Goal: Task Accomplishment & Management: Manage account settings

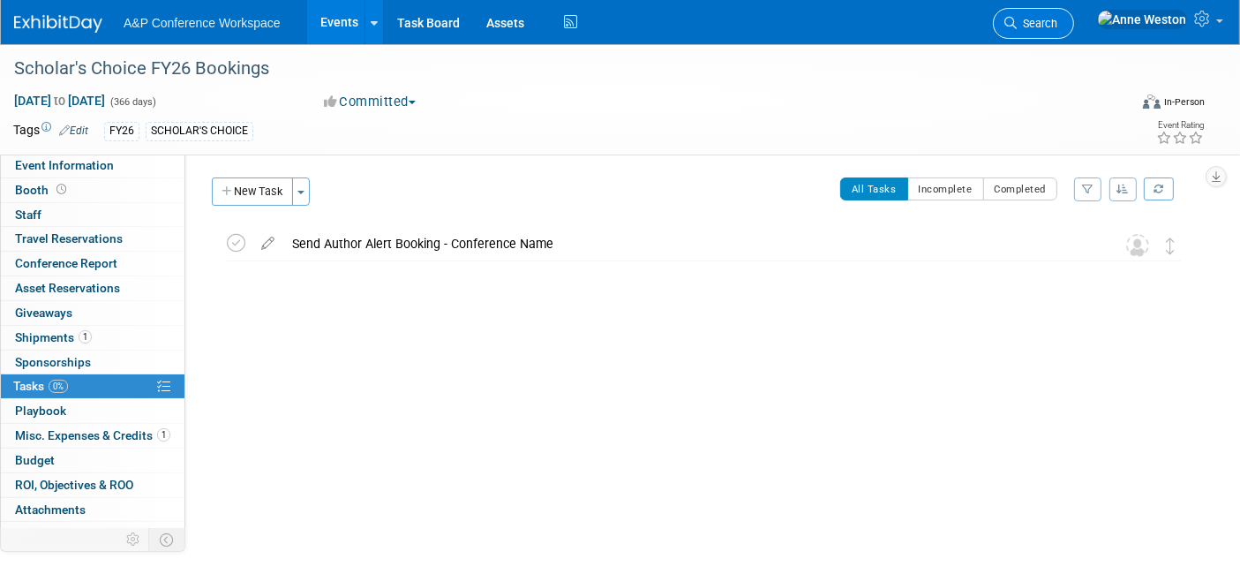
drag, startPoint x: 0, startPoint y: 0, endPoint x: 1085, endPoint y: 14, distance: 1084.7
click at [1074, 14] on link "Search" at bounding box center [1033, 23] width 81 height 31
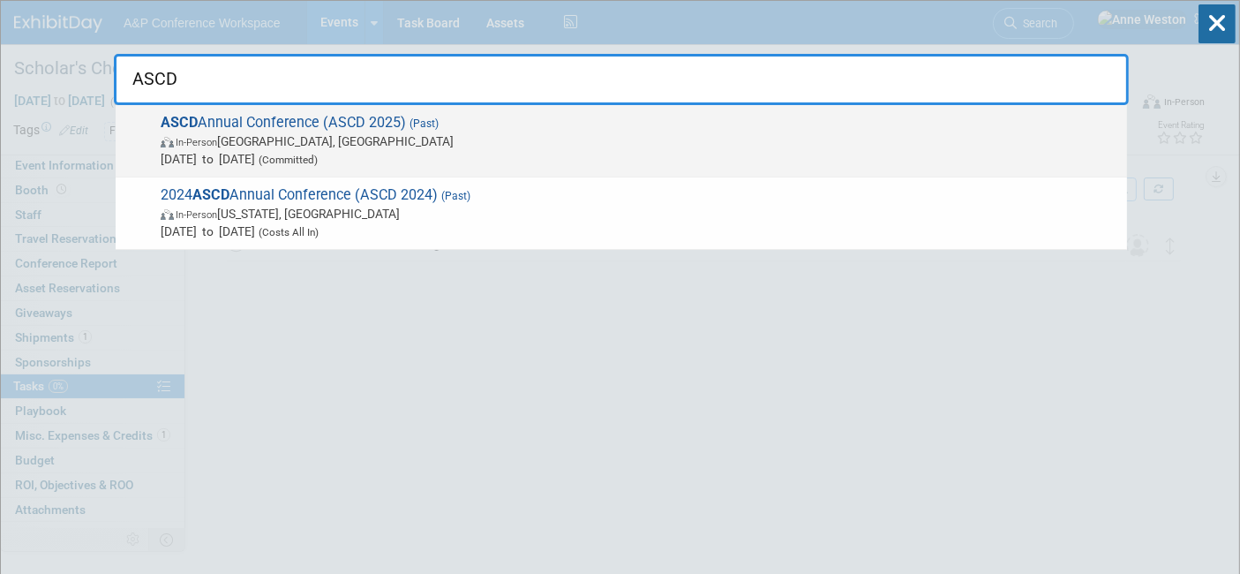
type input "ASCD"
click at [295, 119] on span "ASCD Annual Conference (ASCD 2025) (Past) In-Person San Antonio, TX Jun 29, 202…" at bounding box center [636, 141] width 963 height 54
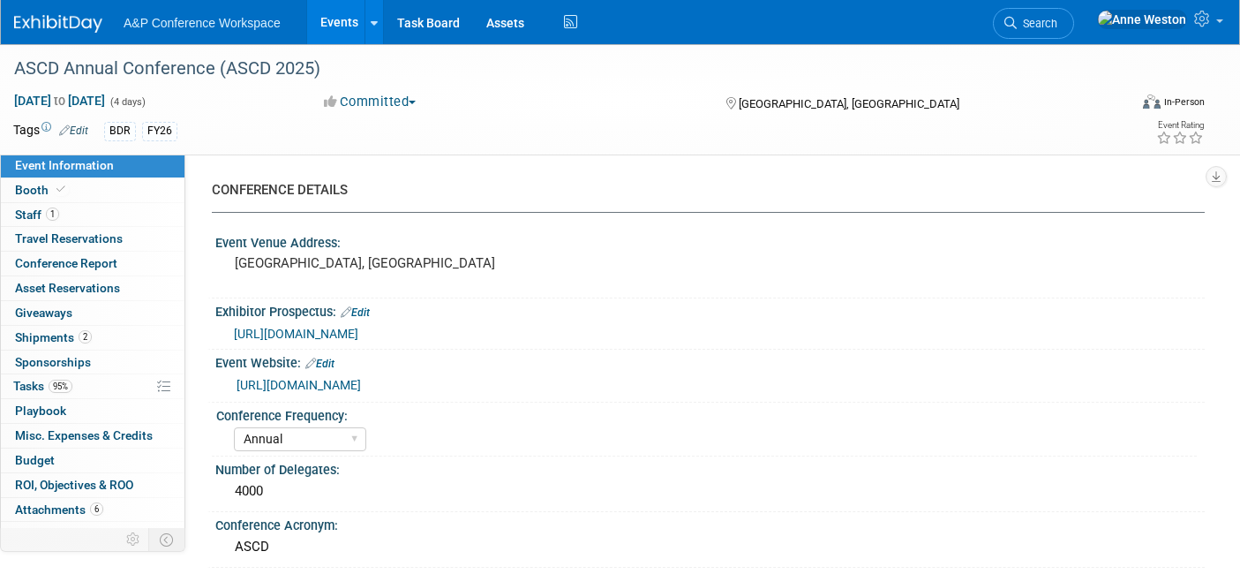
select select "Annual"
select select "Level 1"
select select "In-Person Booth"
select select "Schools"
select select "Bloomsbury Digital Resources"
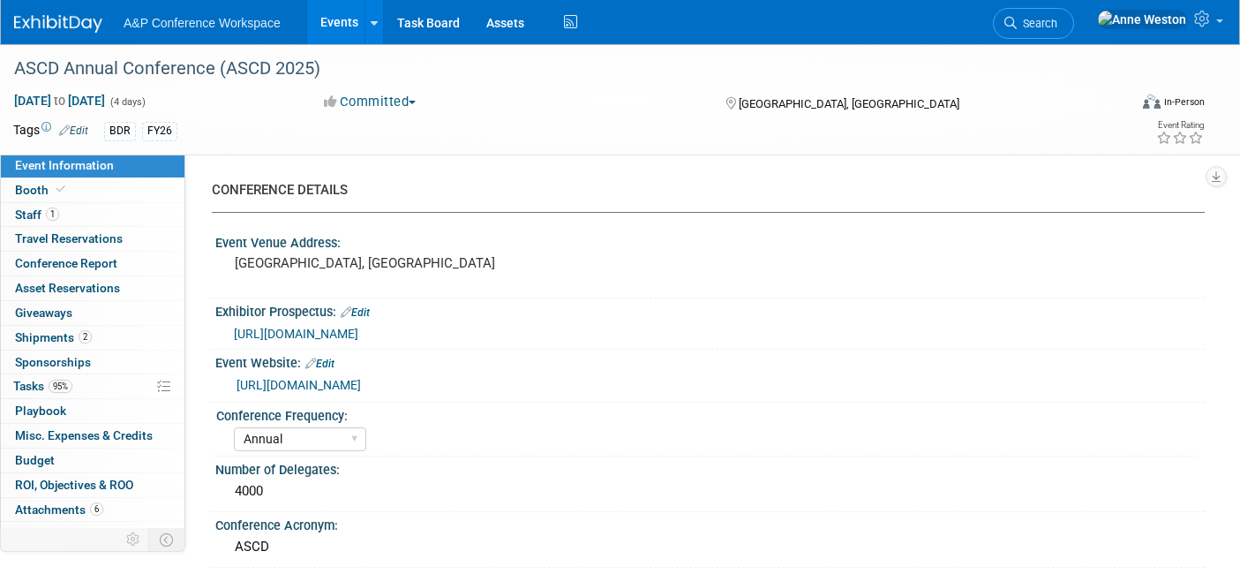
select select "[PERSON_NAME]"
select select "BDR Product Awareness and Trial Generation​"
click at [1057, 17] on span "Search" at bounding box center [1037, 23] width 41 height 13
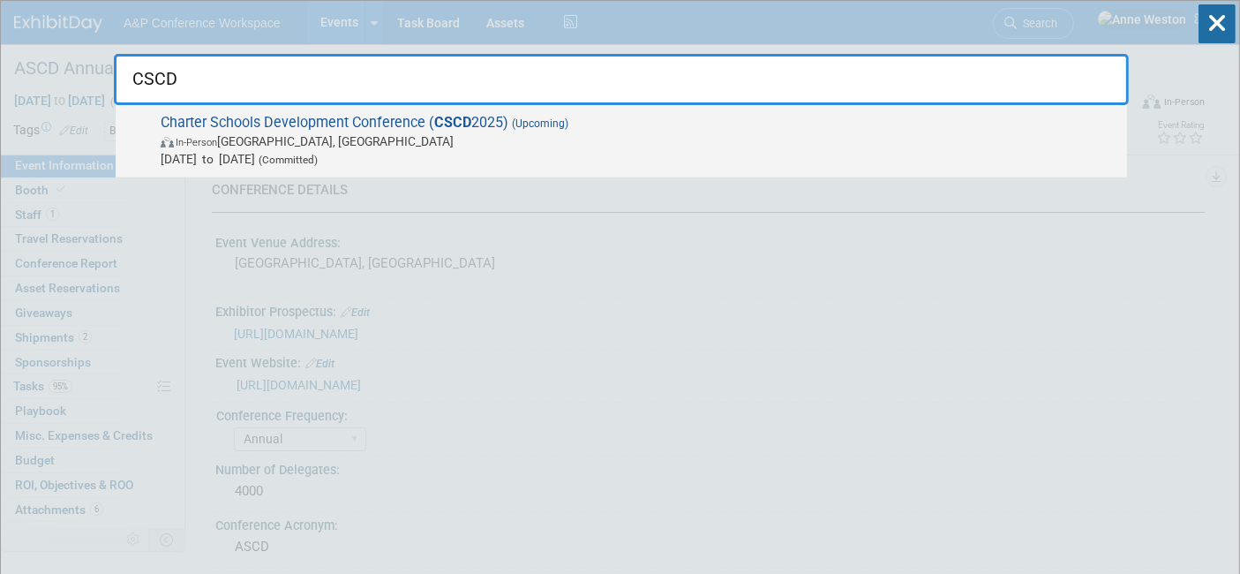
type input "CSCD"
click at [286, 150] on span "Oct 6, 2025 to Oct 8, 2025 (Committed)" at bounding box center [640, 159] width 958 height 18
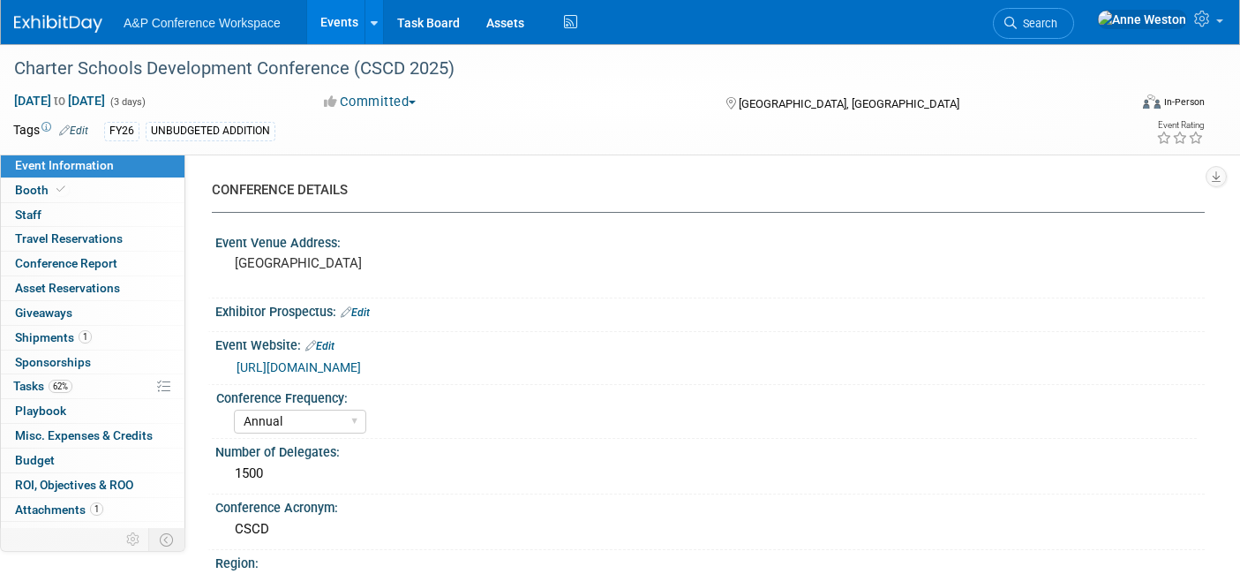
select select "Annual"
select select "Level 2"
select select "In-Person Booth"
select select "Schools"
select select "Bloomsbury Digital Resources"
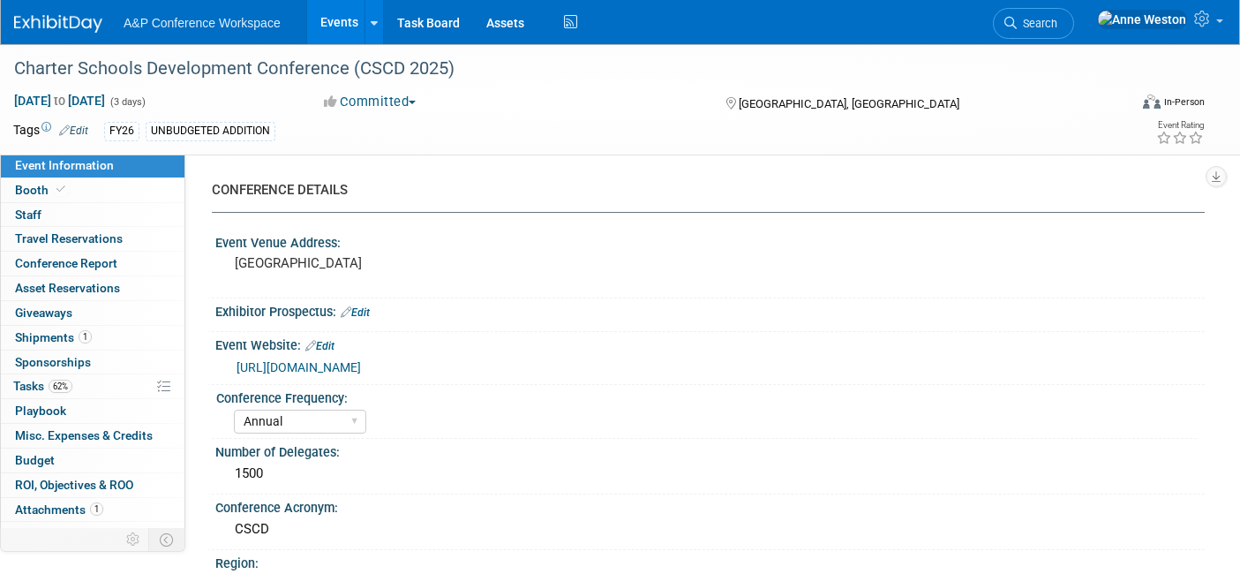
select select "[PERSON_NAME]"
select select "BDR Product Awareness and Trial Generation​"
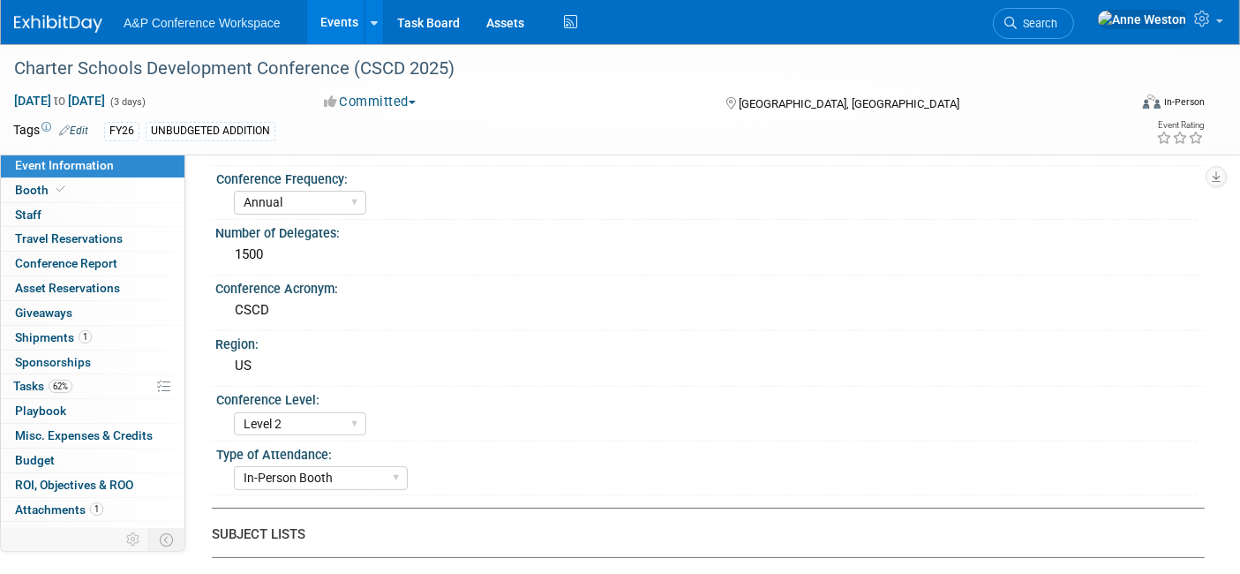
scroll to position [294, 0]
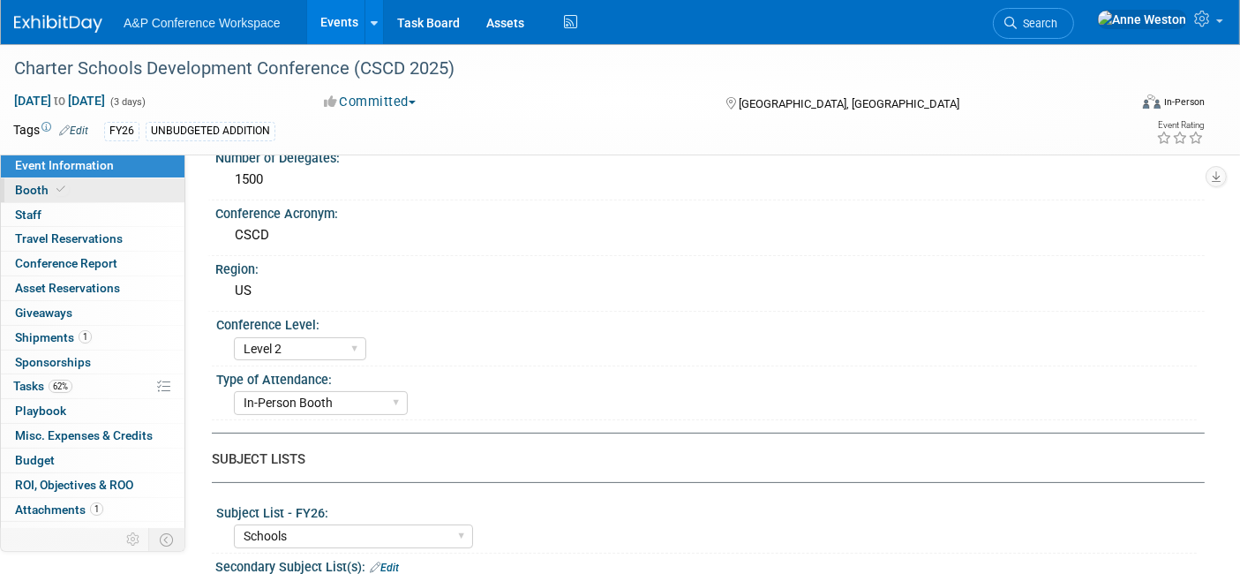
click at [74, 186] on link "Booth" at bounding box center [93, 190] width 184 height 24
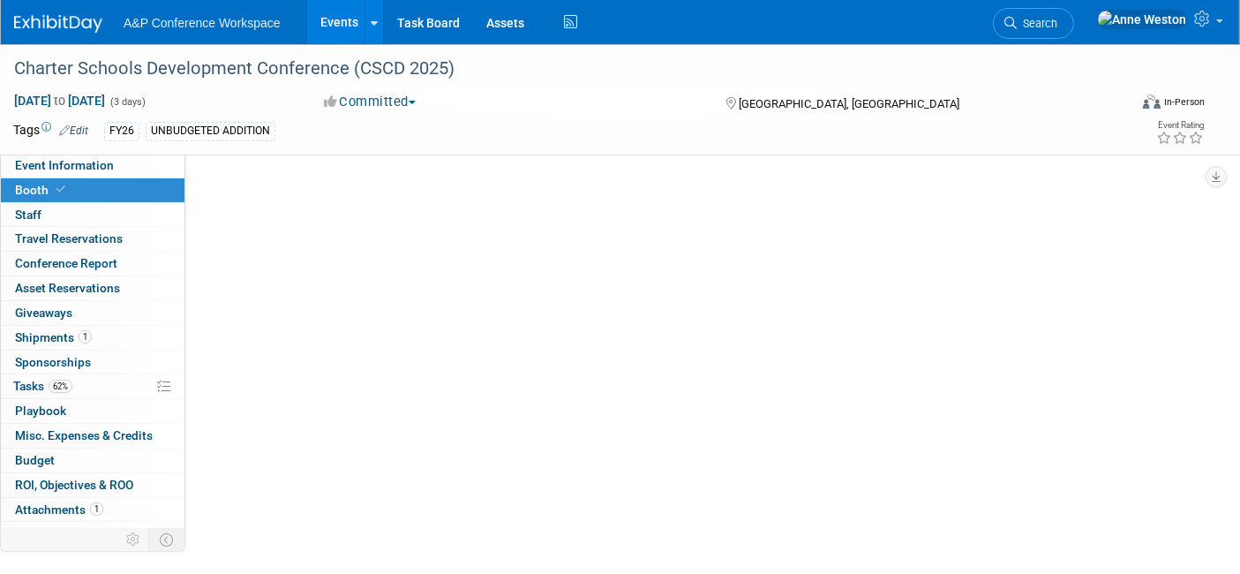
scroll to position [0, 0]
select select "CLDC - Digital/BDR"
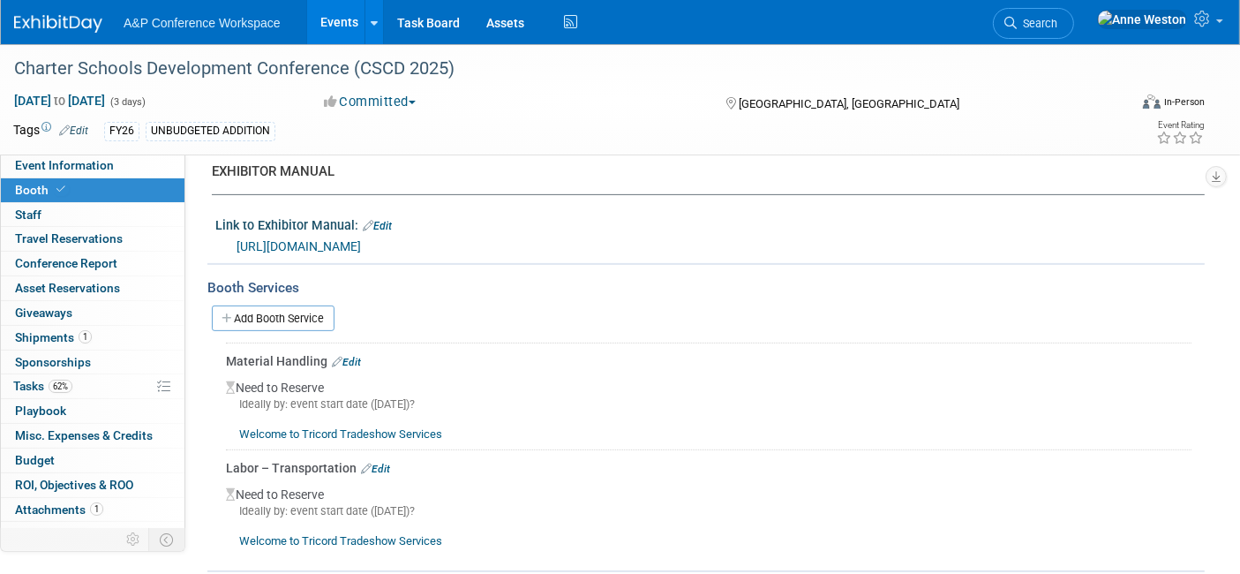
scroll to position [686, 0]
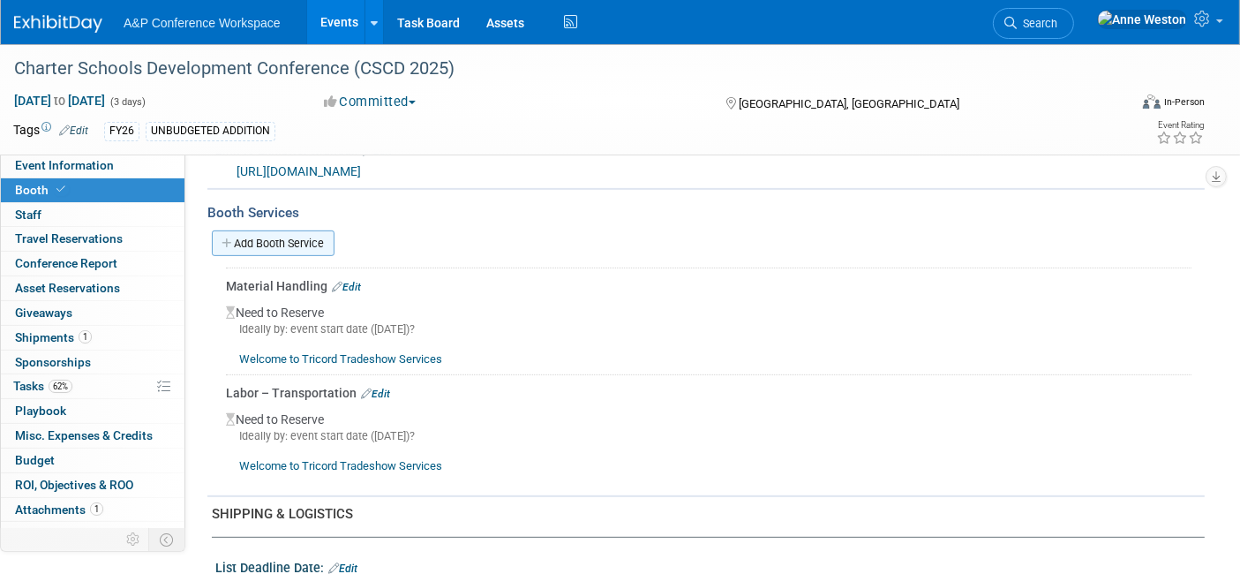
click at [304, 236] on link "Add Booth Service" at bounding box center [273, 243] width 123 height 26
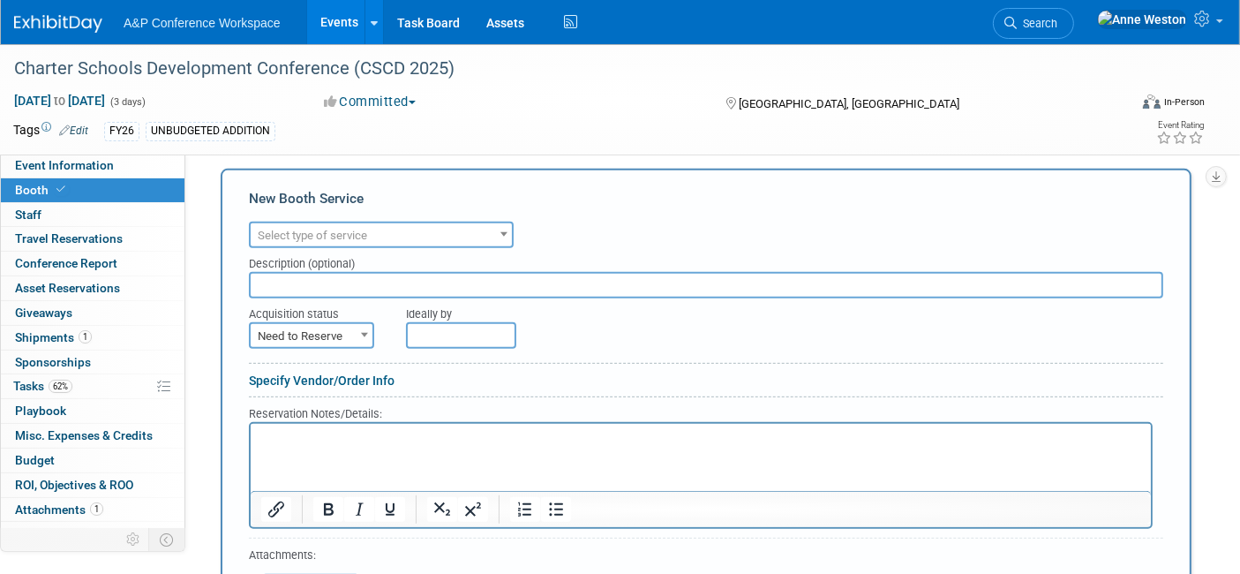
scroll to position [784, 0]
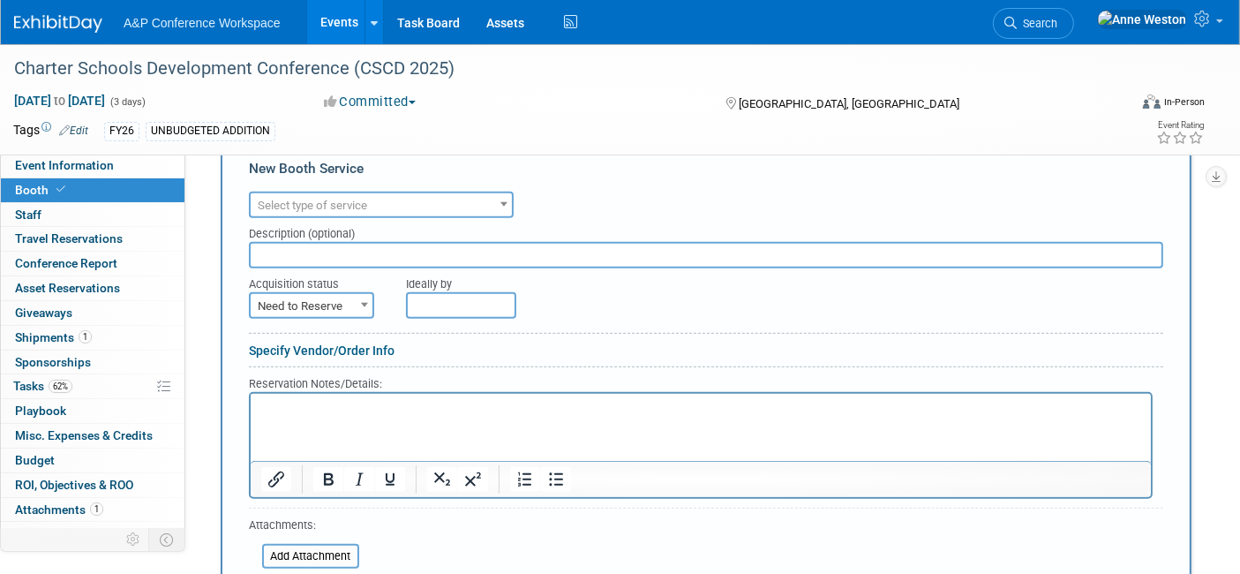
click at [321, 199] on span "Select type of service" at bounding box center [312, 205] width 109 height 13
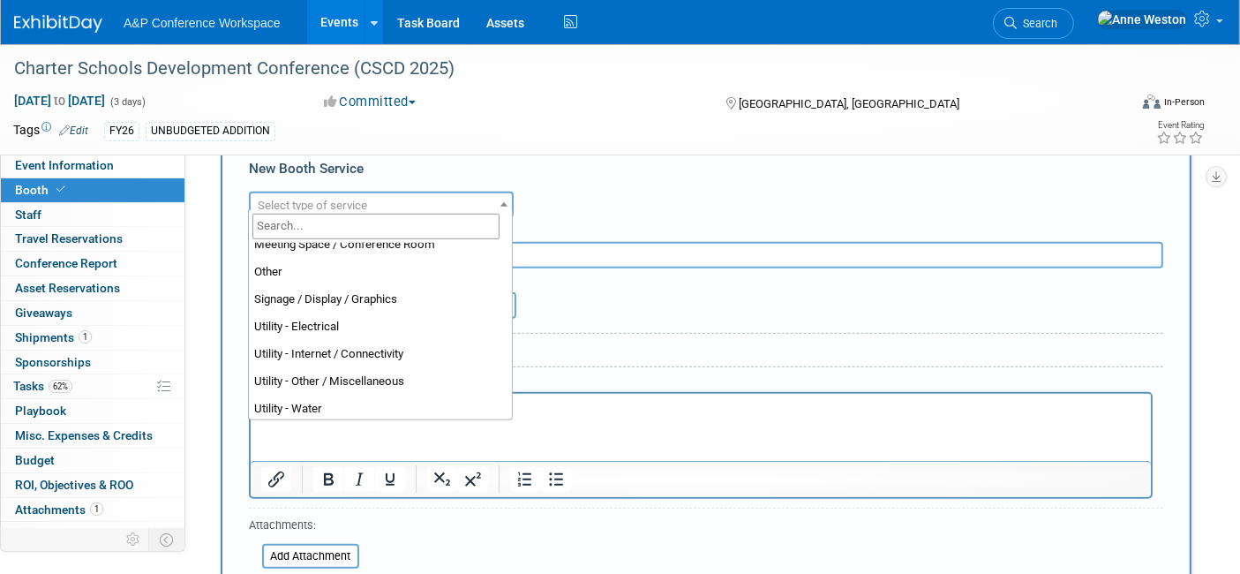
scroll to position [452, 0]
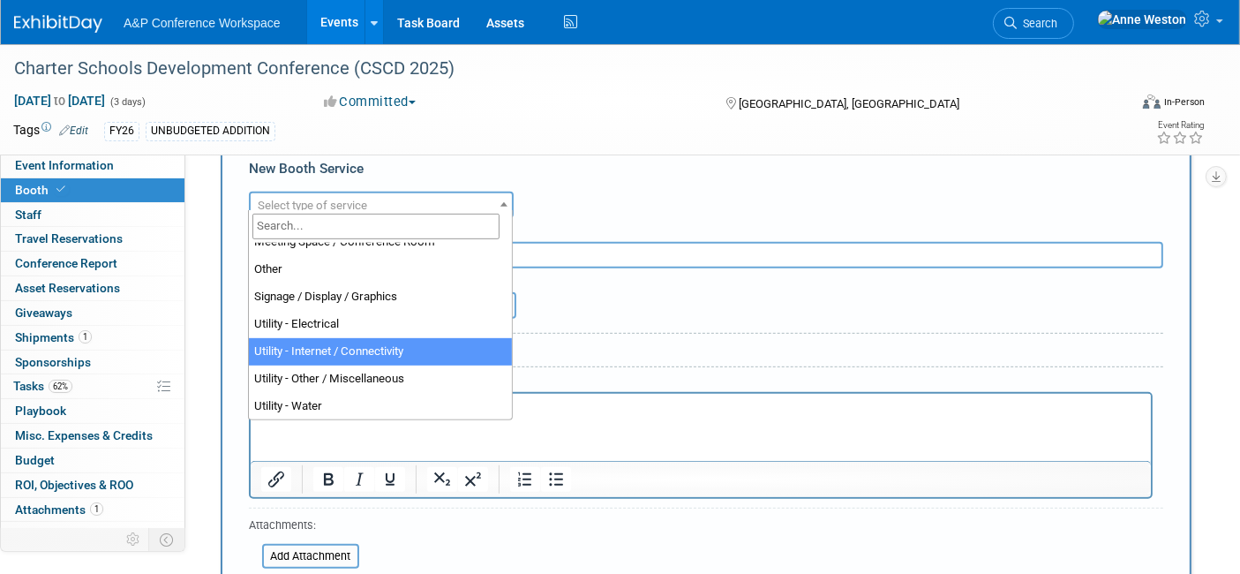
select select "18"
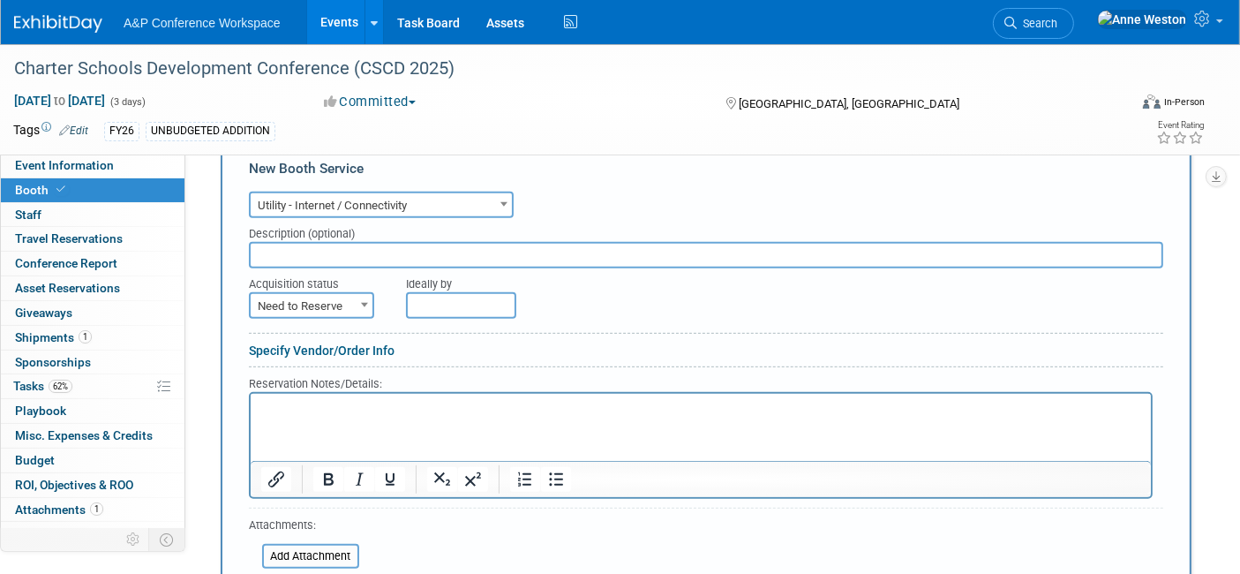
click at [353, 343] on link "Specify Vendor/Order Info" at bounding box center [322, 350] width 146 height 14
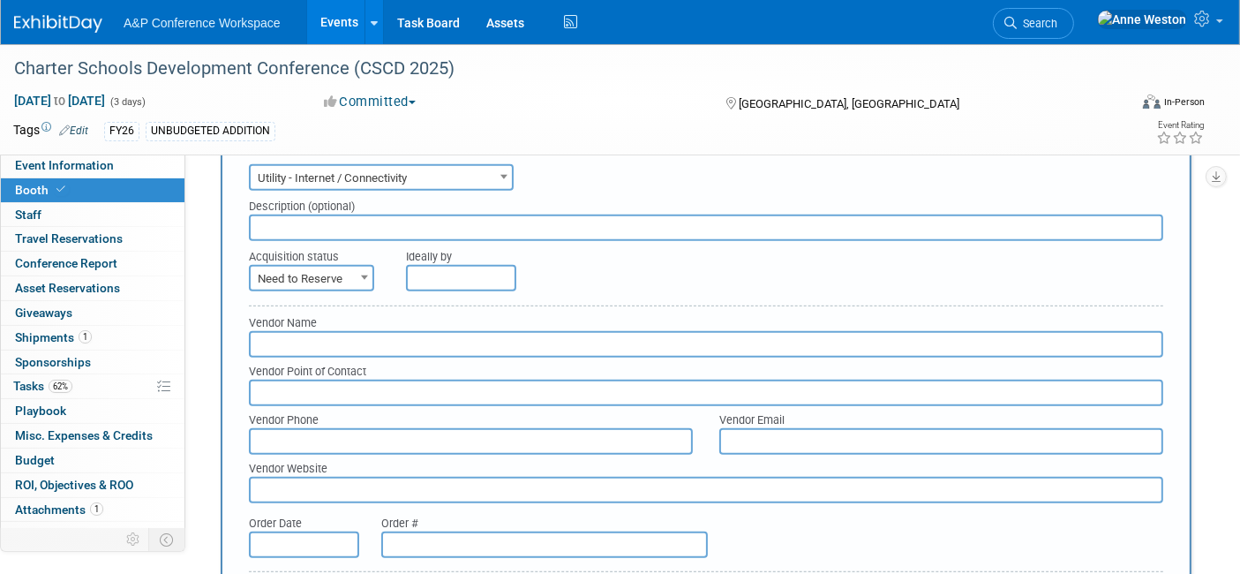
scroll to position [1078, 0]
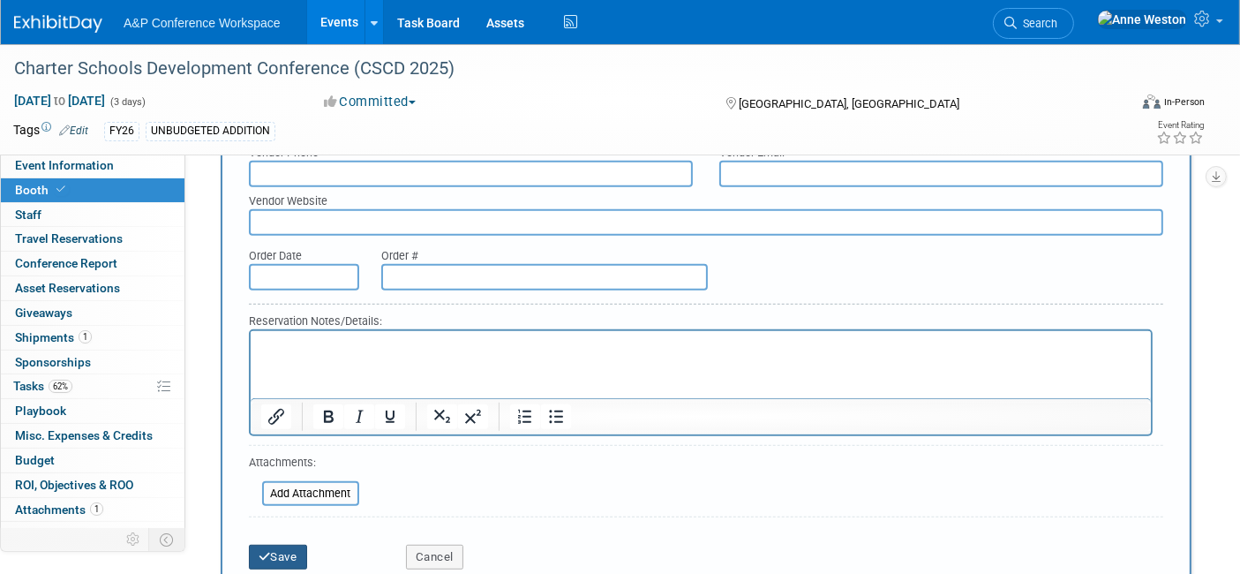
click at [287, 545] on button "Save" at bounding box center [278, 557] width 58 height 25
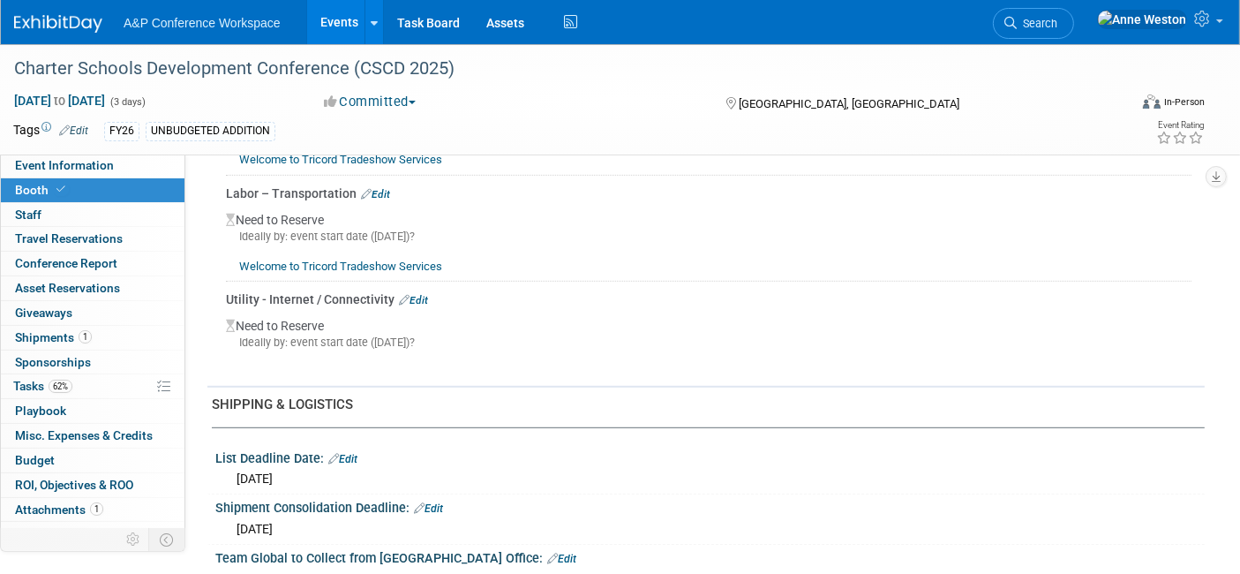
scroll to position [776, 0]
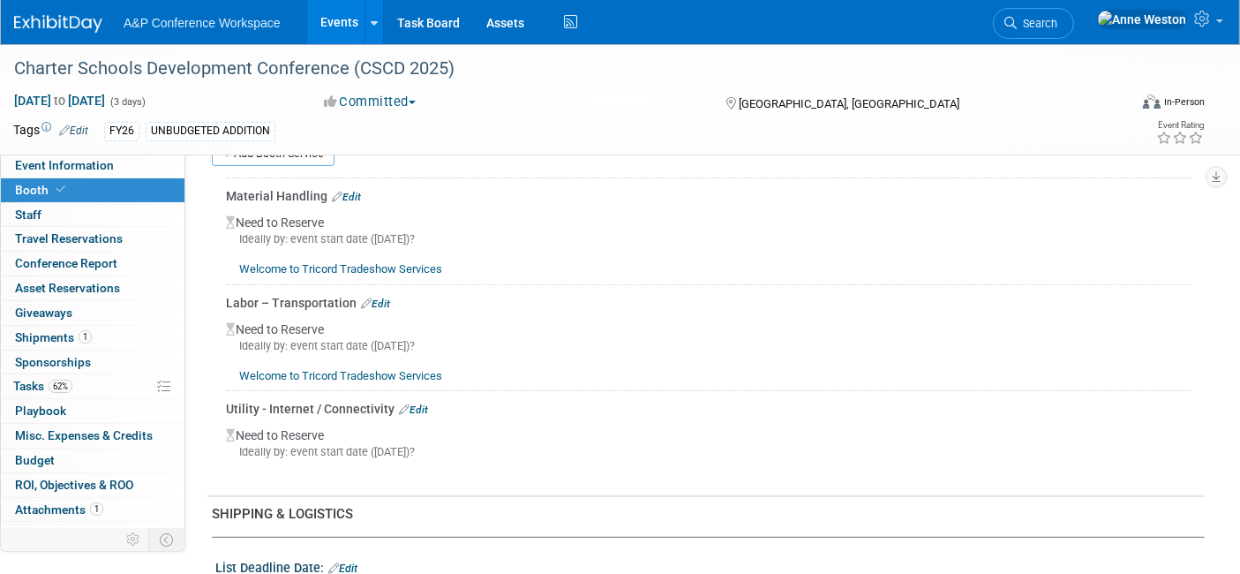
click at [411, 403] on link "Edit" at bounding box center [413, 409] width 29 height 12
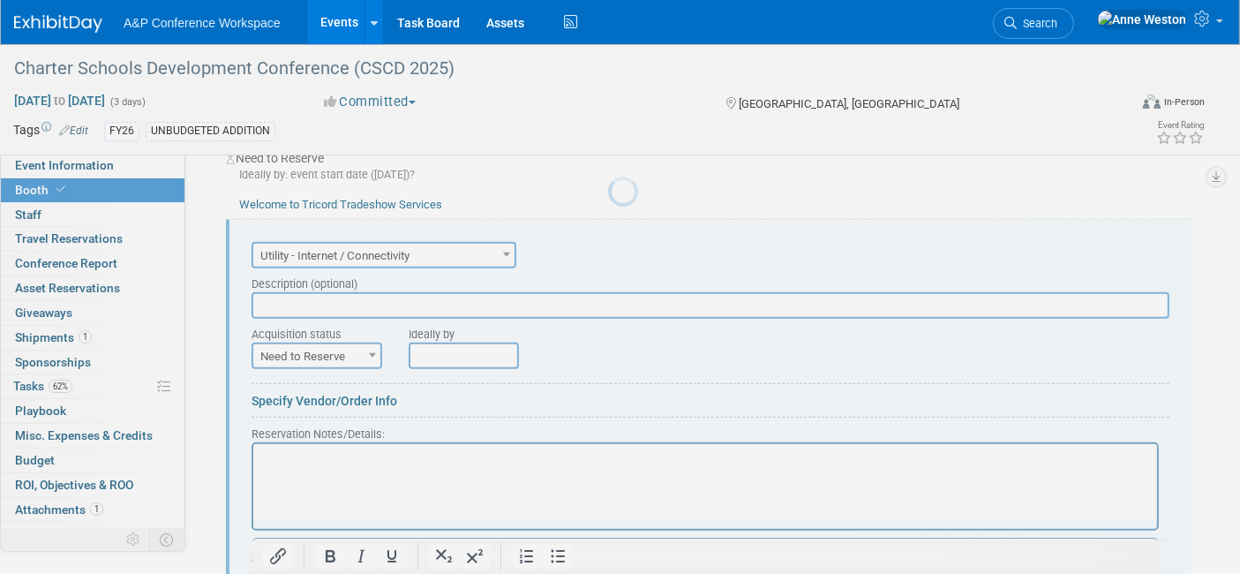
scroll to position [0, 0]
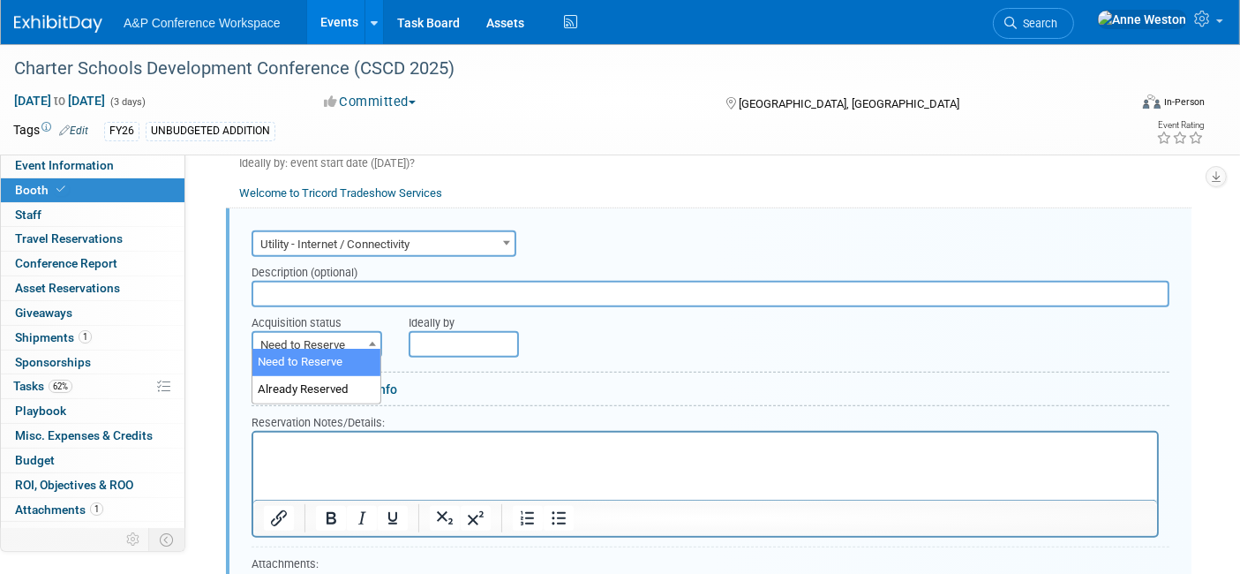
click at [295, 333] on span "Need to Reserve" at bounding box center [316, 345] width 127 height 25
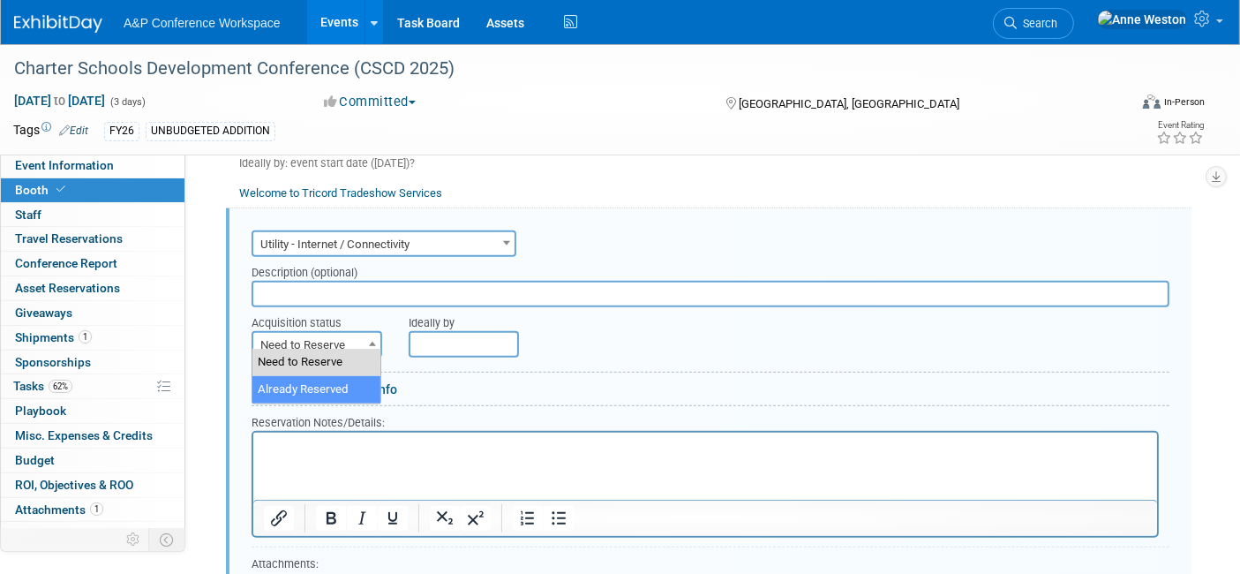
select select "2"
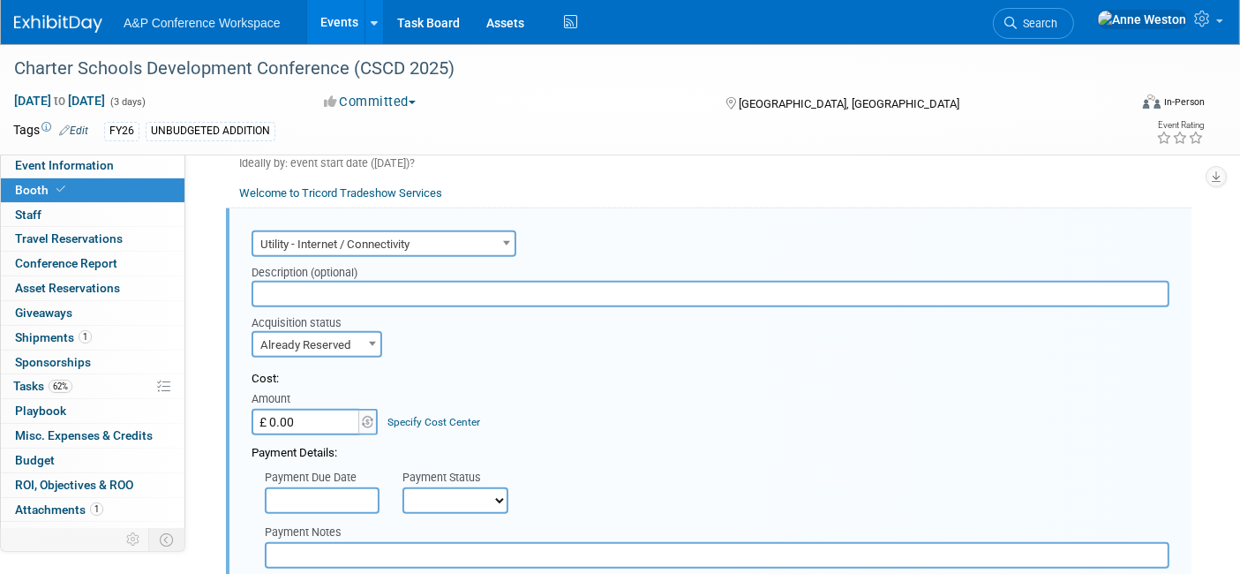
click at [319, 412] on input "£ 0.00" at bounding box center [307, 422] width 110 height 26
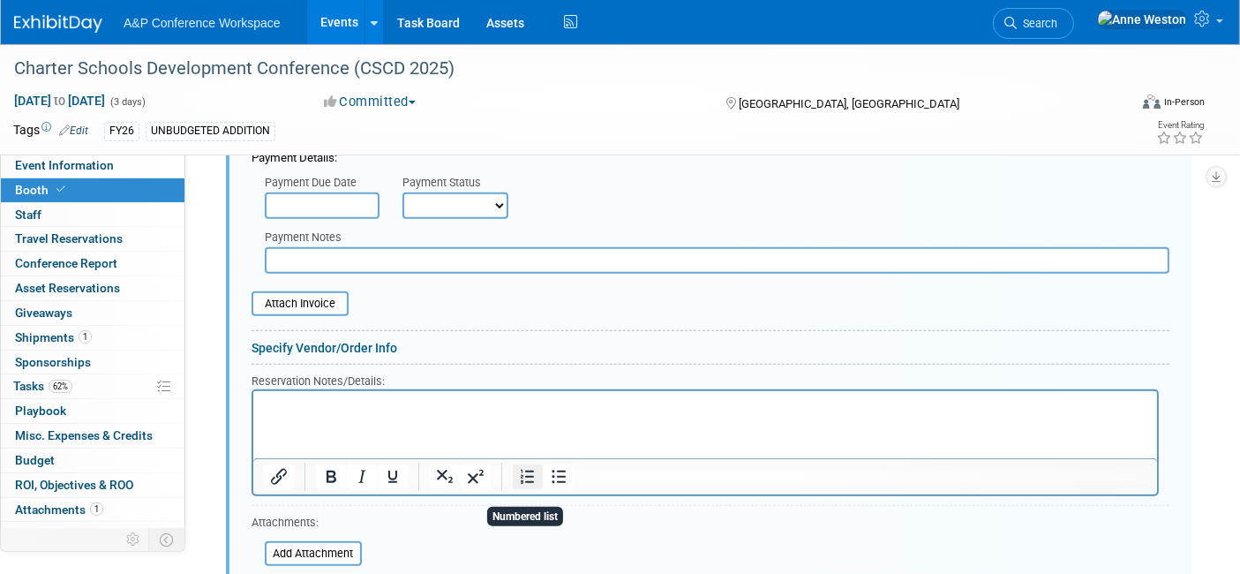
scroll to position [1154, 0]
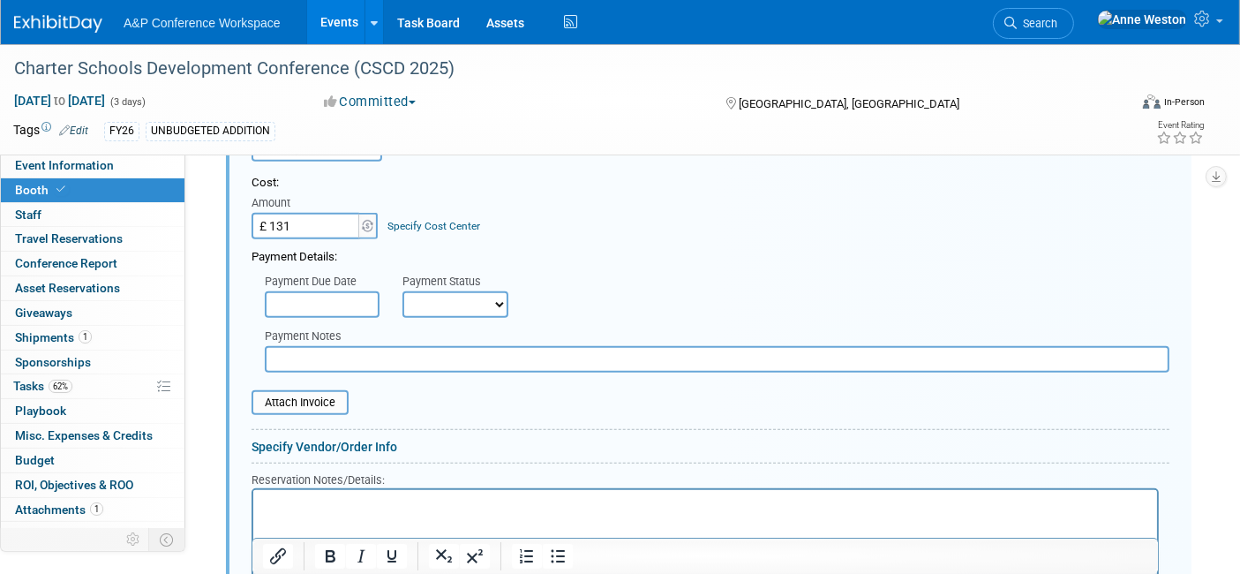
type input "£ 131.00"
click at [472, 293] on select "Not Paid Yet Partially Paid Paid in Full" at bounding box center [455, 304] width 106 height 26
select select "1"
click at [402, 291] on select "Not Paid Yet Partially Paid Paid in Full" at bounding box center [455, 304] width 106 height 26
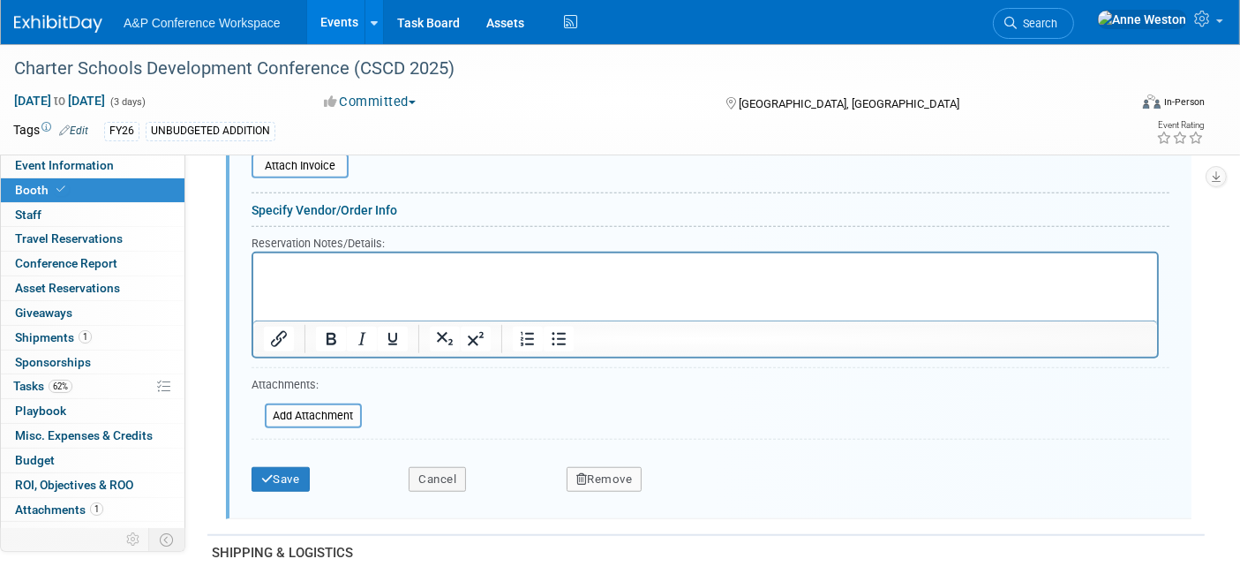
scroll to position [1449, 0]
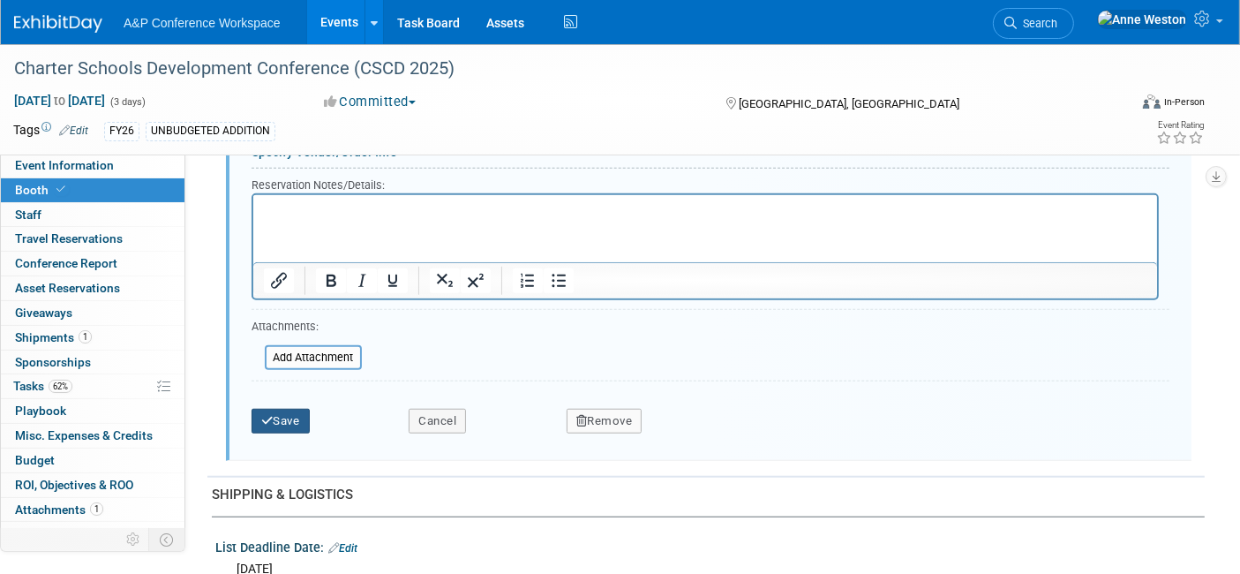
click at [285, 409] on button "Save" at bounding box center [281, 421] width 58 height 25
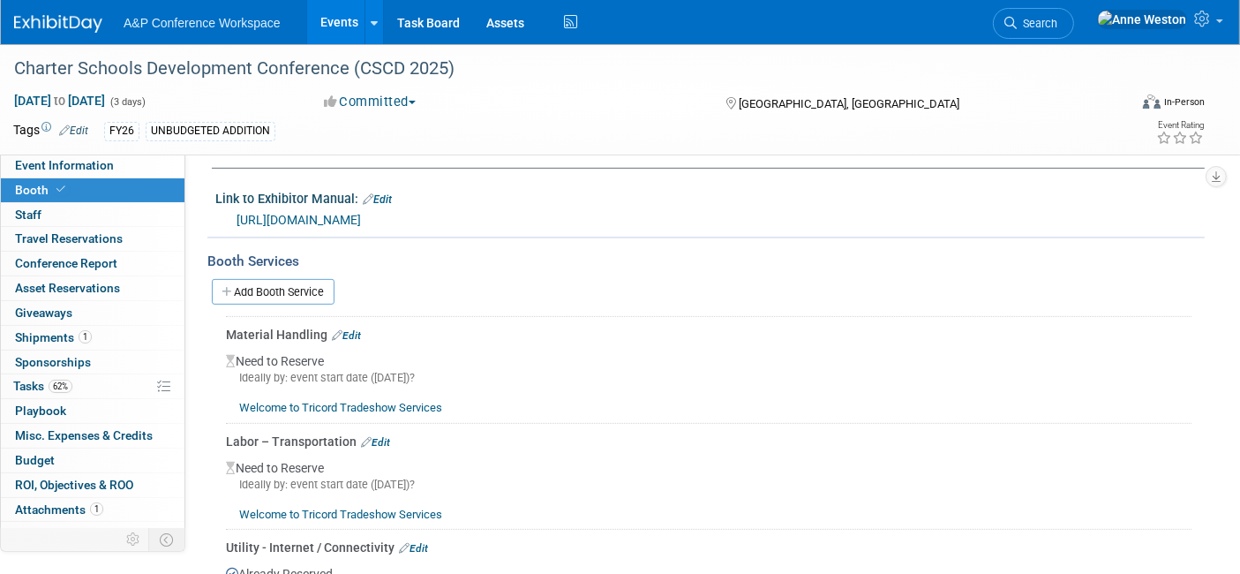
scroll to position [567, 0]
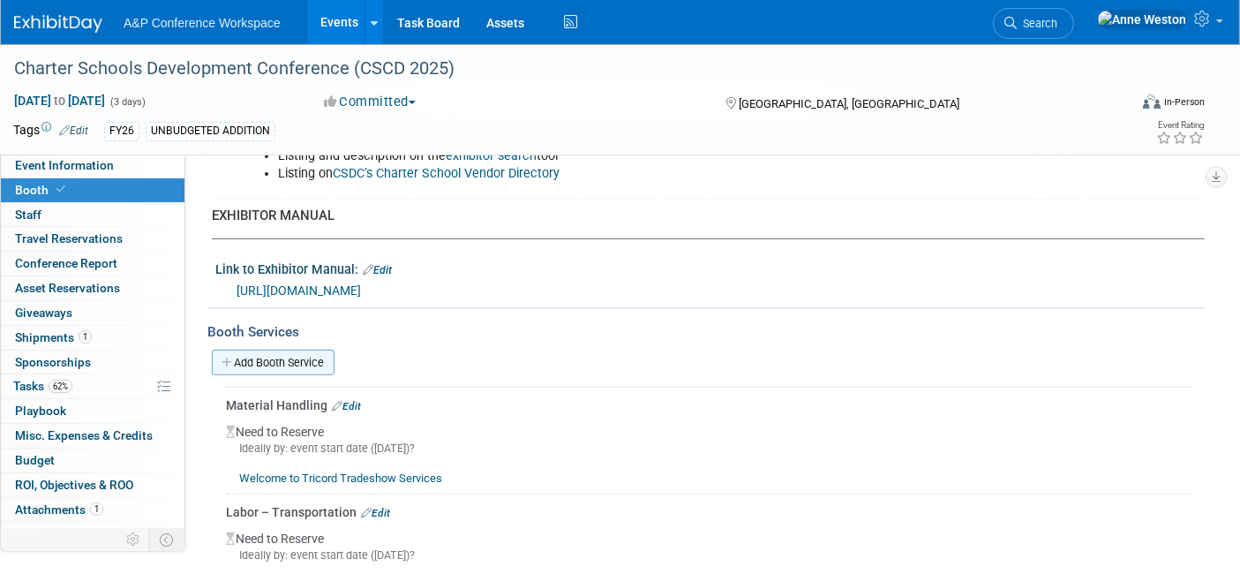
click at [238, 349] on link "Add Booth Service" at bounding box center [273, 362] width 123 height 26
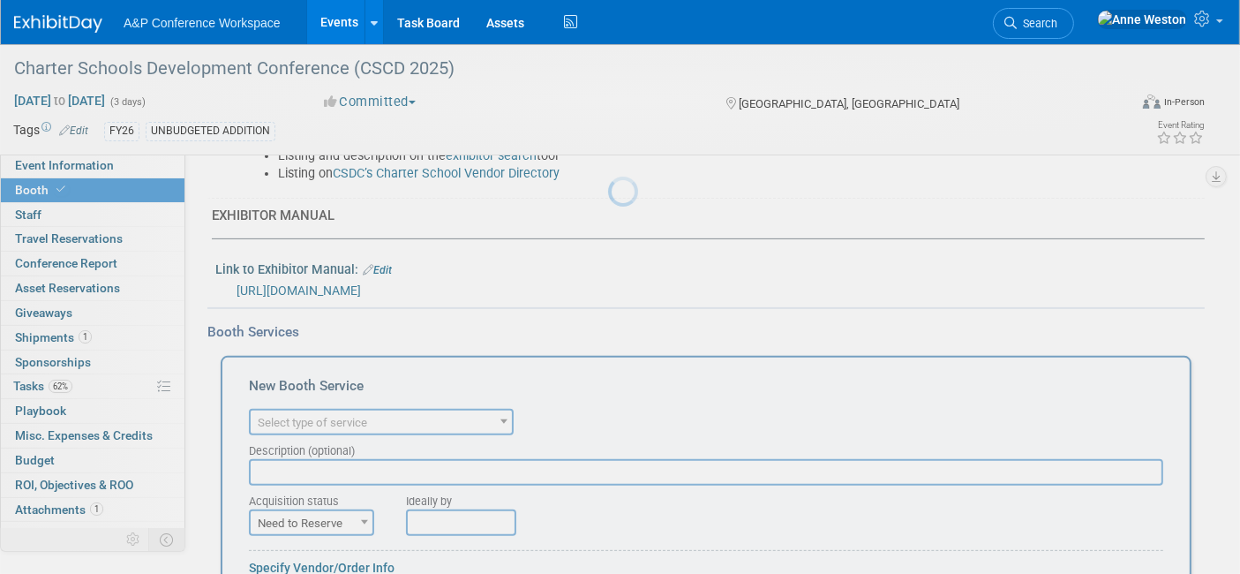
scroll to position [0, 0]
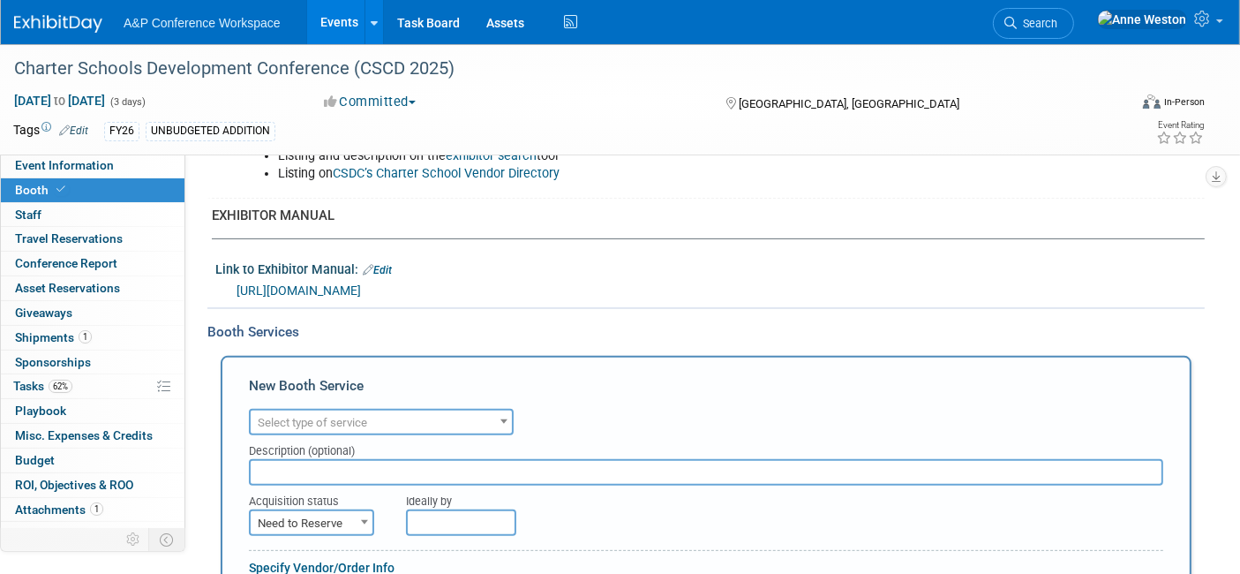
click at [357, 416] on span "Select type of service" at bounding box center [312, 422] width 109 height 13
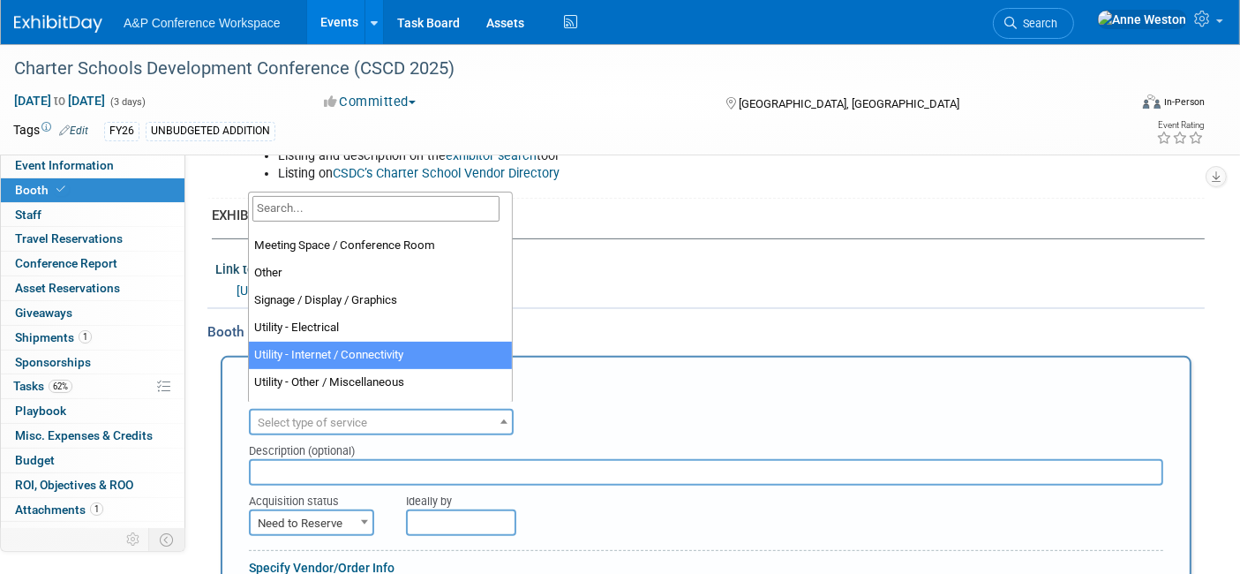
scroll to position [452, 0]
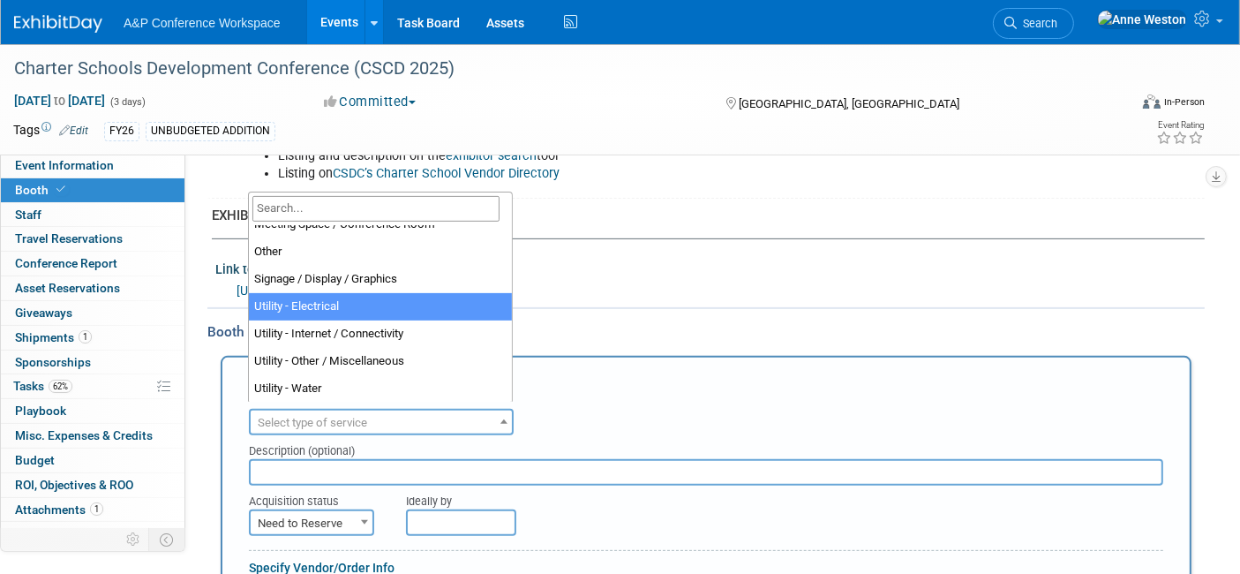
select select "8"
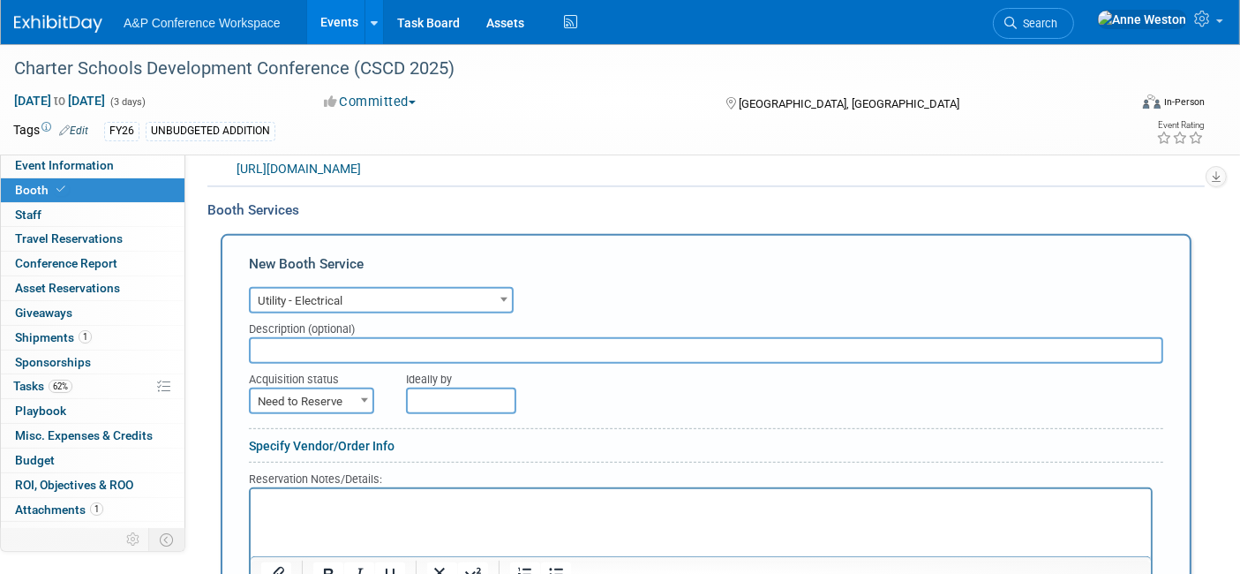
scroll to position [860, 0]
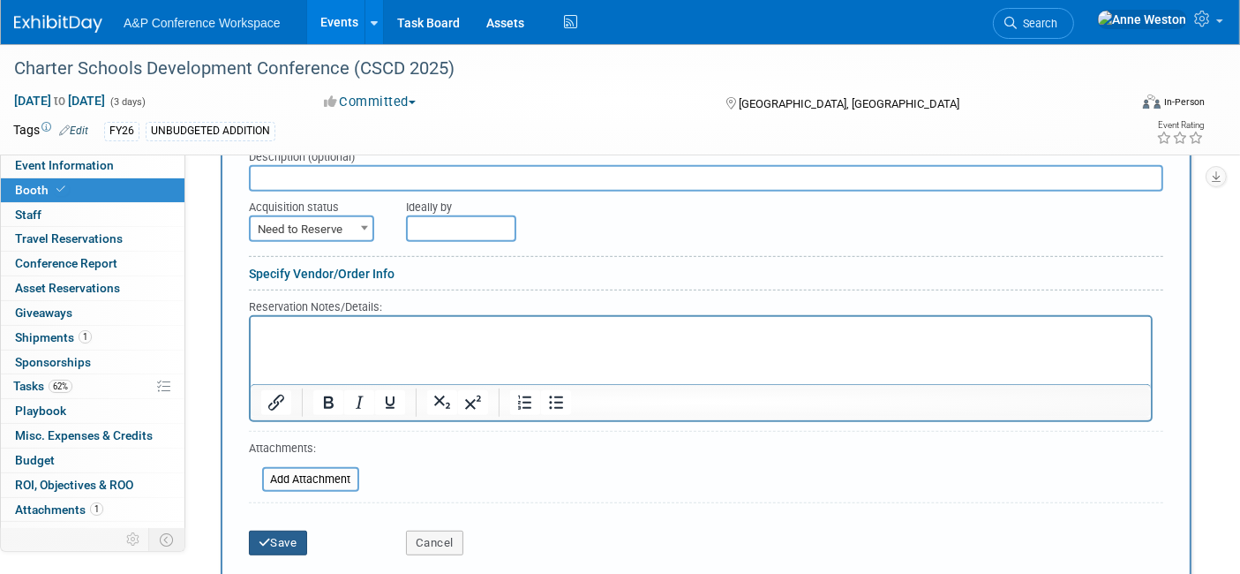
click at [282, 533] on button "Save" at bounding box center [278, 542] width 58 height 25
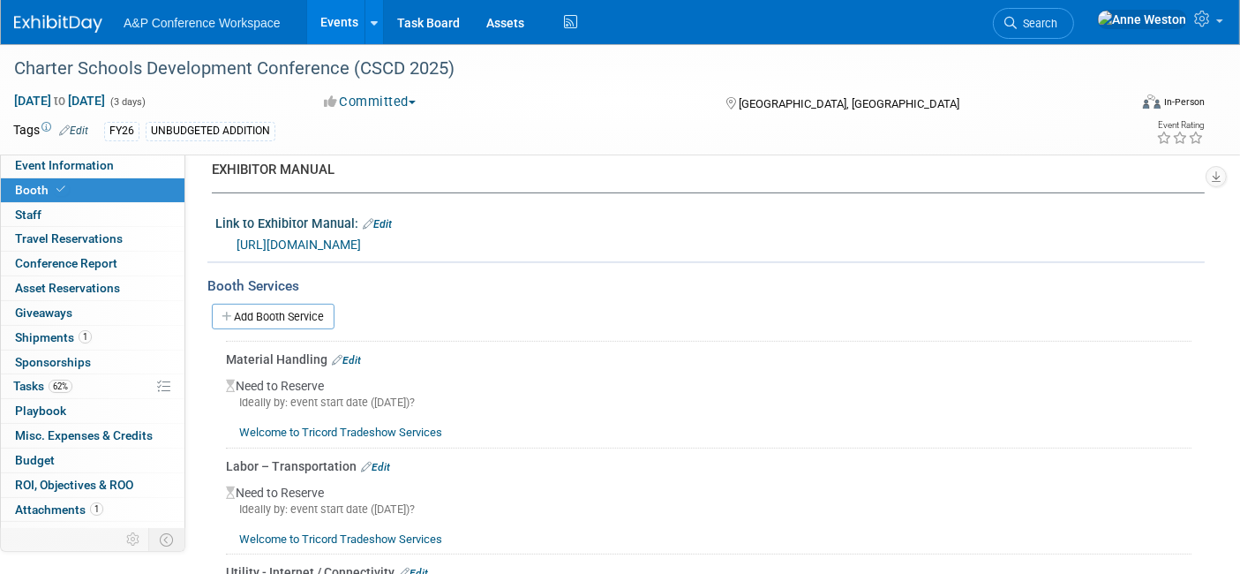
scroll to position [595, 0]
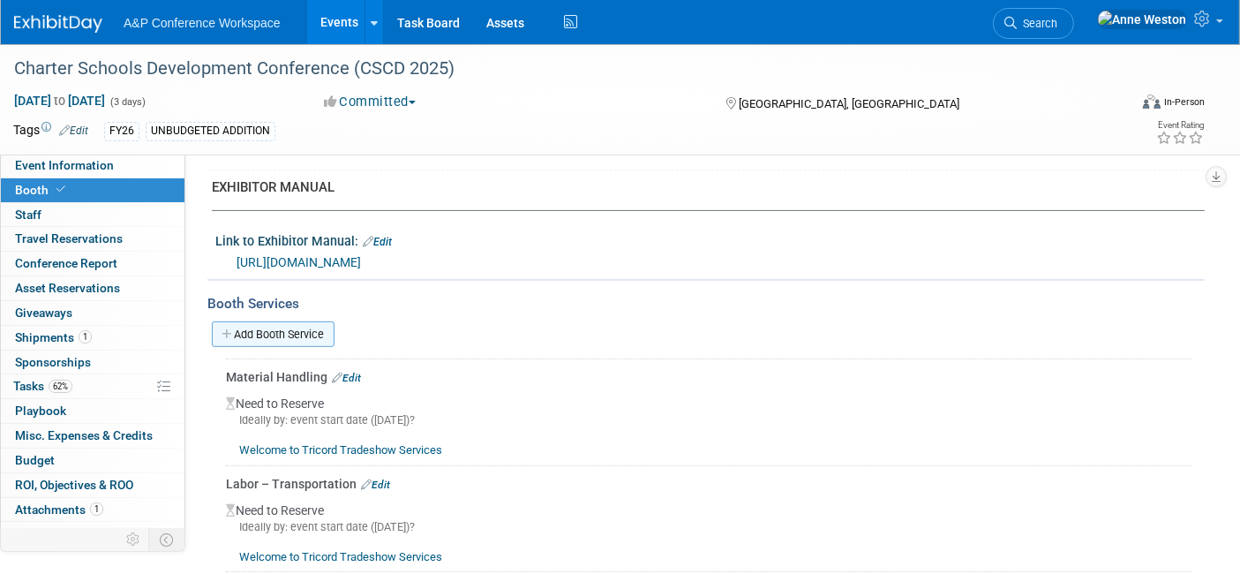
click at [292, 321] on link "Add Booth Service" at bounding box center [273, 334] width 123 height 26
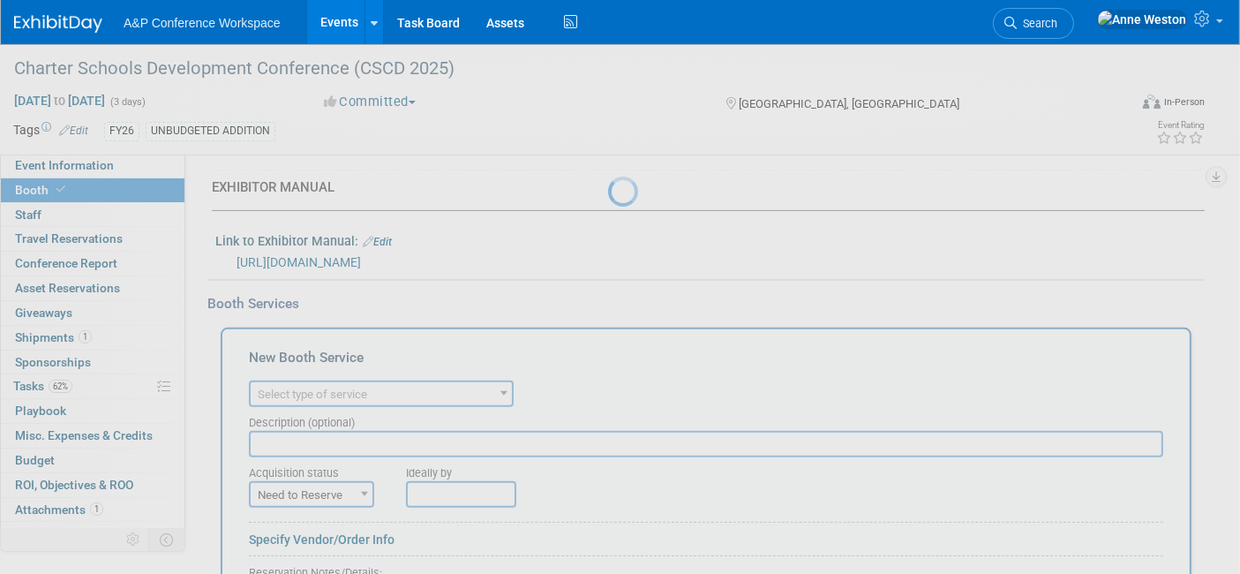
scroll to position [0, 0]
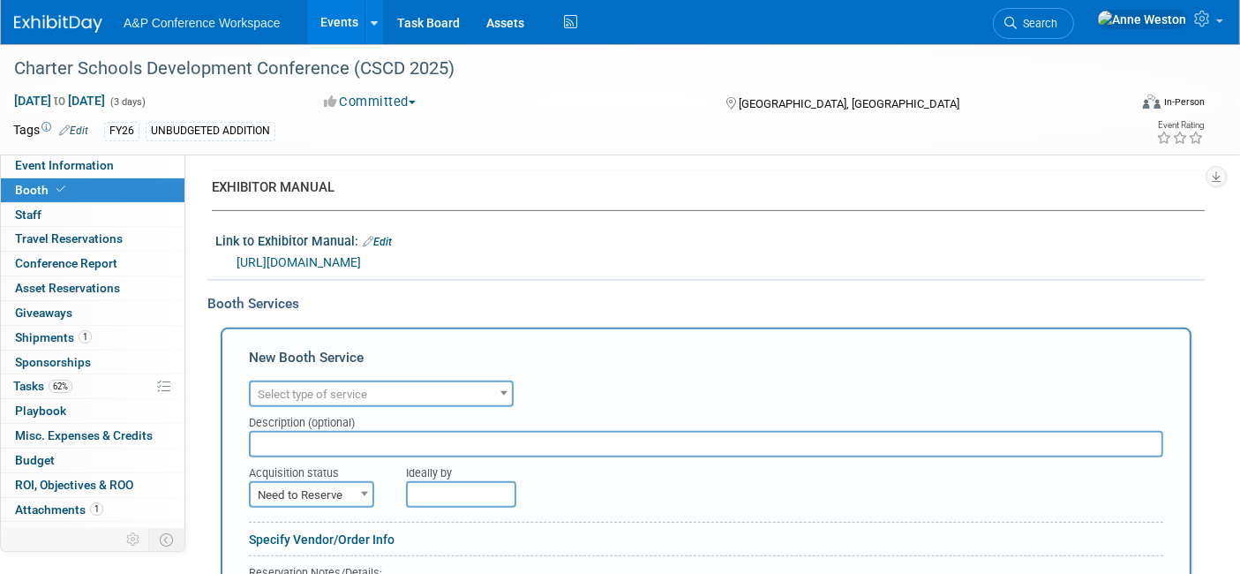
click at [330, 387] on span "Select type of service" at bounding box center [312, 393] width 109 height 13
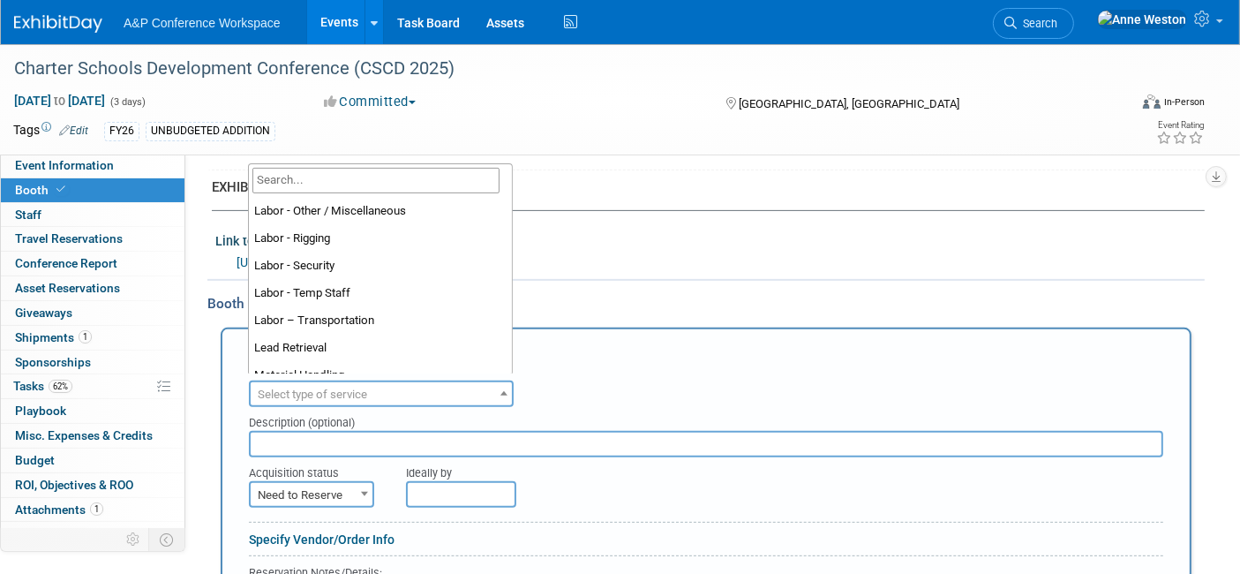
scroll to position [294, 0]
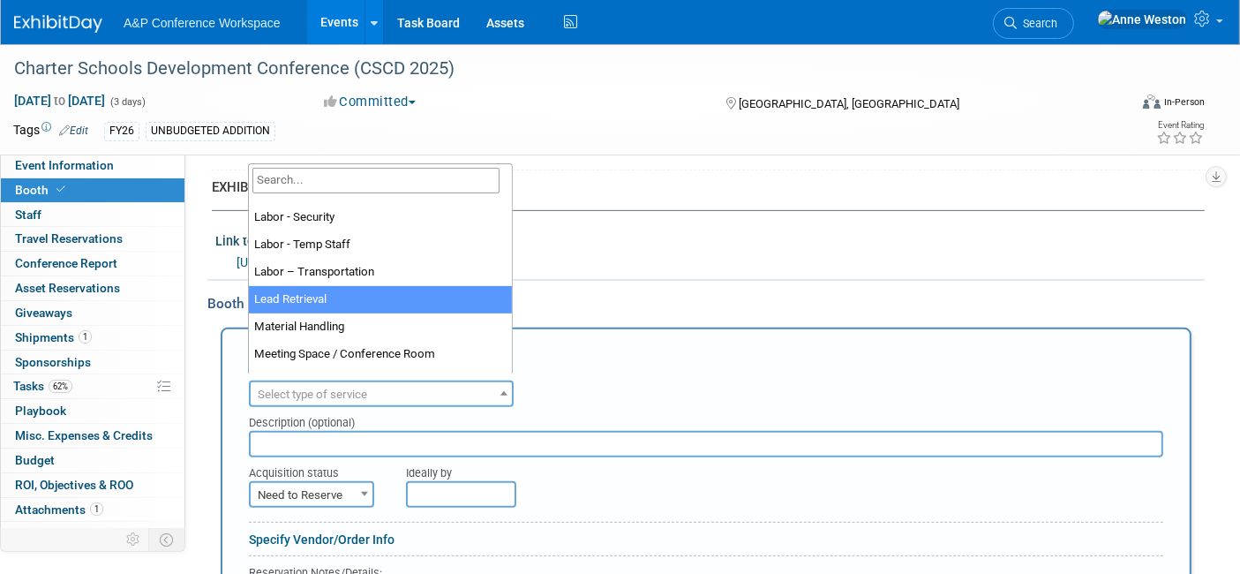
select select "7"
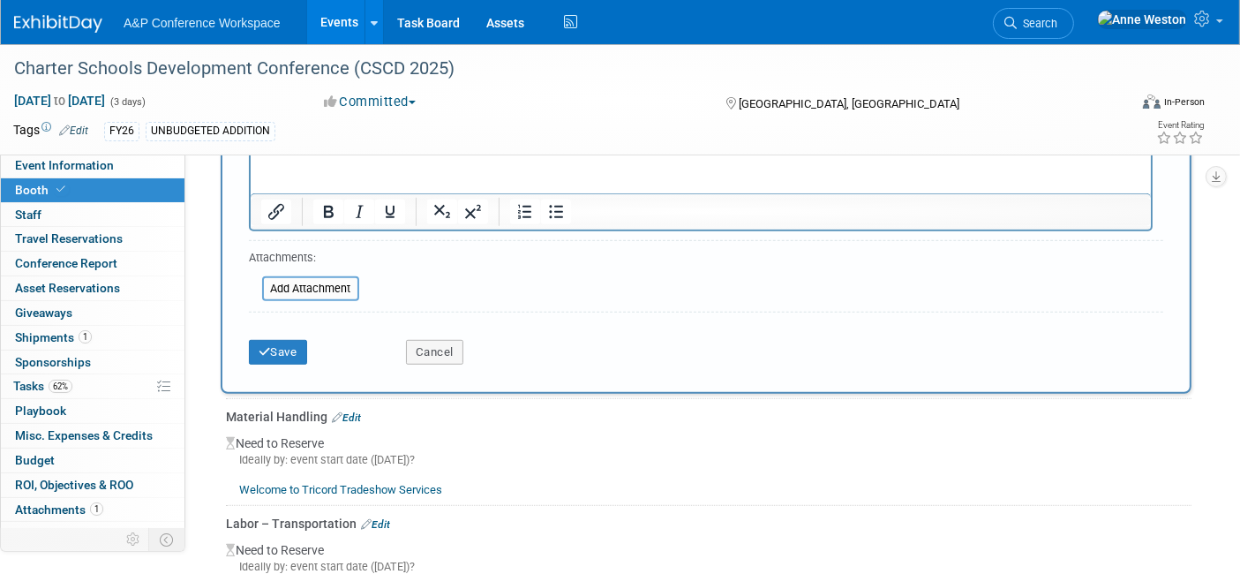
scroll to position [1085, 0]
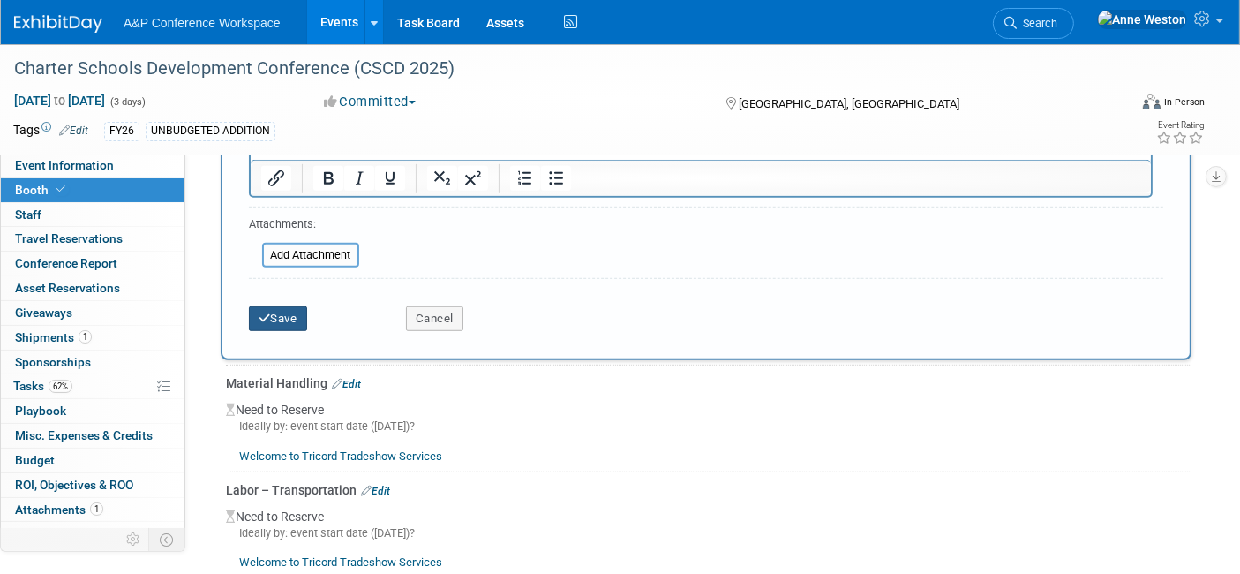
click at [292, 309] on button "Save" at bounding box center [278, 318] width 58 height 25
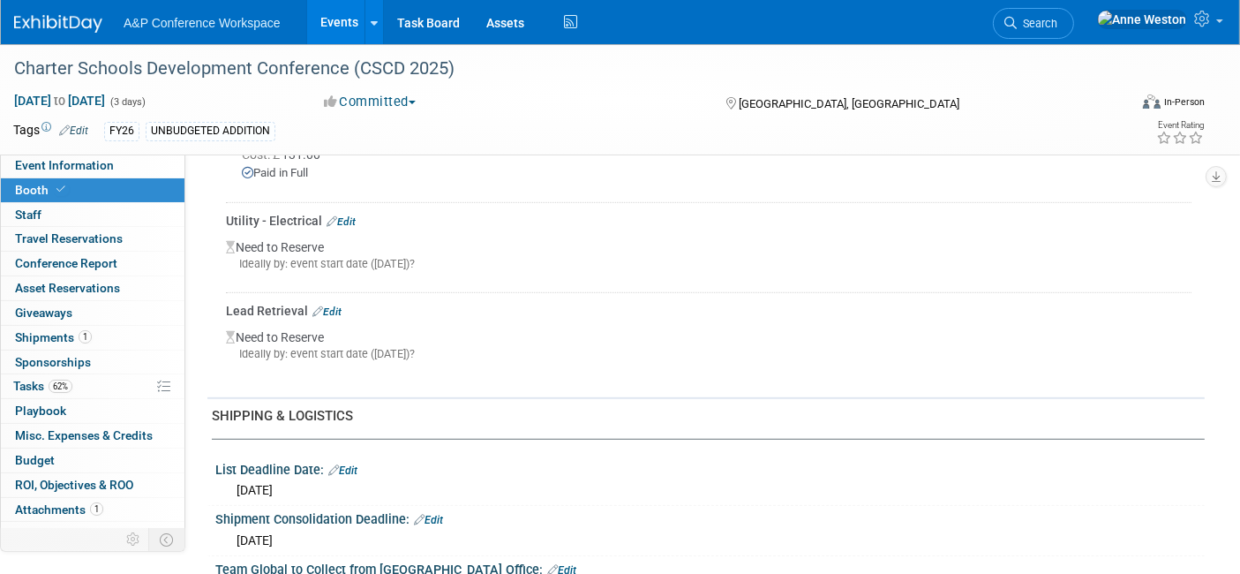
scroll to position [880, 0]
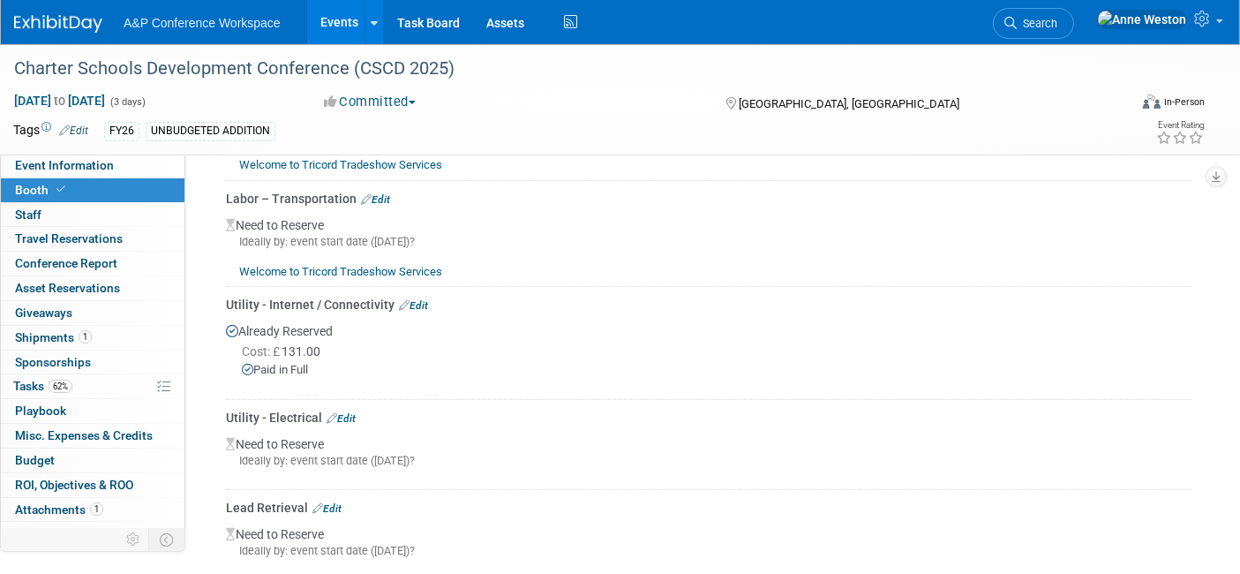
click at [419, 299] on link "Edit" at bounding box center [413, 305] width 29 height 12
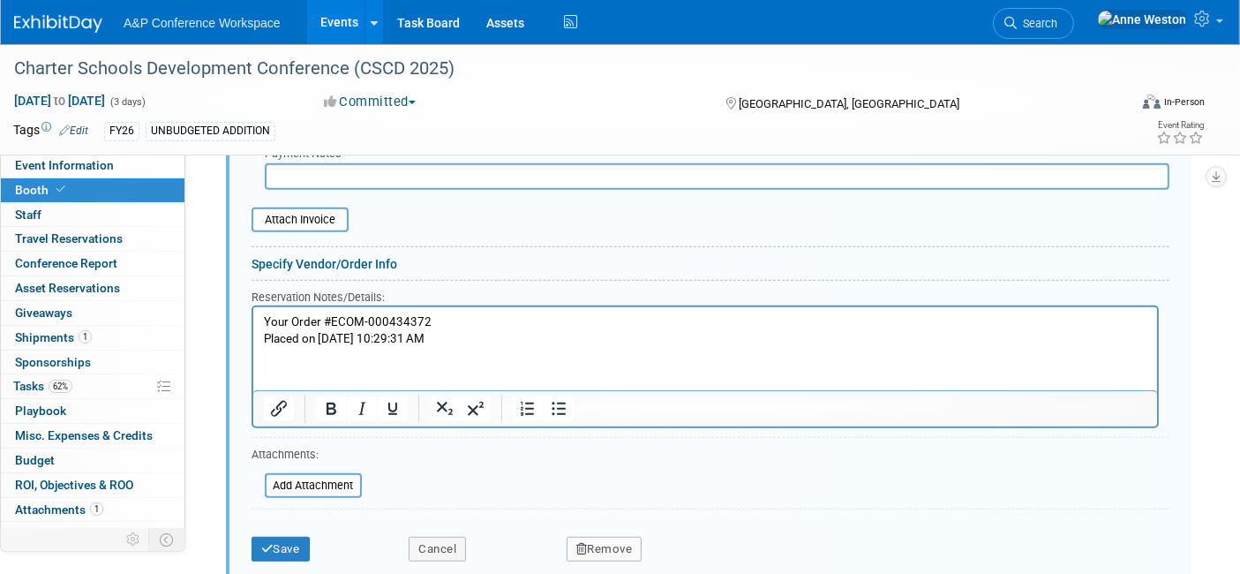
scroll to position [1351, 0]
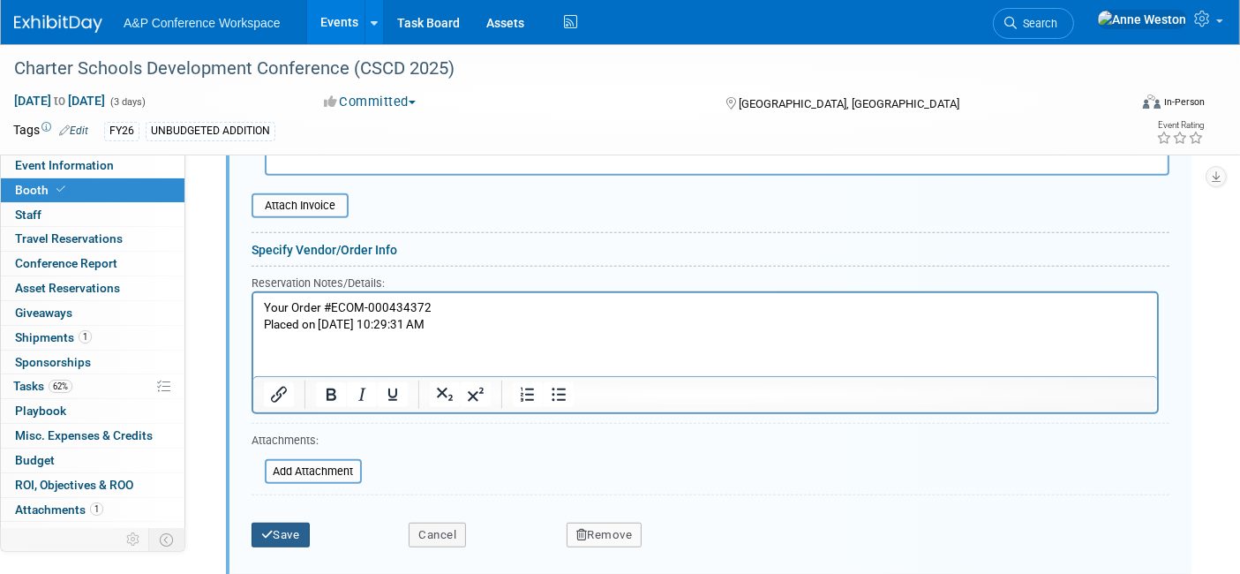
click at [287, 522] on button "Save" at bounding box center [281, 534] width 58 height 25
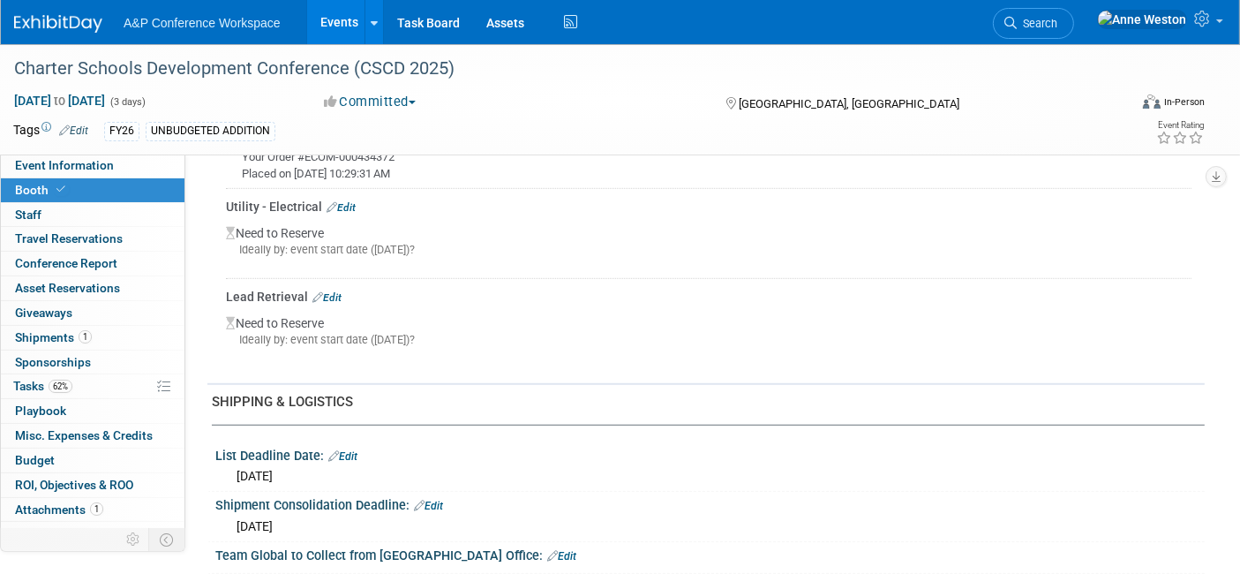
scroll to position [1154, 0]
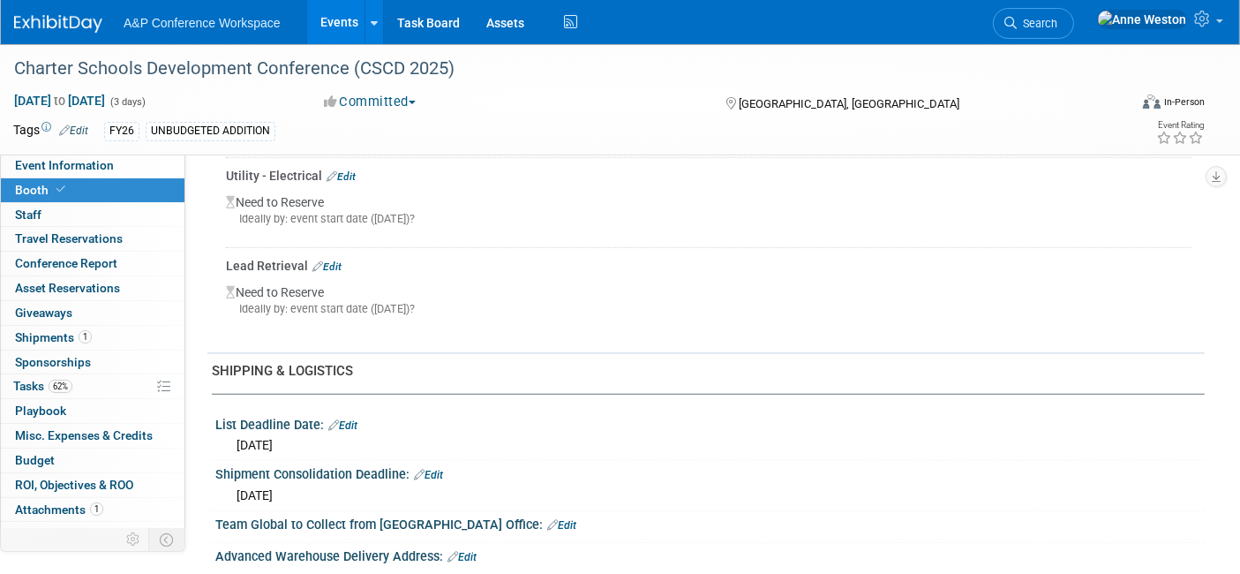
click at [333, 262] on link "Edit" at bounding box center [326, 266] width 29 height 12
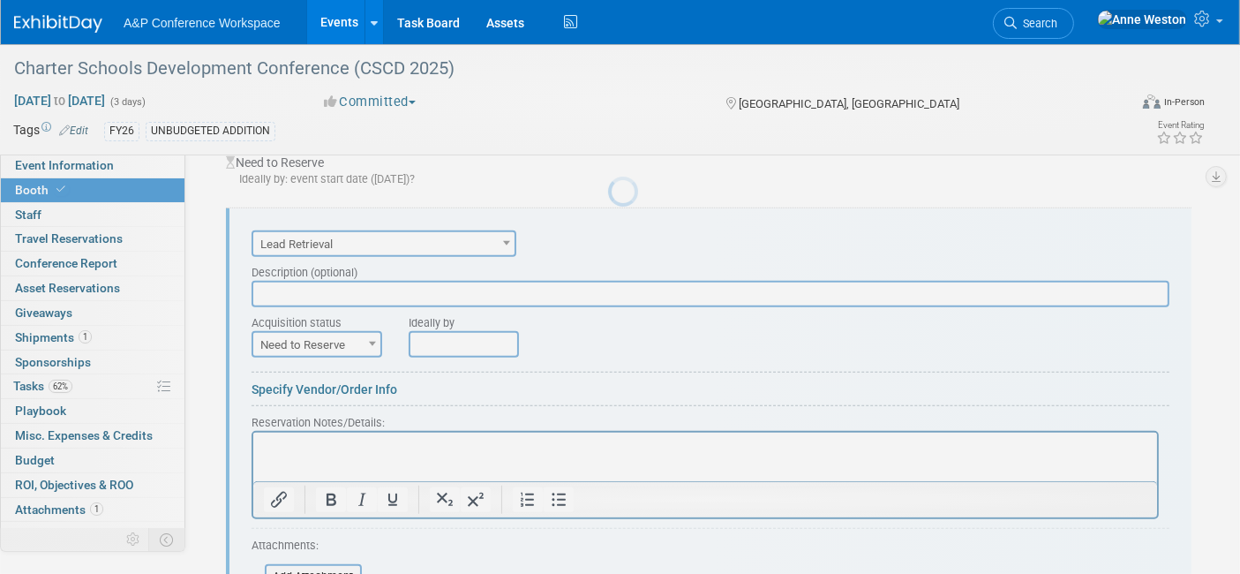
scroll to position [0, 0]
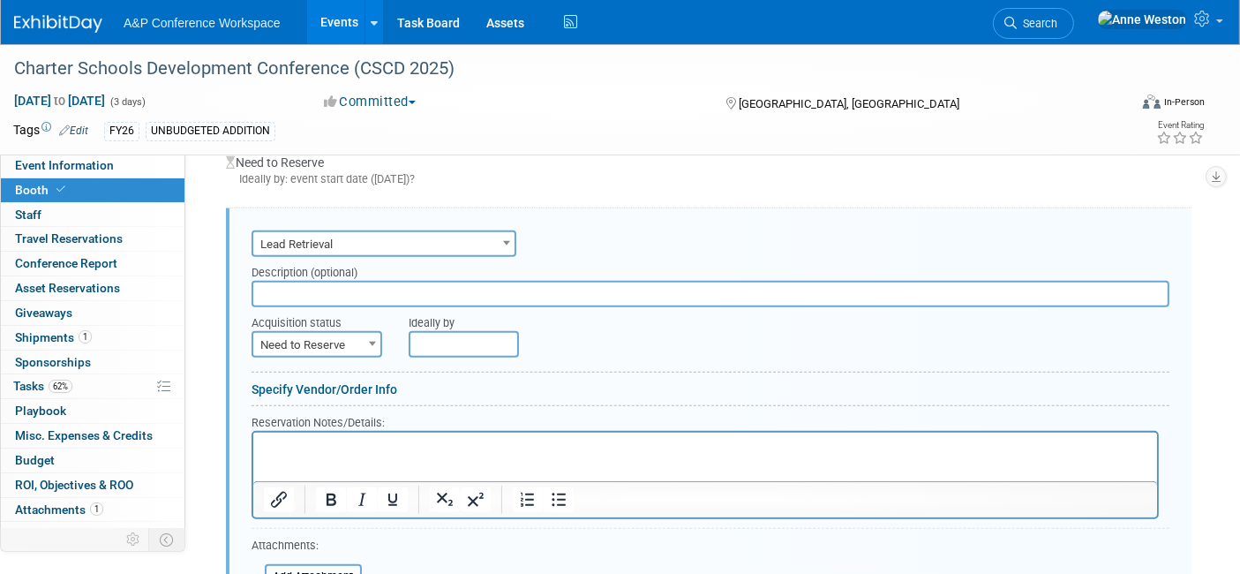
click at [299, 451] on p "Rich Text Area. Press ALT-0 for help." at bounding box center [704, 447] width 883 height 17
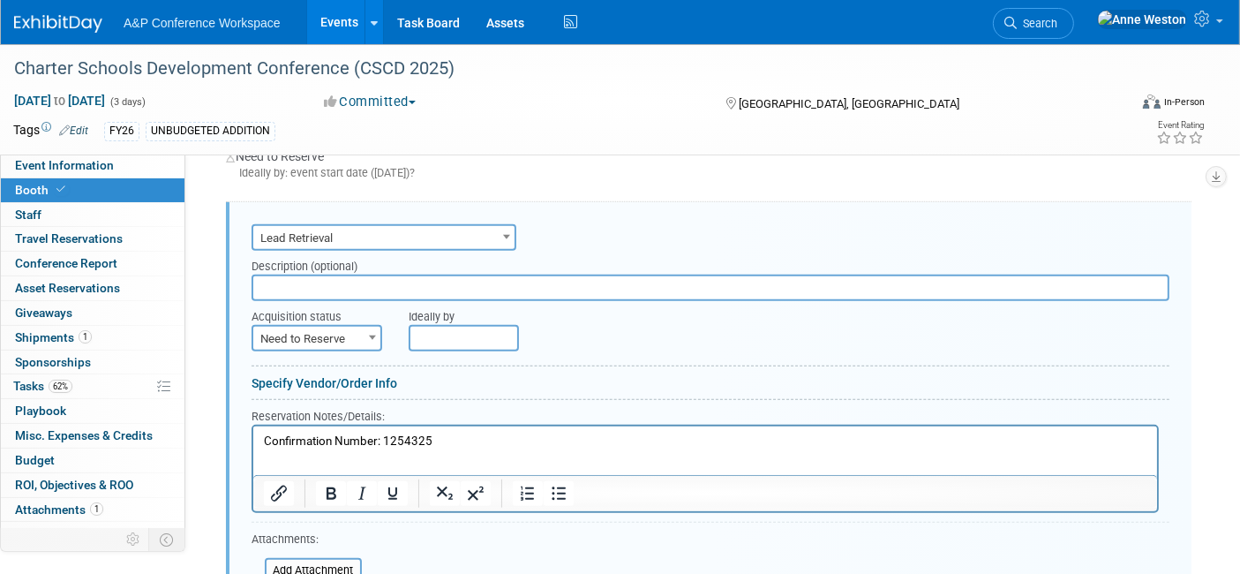
scroll to position [1194, 0]
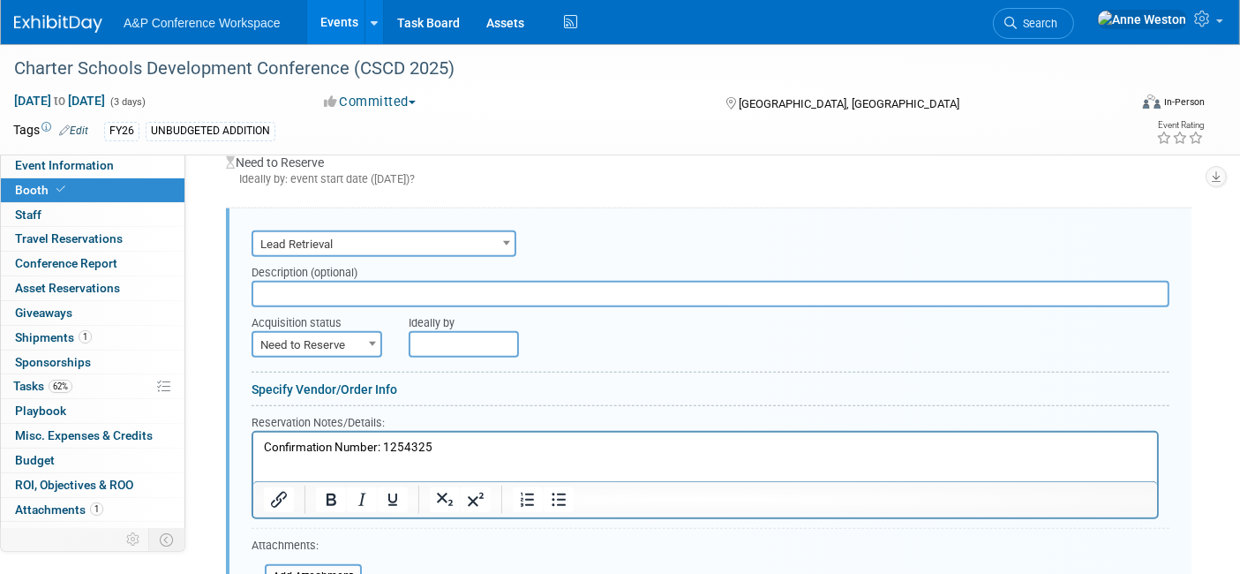
click at [328, 333] on span "Need to Reserve" at bounding box center [316, 345] width 127 height 25
select select "2"
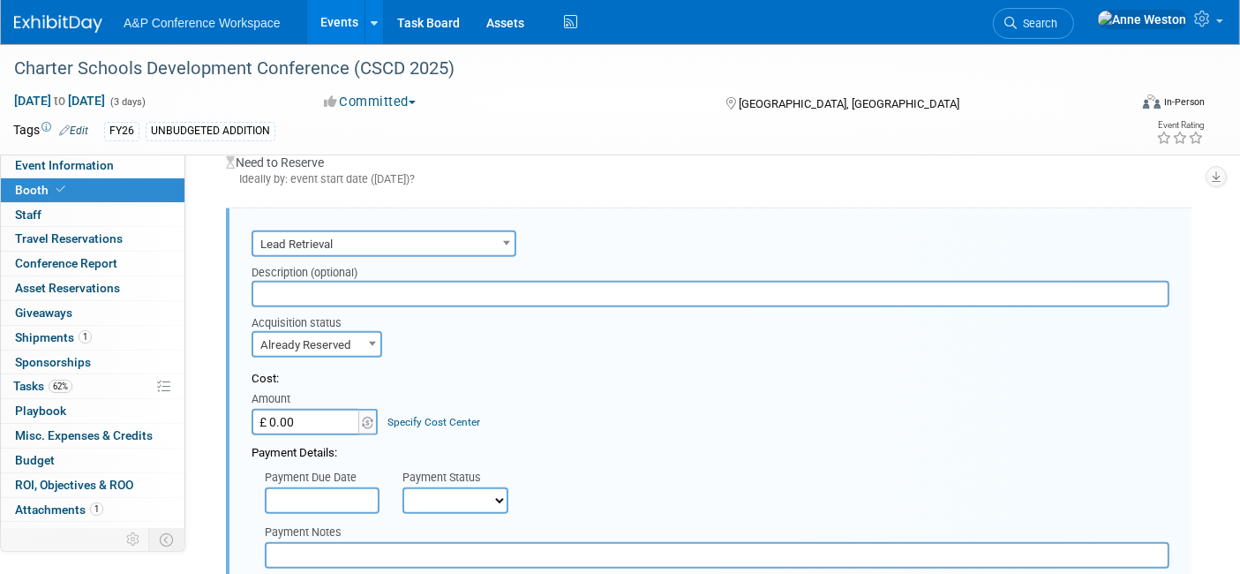
click at [340, 416] on input "£ 0.00" at bounding box center [307, 422] width 110 height 26
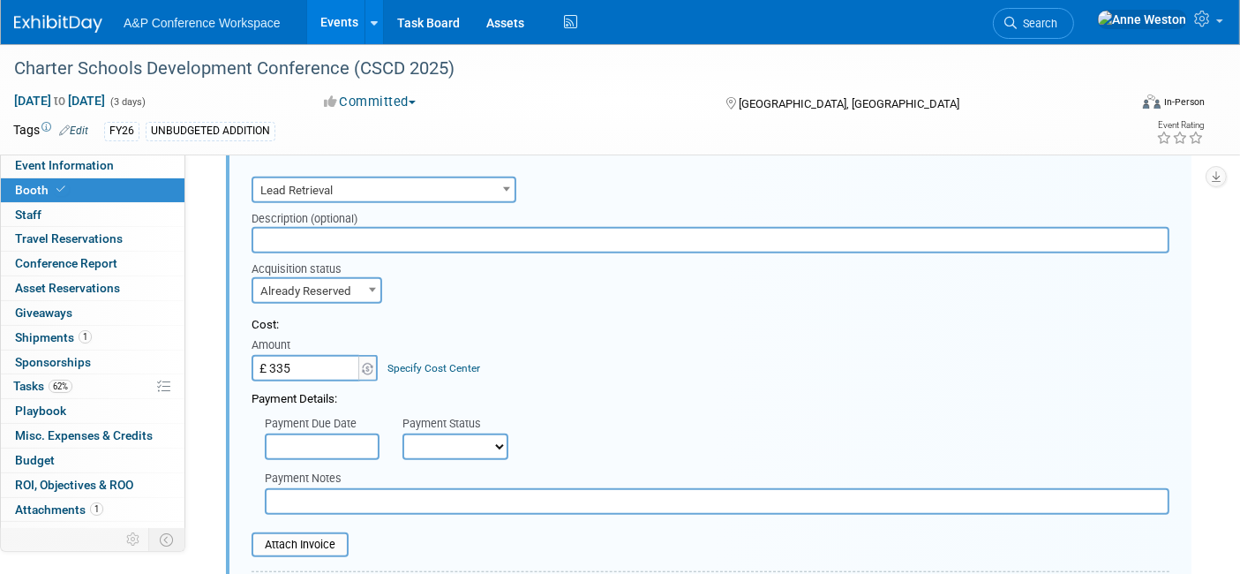
scroll to position [1292, 0]
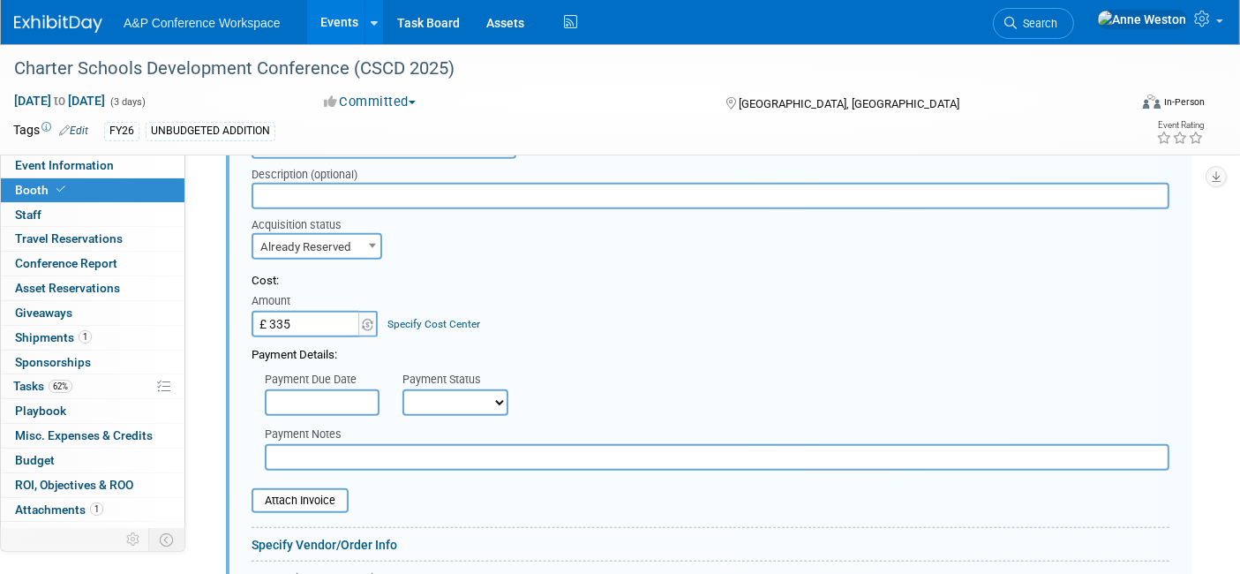
type input "£ 335.00"
click at [440, 391] on select "Not Paid Yet Partially Paid Paid in Full" at bounding box center [455, 402] width 106 height 26
select select "1"
click at [402, 389] on select "Not Paid Yet Partially Paid Paid in Full" at bounding box center [455, 402] width 106 height 26
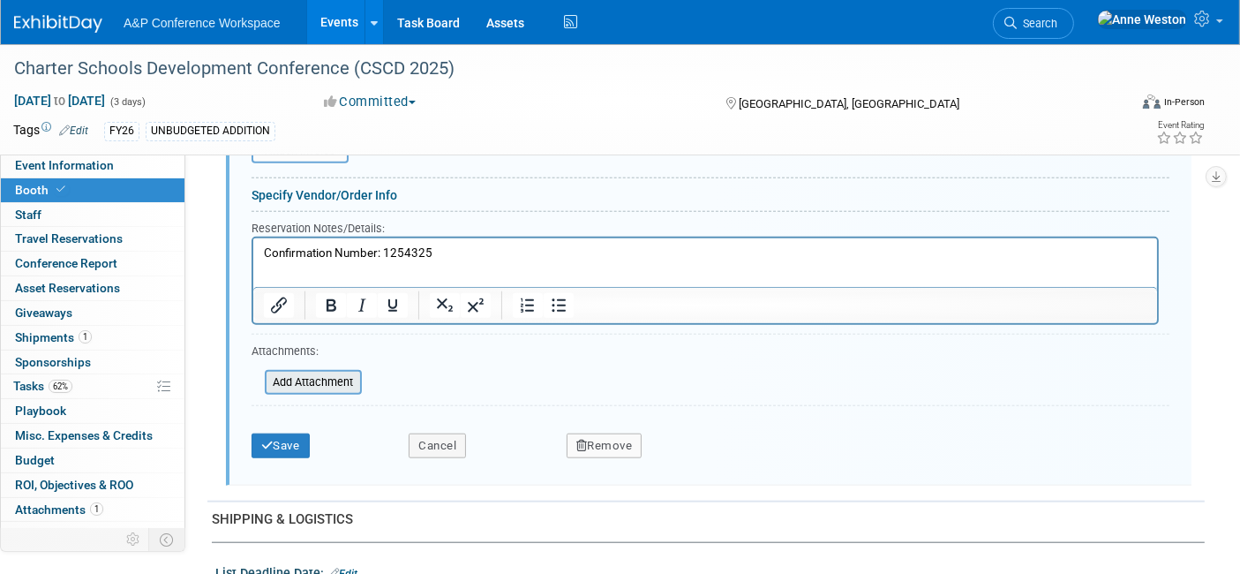
scroll to position [1684, 0]
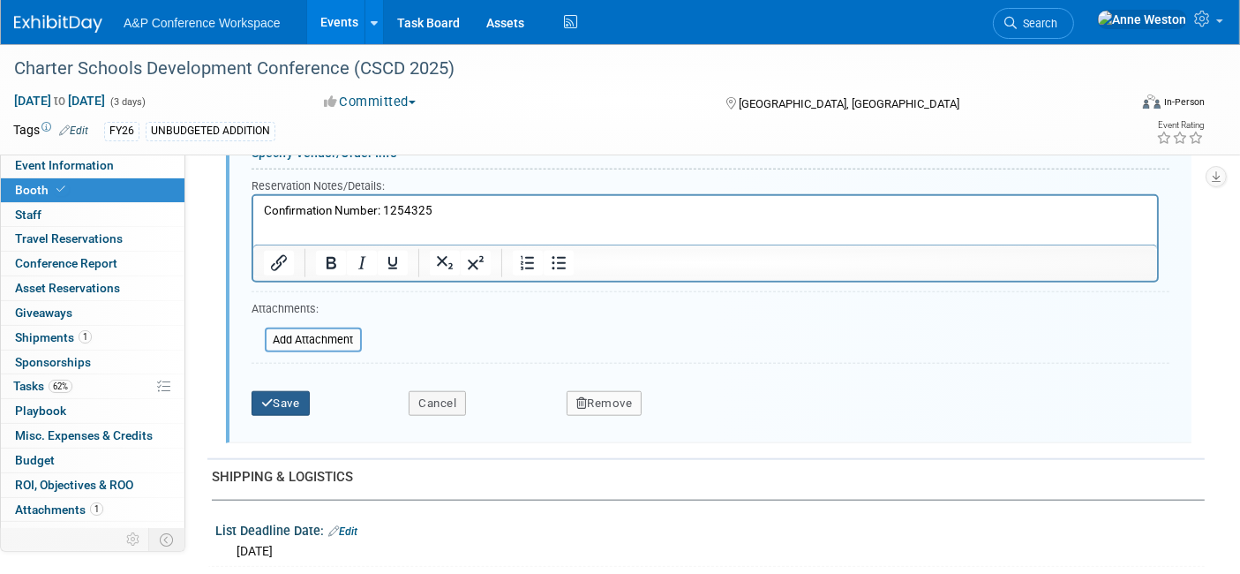
click at [293, 397] on button "Save" at bounding box center [281, 403] width 58 height 25
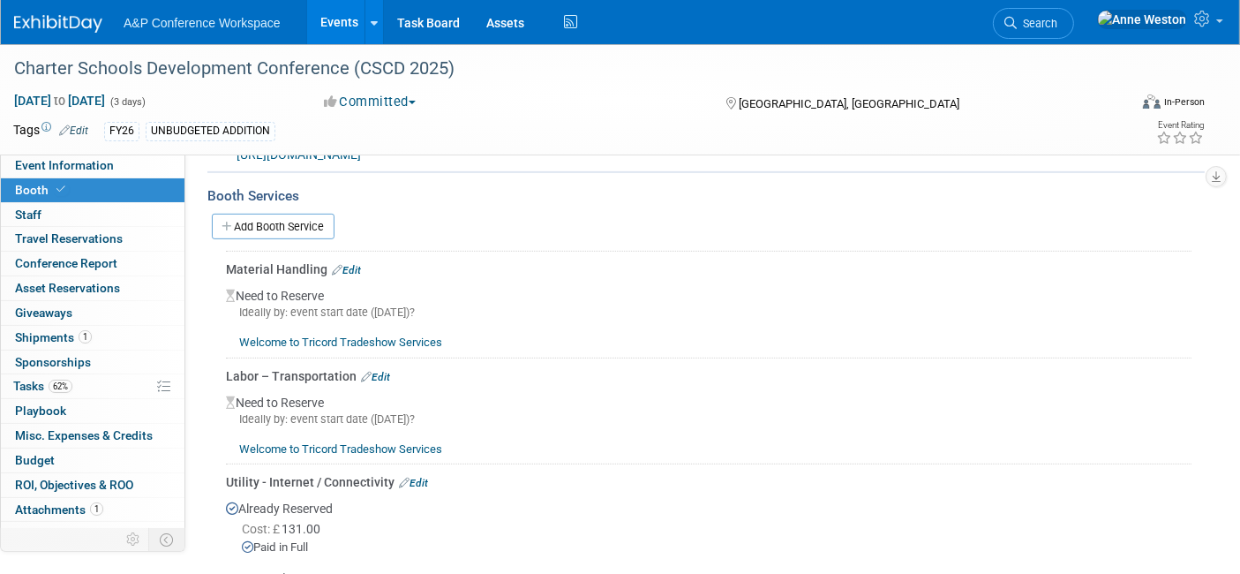
scroll to position [801, 0]
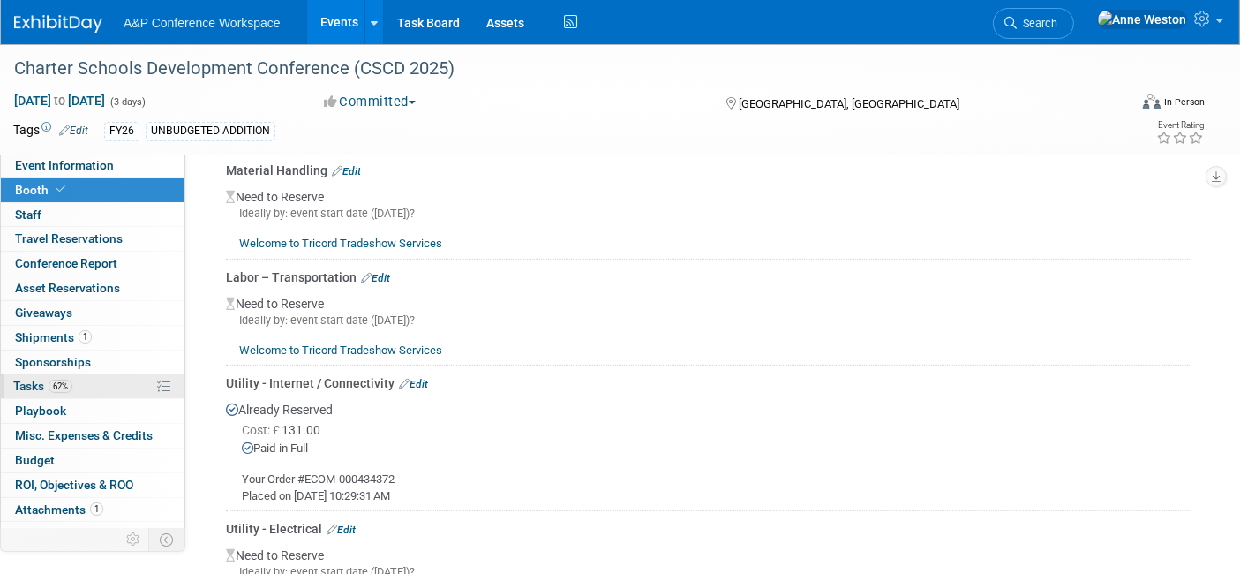
click at [68, 380] on span "62%" at bounding box center [61, 385] width 24 height 13
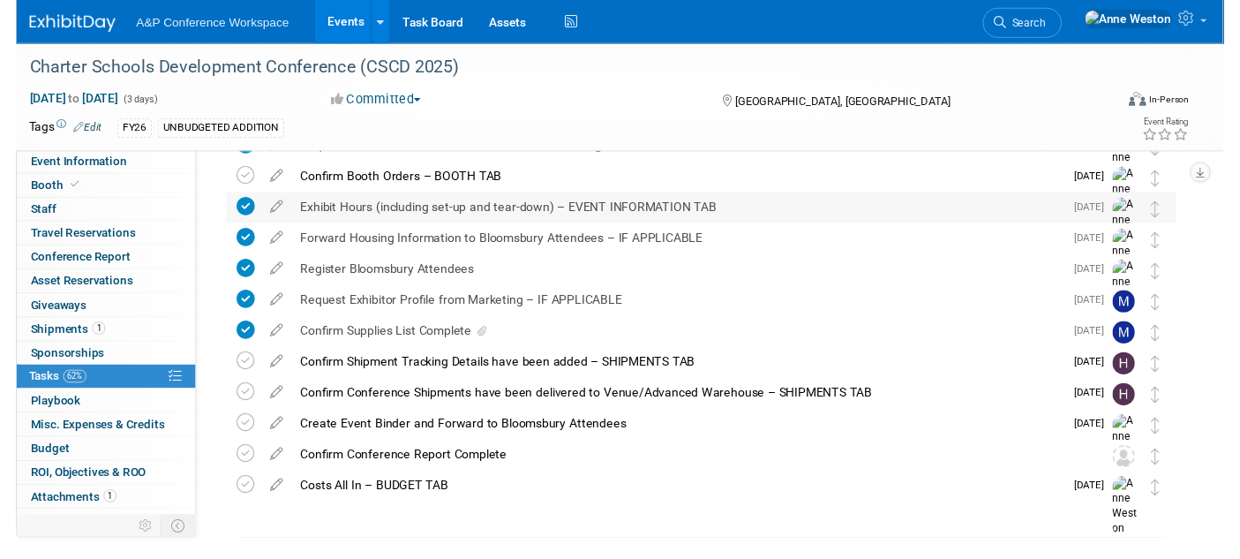
scroll to position [269, 0]
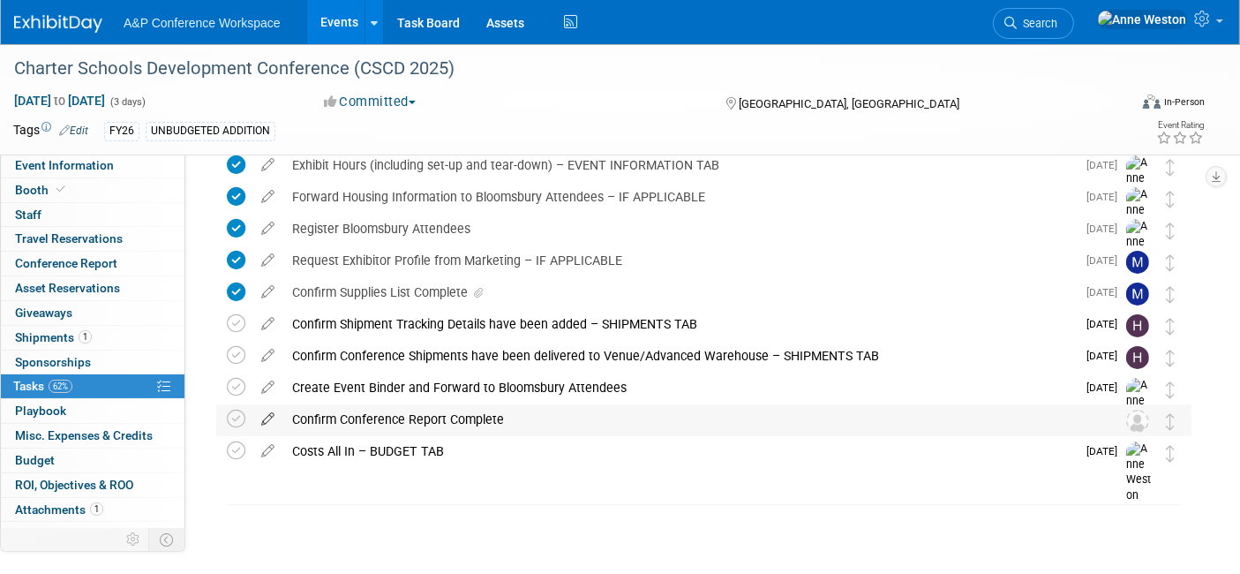
click at [266, 411] on icon at bounding box center [267, 415] width 31 height 22
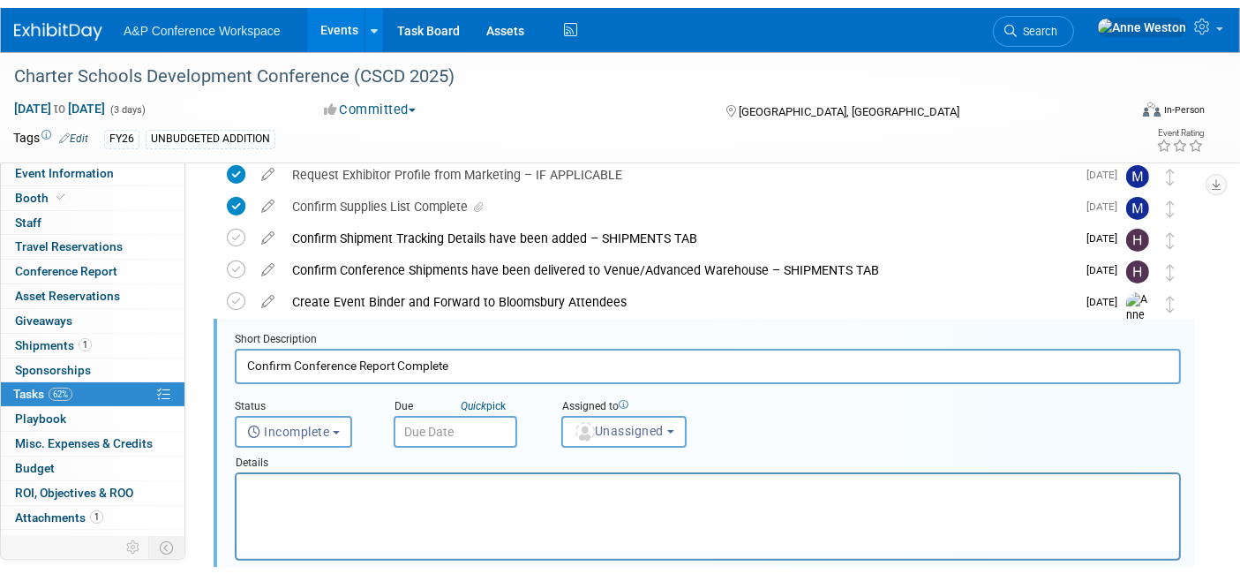
scroll to position [415, 0]
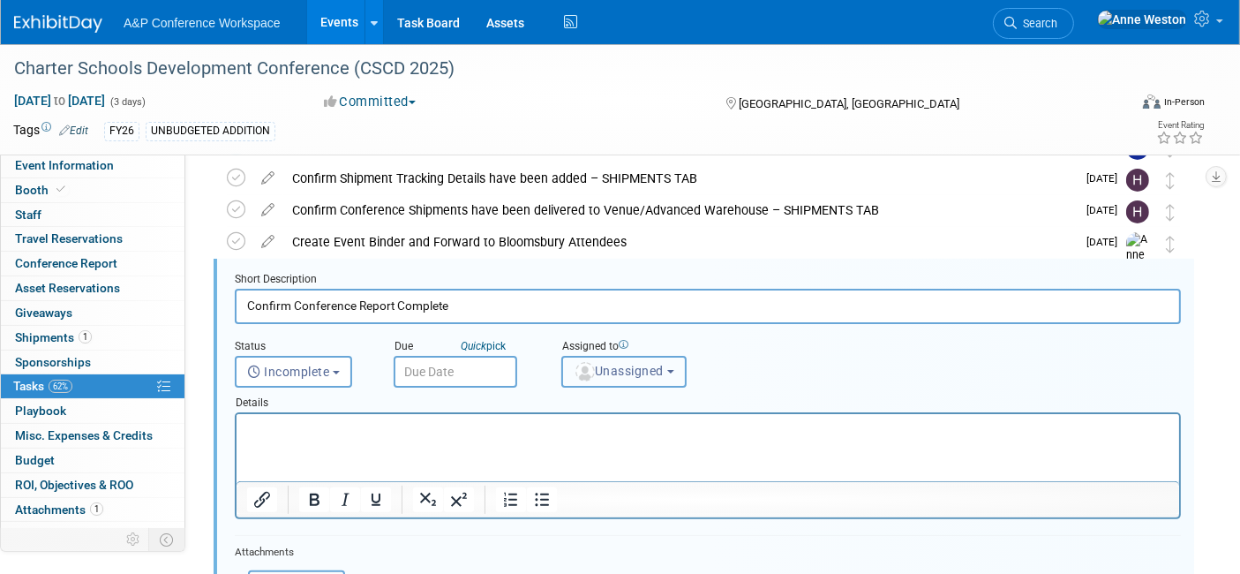
click at [605, 372] on span "Unassigned" at bounding box center [619, 371] width 90 height 14
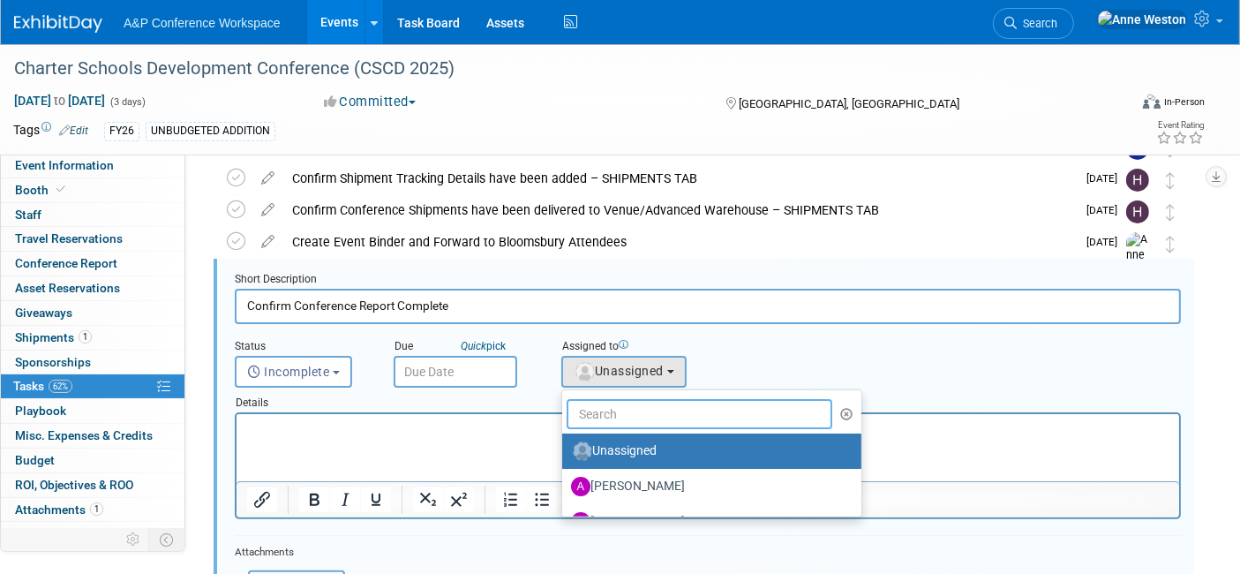
click at [633, 414] on input "text" at bounding box center [700, 414] width 266 height 30
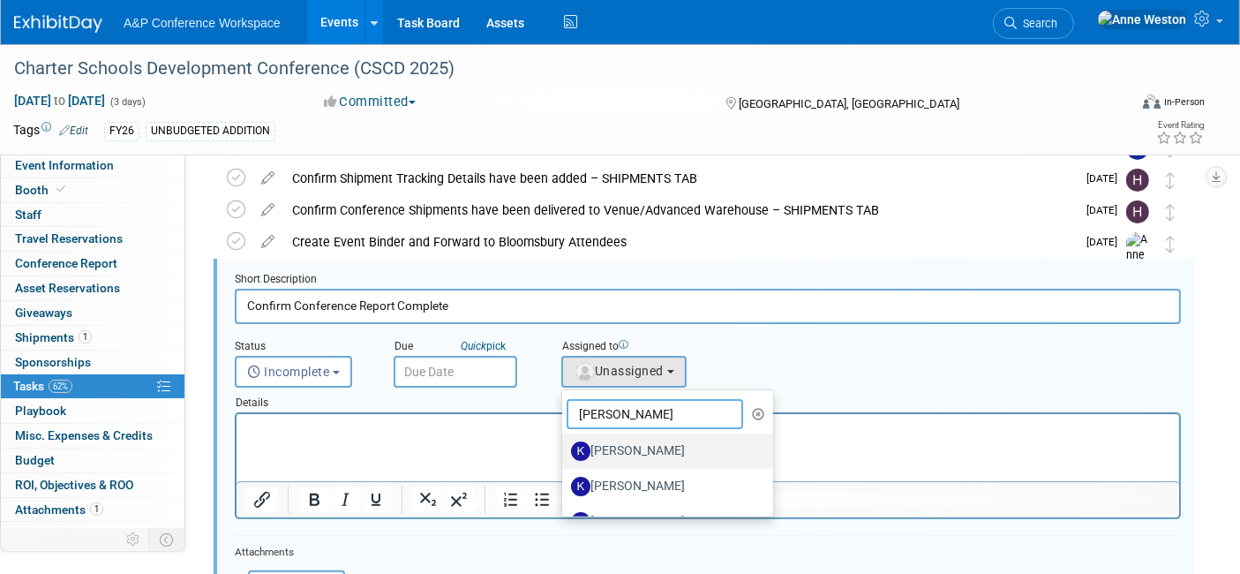
type input "Kevin"
click at [642, 442] on label "[PERSON_NAME]" at bounding box center [663, 451] width 184 height 28
click at [565, 443] on input "[PERSON_NAME]" at bounding box center [558, 448] width 11 height 11
select select "7b0e13d3-1a1c-48bc-b6f3-e3c0122838d1"
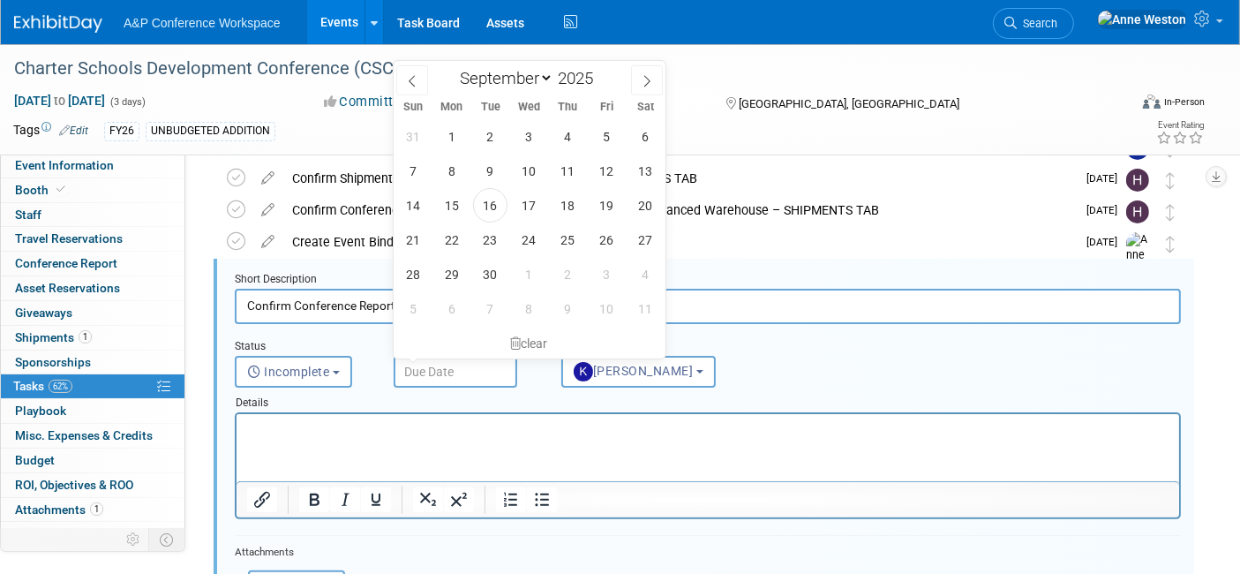
click at [432, 366] on input "text" at bounding box center [456, 372] width 124 height 32
click at [643, 79] on icon at bounding box center [647, 81] width 12 height 12
select select "9"
click at [604, 236] on span "24" at bounding box center [607, 239] width 34 height 34
type input "Oct 24, 2025"
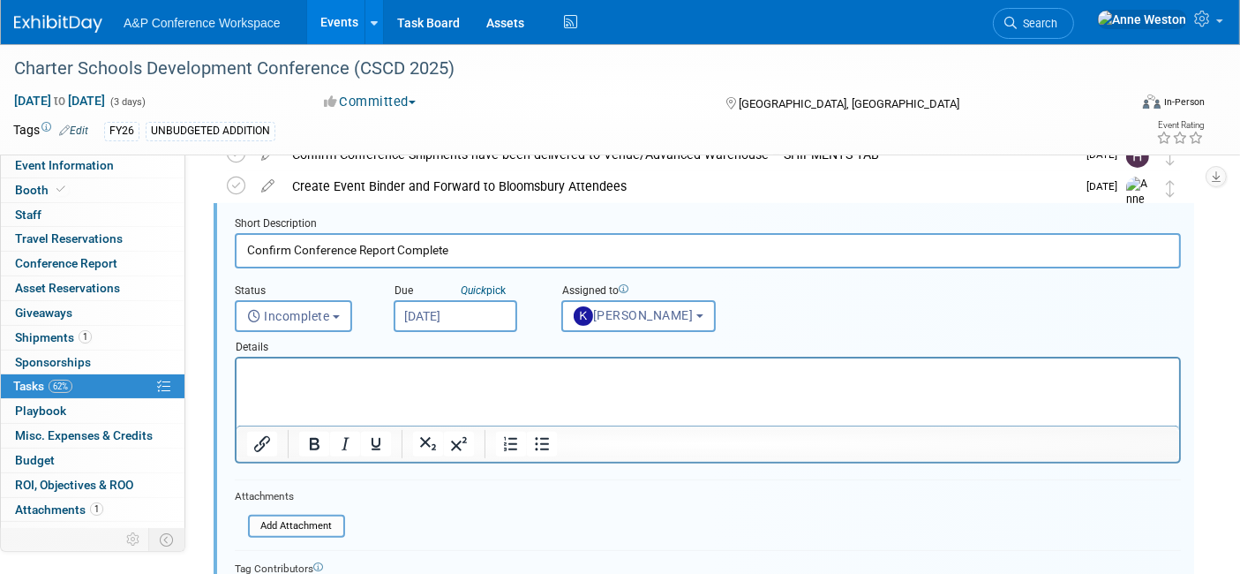
scroll to position [611, 0]
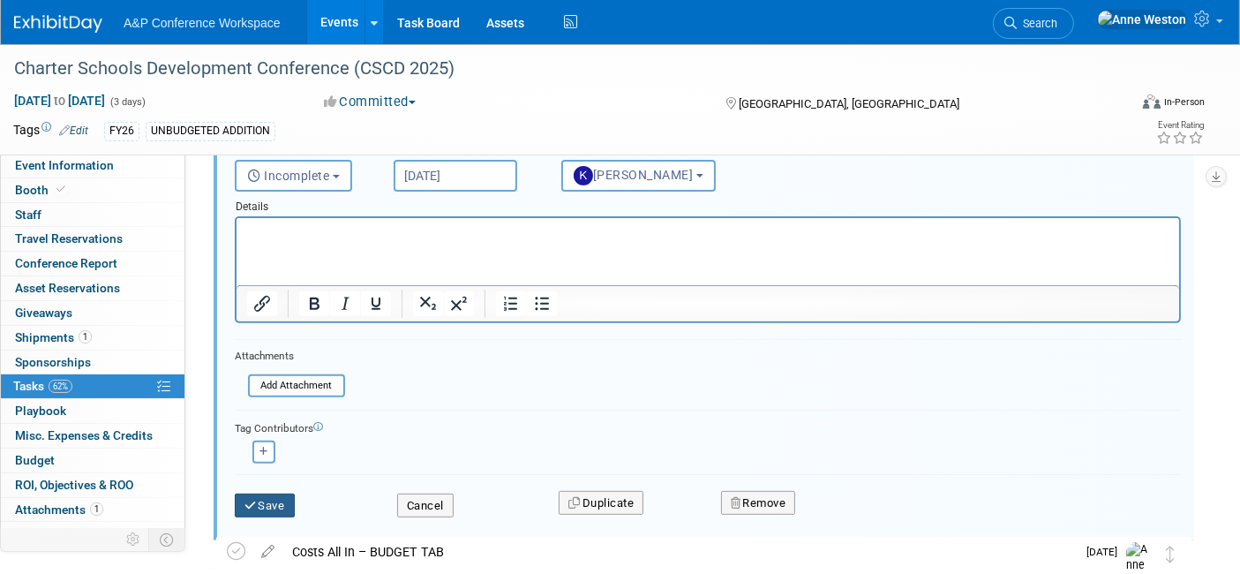
click at [259, 494] on button "Save" at bounding box center [265, 505] width 60 height 25
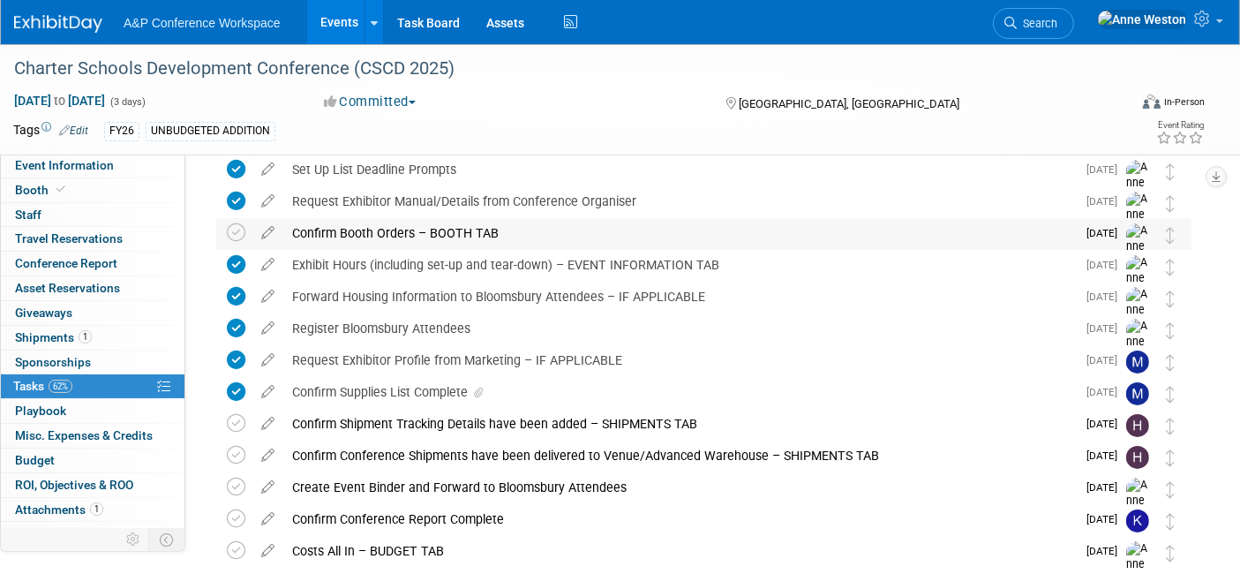
scroll to position [196, 0]
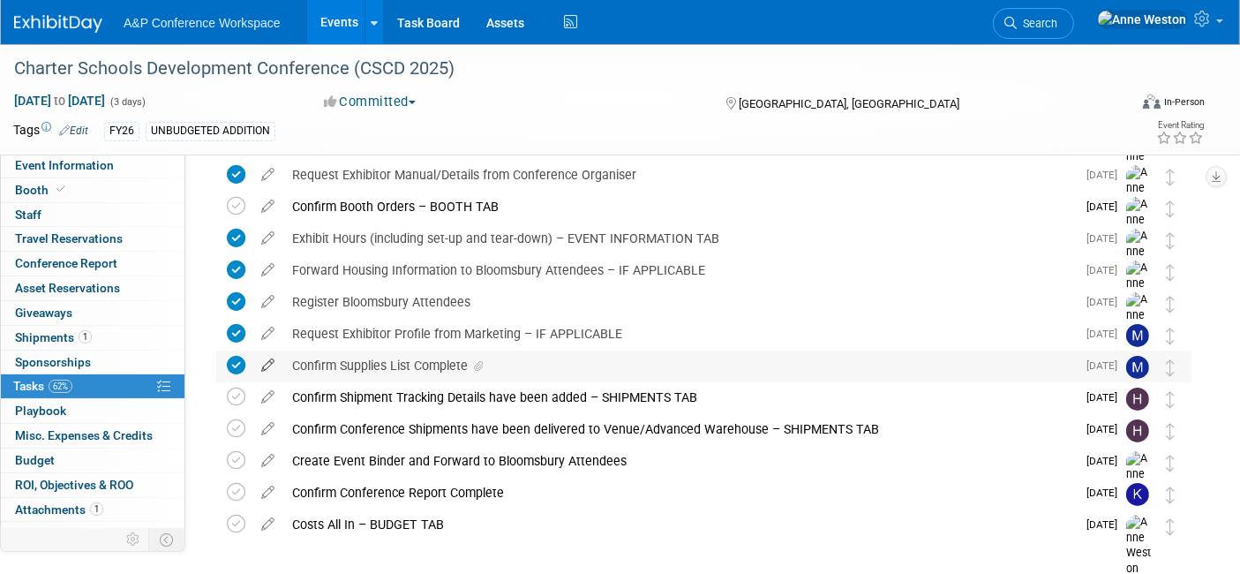
click at [268, 362] on icon at bounding box center [267, 361] width 31 height 22
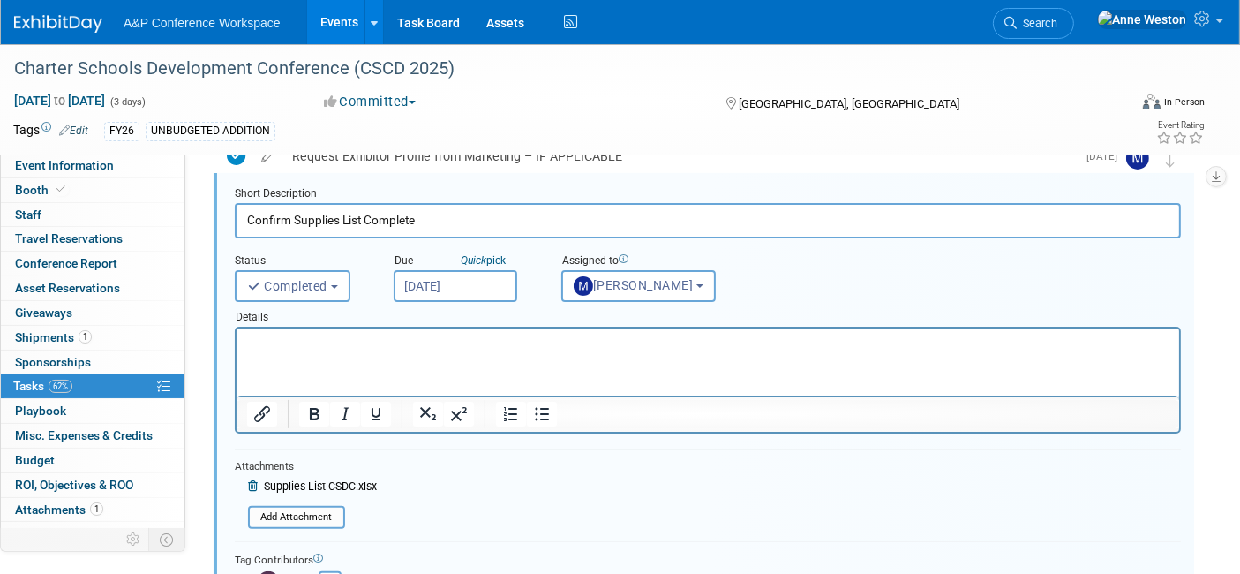
scroll to position [484, 0]
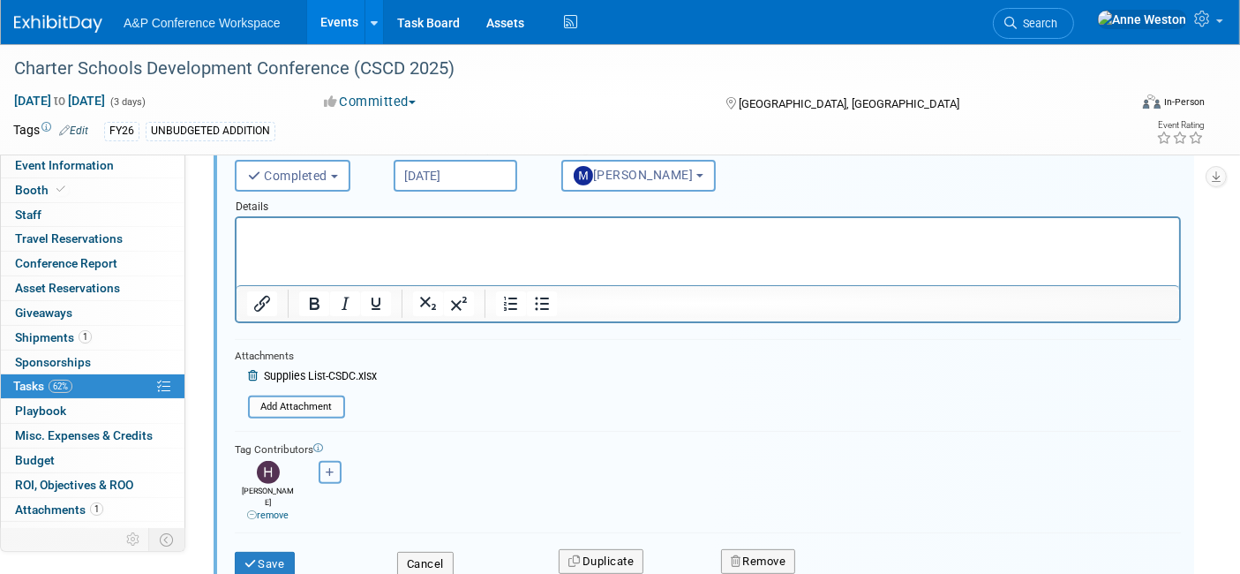
click at [327, 468] on icon "button" at bounding box center [330, 473] width 9 height 10
select select
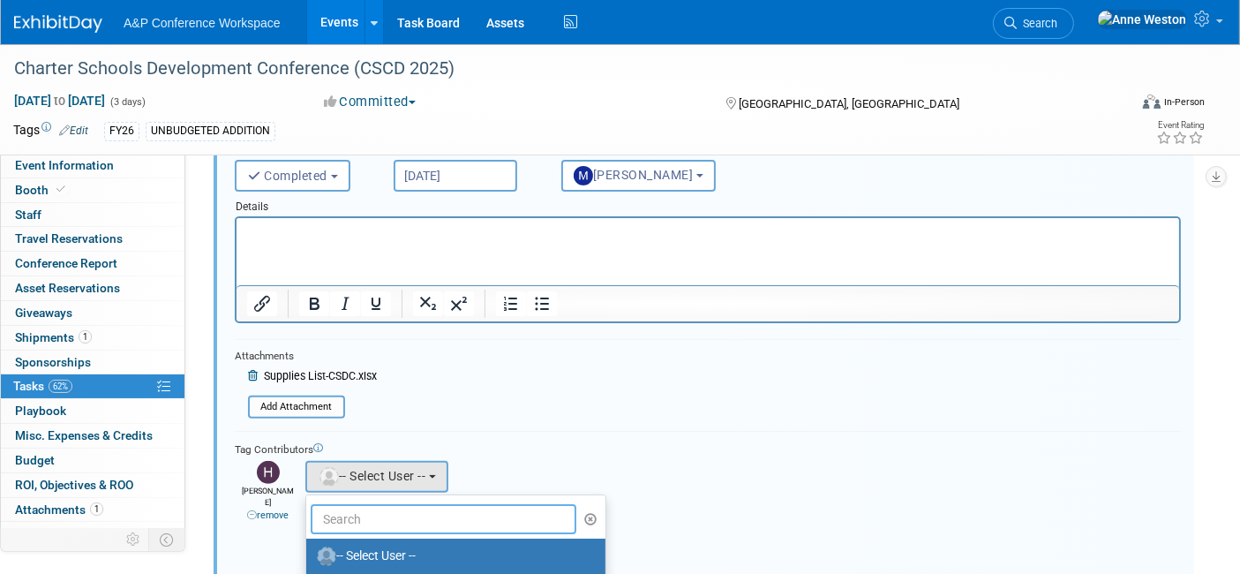
click at [372, 520] on input "text" at bounding box center [444, 519] width 266 height 30
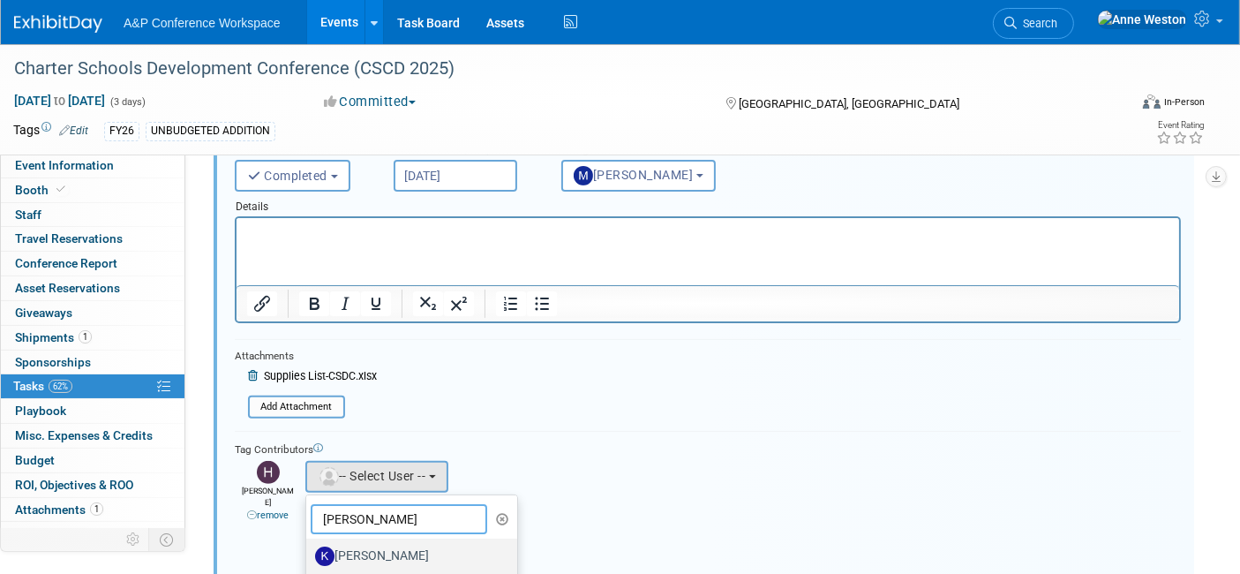
type input "Kevin"
click at [381, 545] on label "[PERSON_NAME]" at bounding box center [407, 556] width 184 height 28
click at [309, 548] on input "[PERSON_NAME]" at bounding box center [302, 553] width 11 height 11
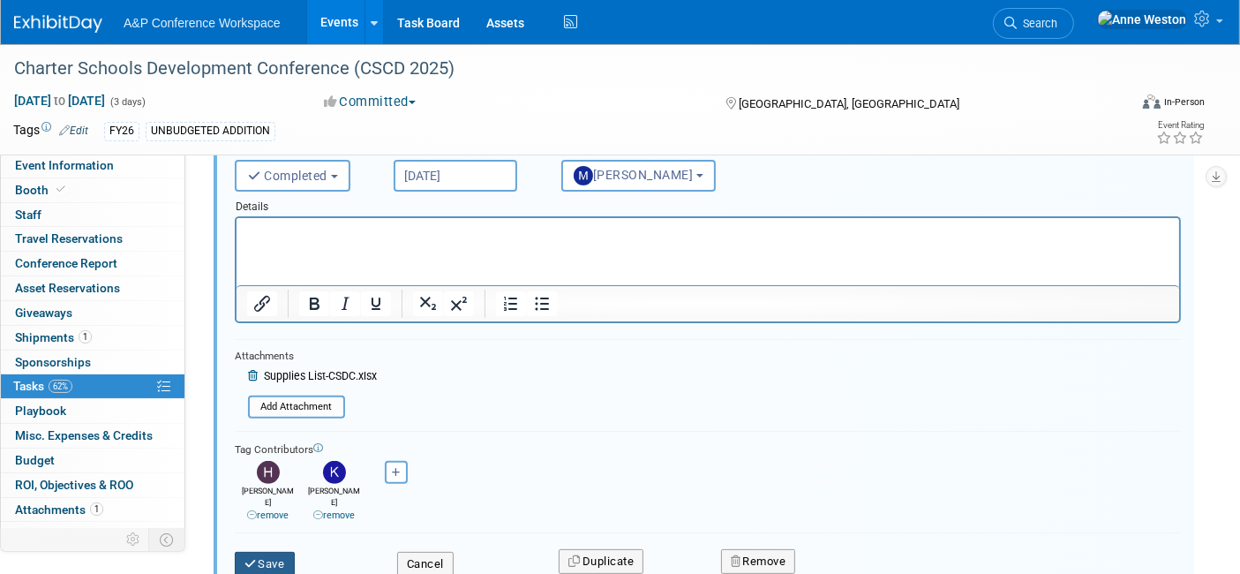
click at [251, 558] on icon "submit" at bounding box center [251, 563] width 14 height 11
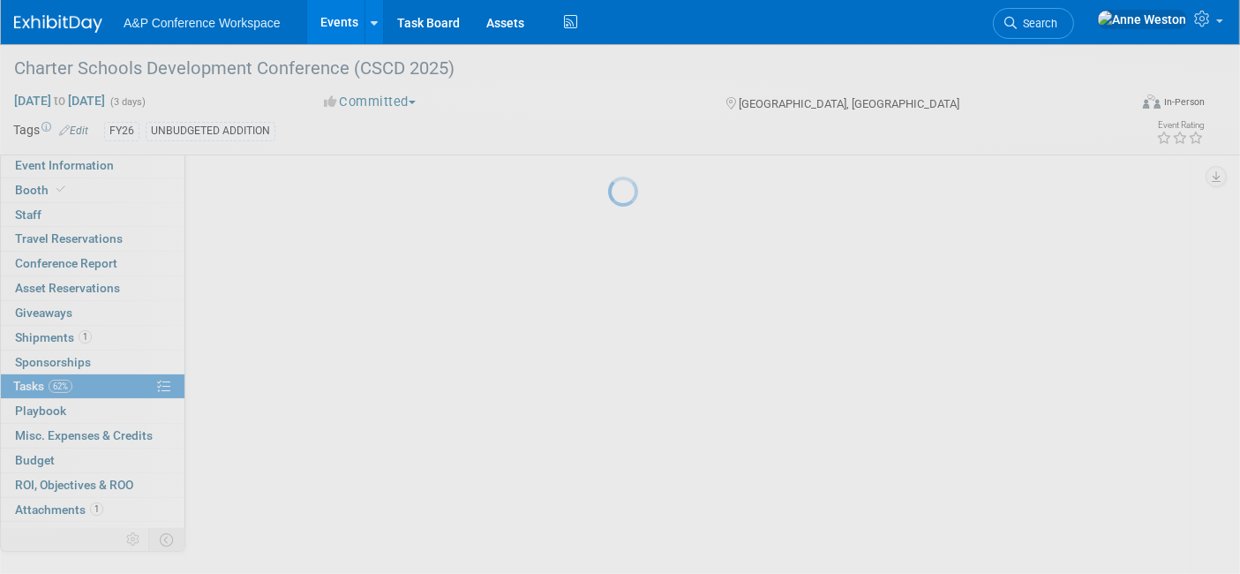
scroll to position [269, 0]
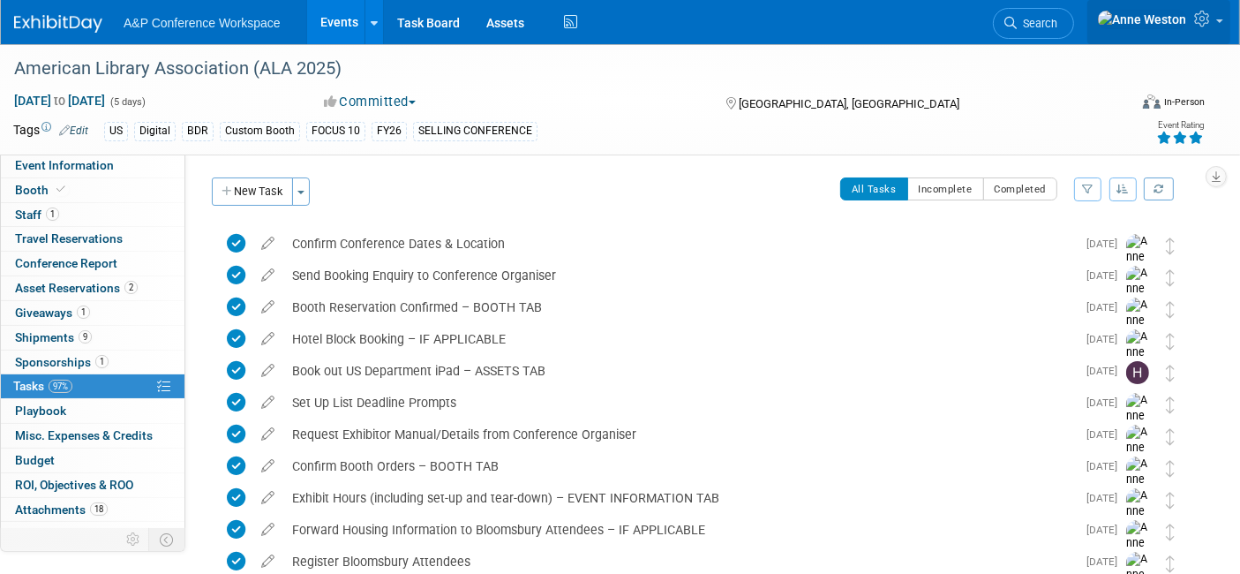
click at [1198, 15] on icon at bounding box center [1204, 19] width 20 height 16
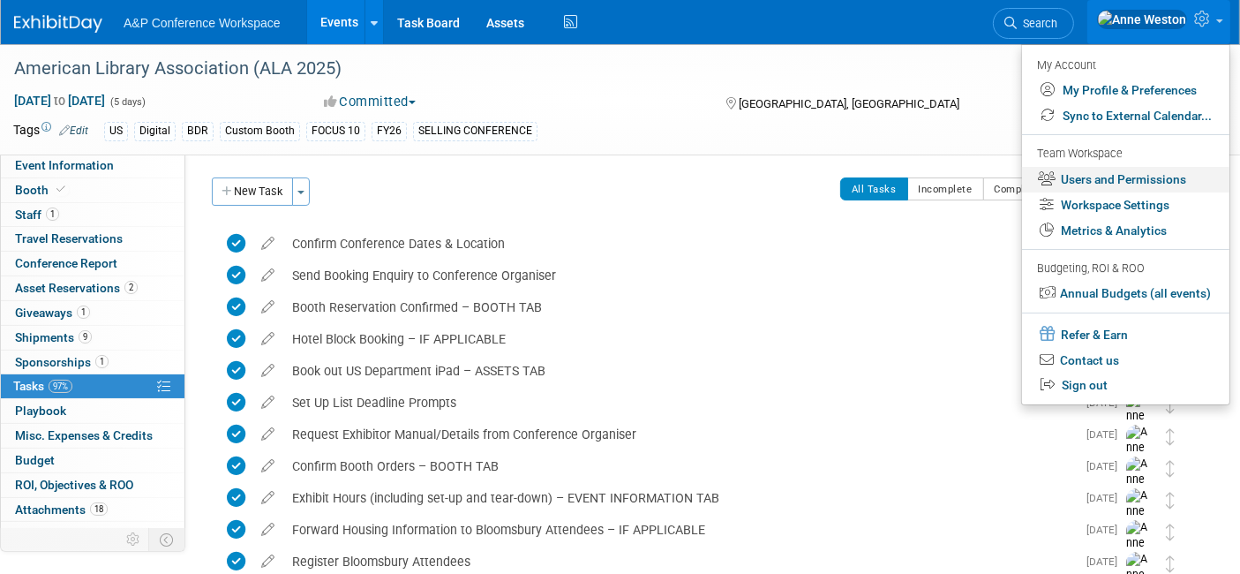
click at [1086, 177] on link "Users and Permissions" at bounding box center [1125, 180] width 207 height 26
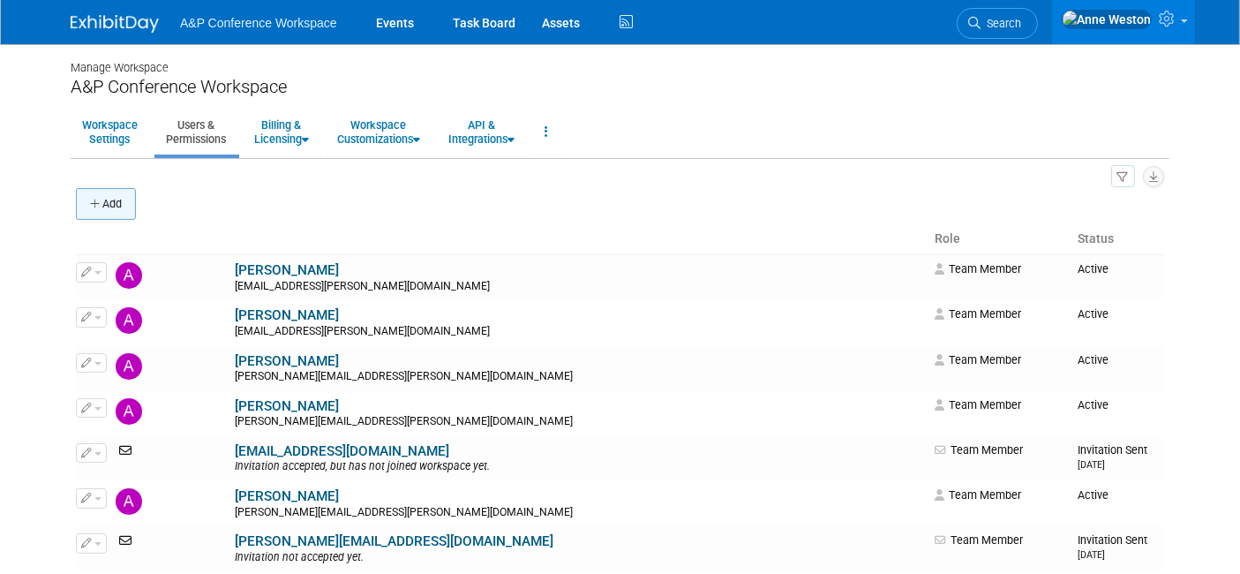
click at [102, 202] on button "Add" at bounding box center [106, 204] width 60 height 32
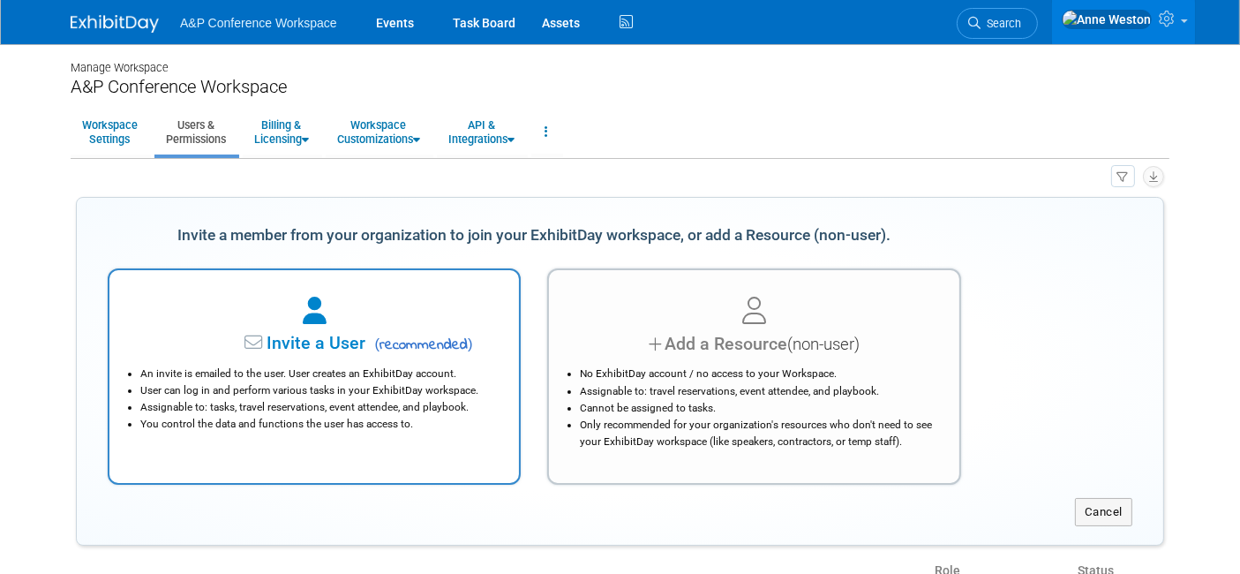
click at [323, 342] on span "Invite a User" at bounding box center [260, 343] width 209 height 20
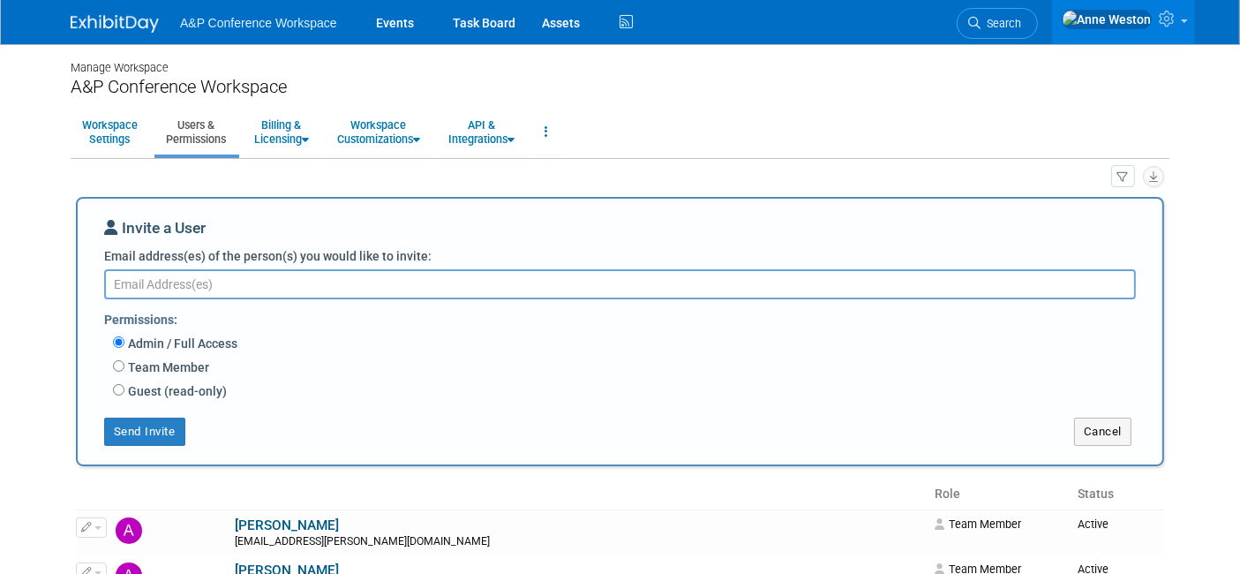
paste textarea "[PERSON_NAME][EMAIL_ADDRESS][PERSON_NAME][DOMAIN_NAME]"
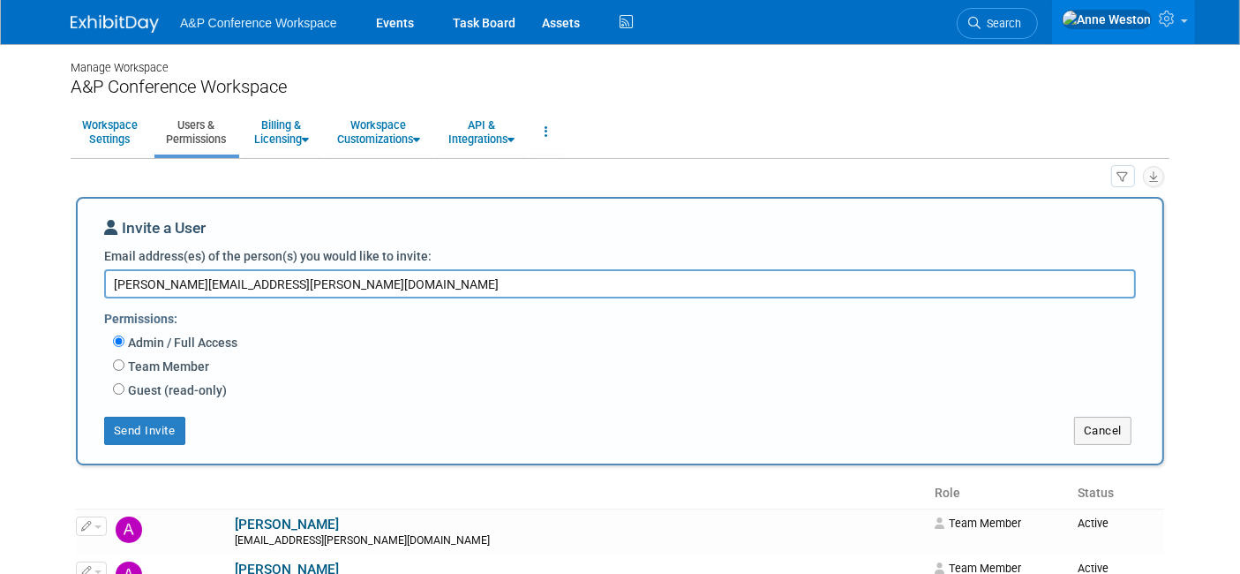
type textarea "[PERSON_NAME][EMAIL_ADDRESS][PERSON_NAME][DOMAIN_NAME]"
click at [152, 362] on label "Team Member" at bounding box center [166, 366] width 85 height 18
click at [124, 362] on input "Team Member" at bounding box center [118, 364] width 11 height 11
radio input "true"
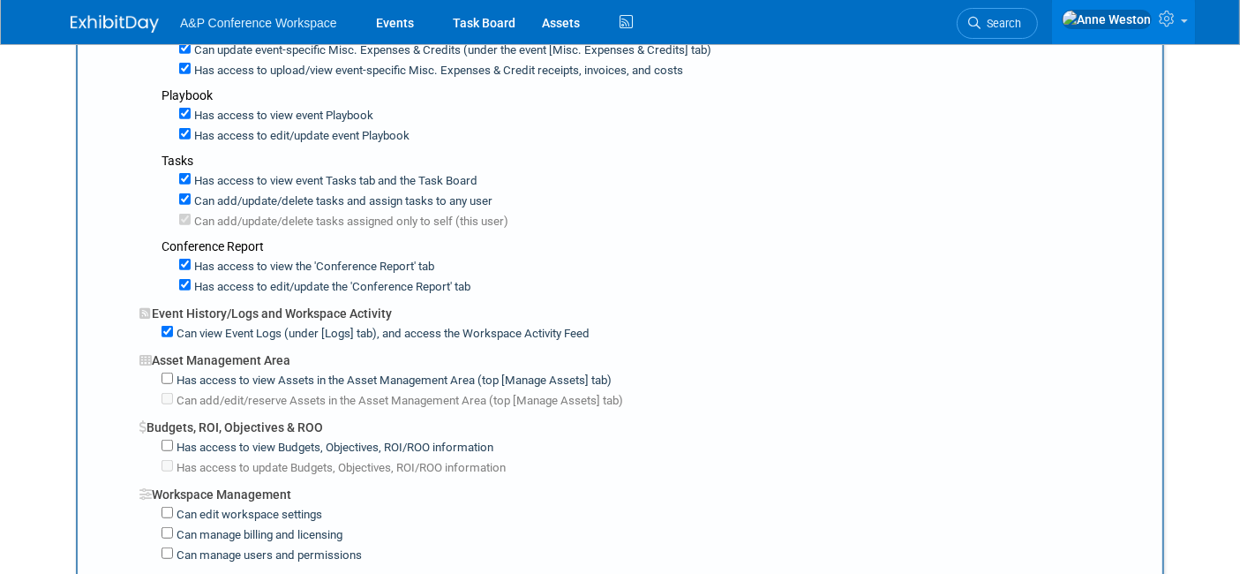
scroll to position [1078, 0]
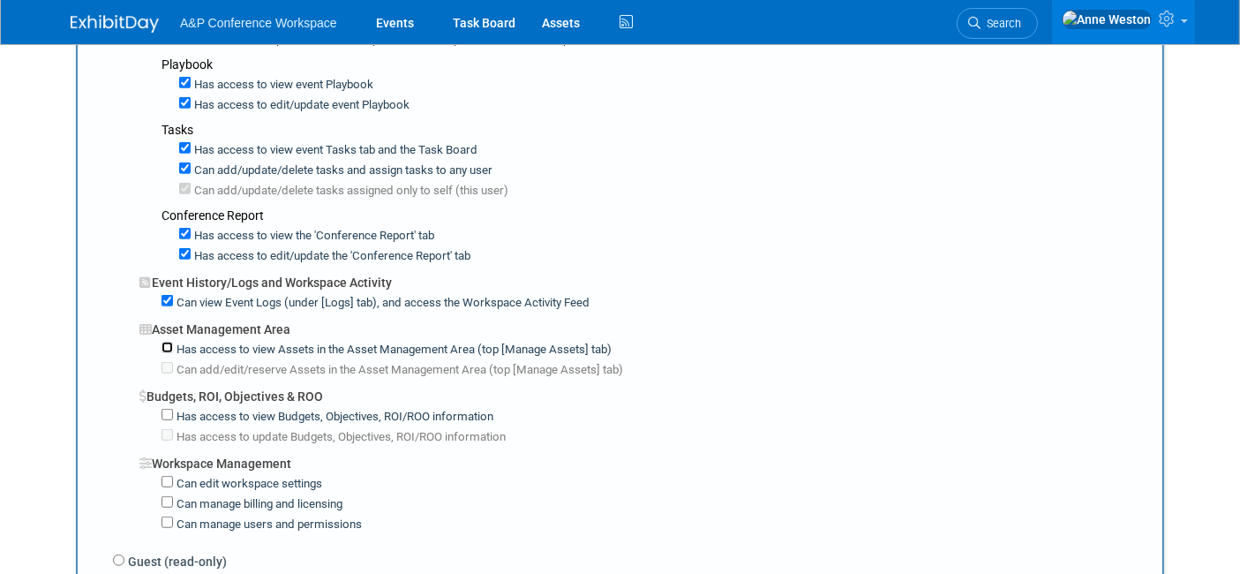
click at [165, 342] on input "Has access to view Assets in the Asset Management Area (top [Manage Assets] tab)" at bounding box center [167, 347] width 11 height 11
checkbox input "true"
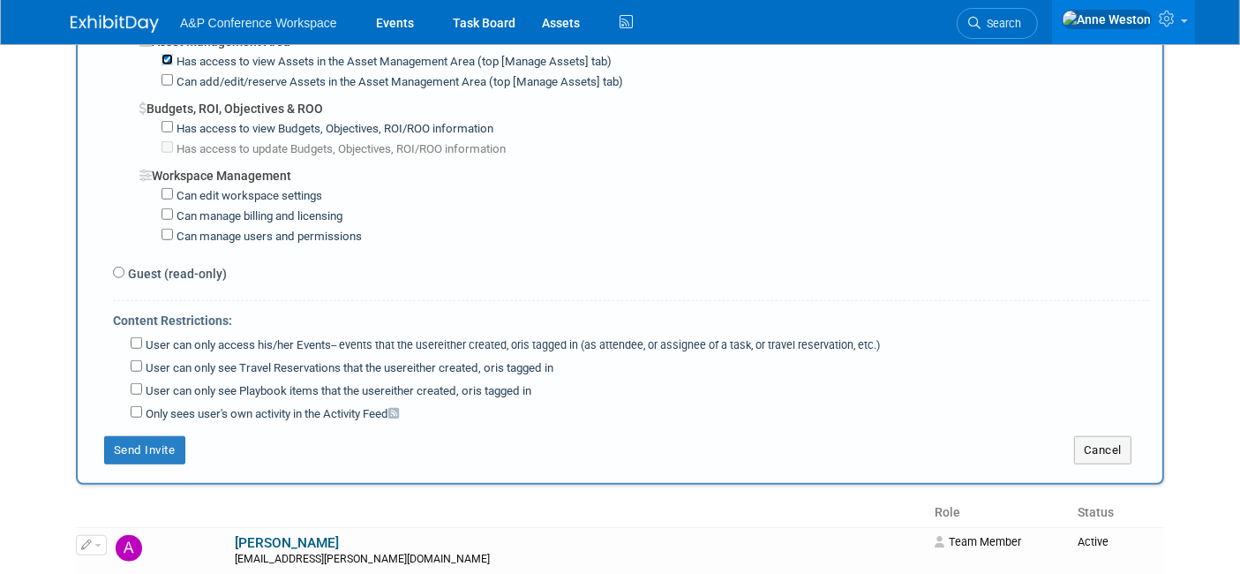
scroll to position [1372, 0]
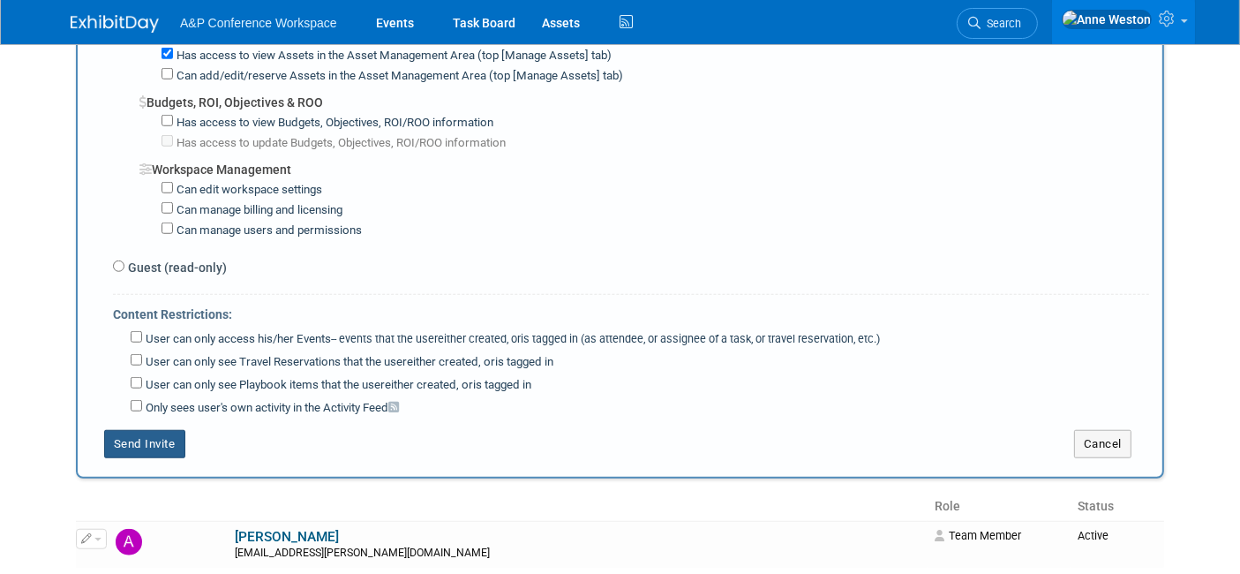
click at [137, 430] on button "Send Invite" at bounding box center [144, 444] width 81 height 28
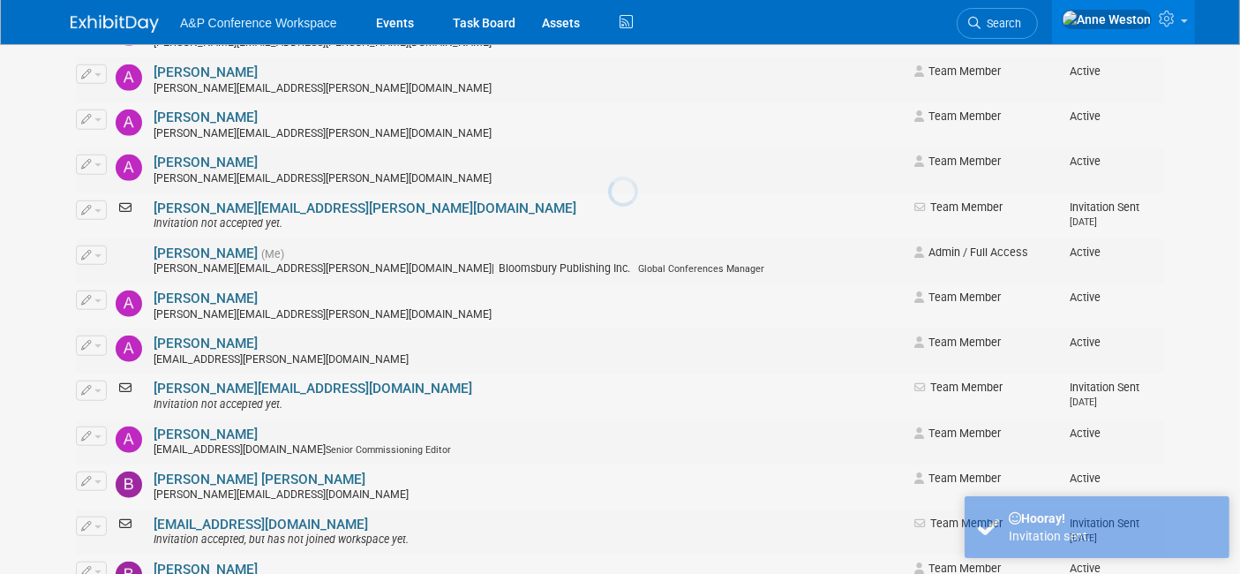
scroll to position [0, 0]
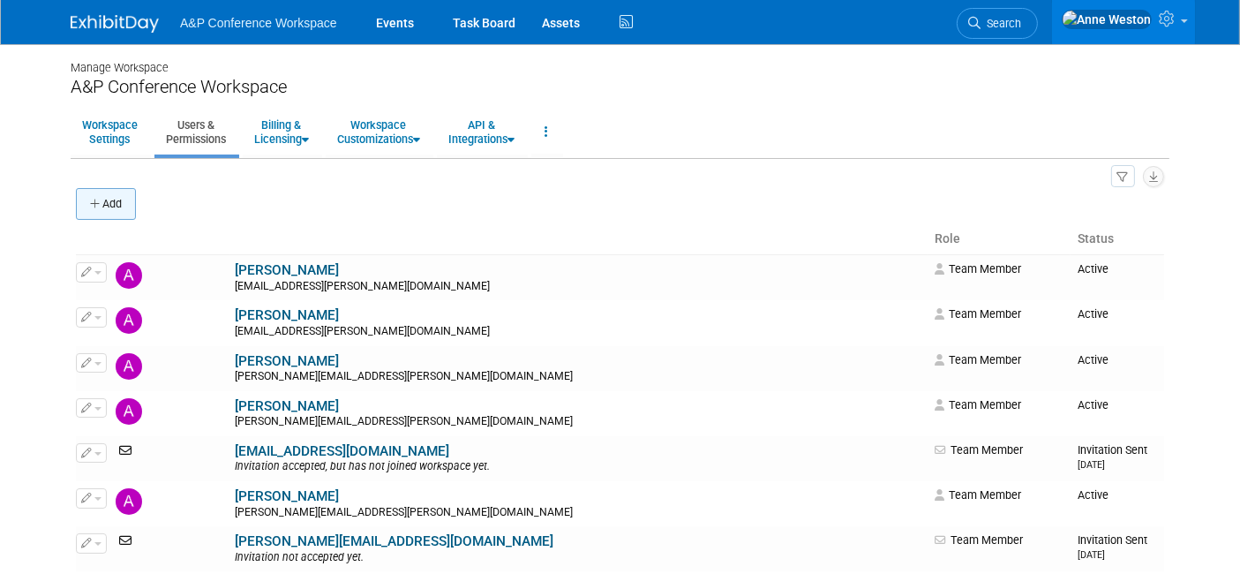
click at [91, 200] on icon "button" at bounding box center [96, 204] width 12 height 11
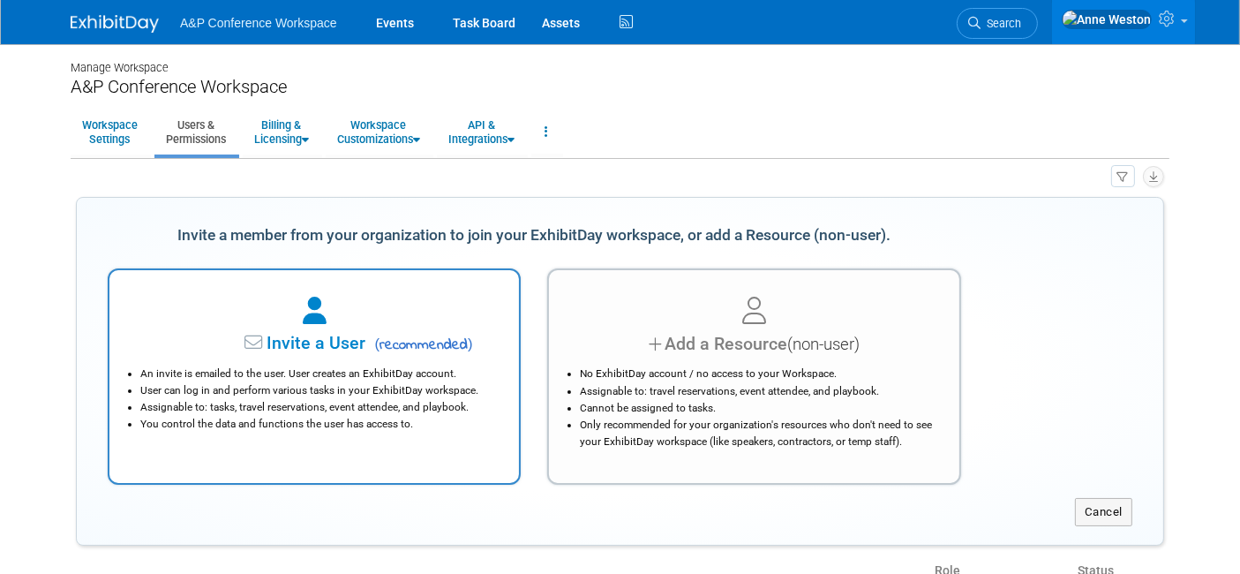
click at [256, 346] on icon at bounding box center [255, 343] width 22 height 19
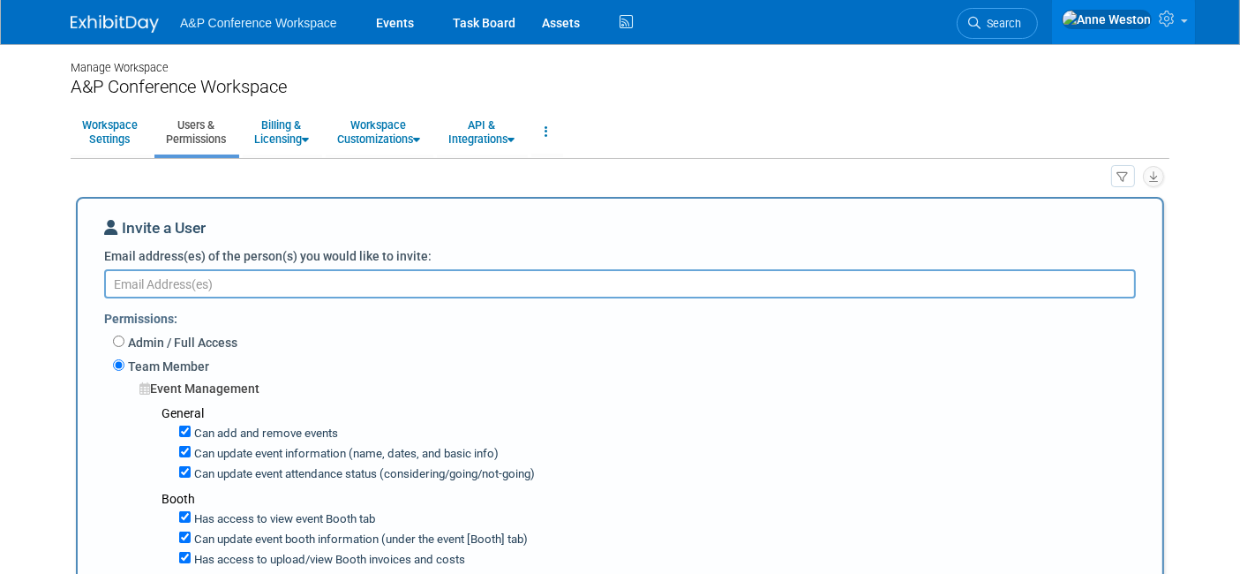
paste textarea "[PERSON_NAME][EMAIL_ADDRESS][DOMAIN_NAME]"
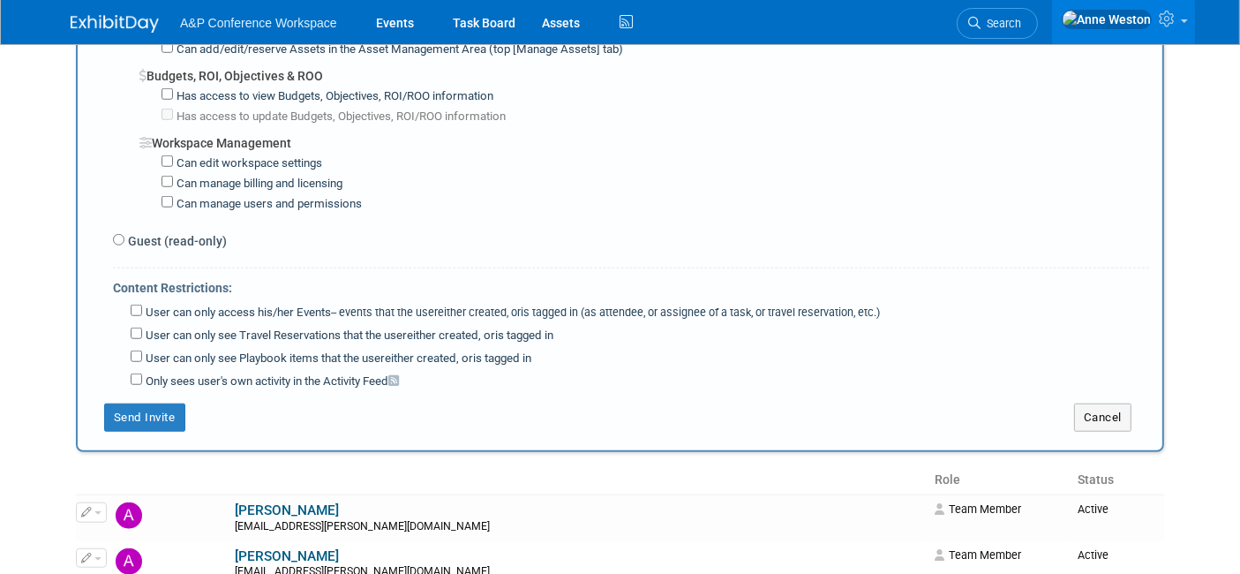
scroll to position [1666, 0]
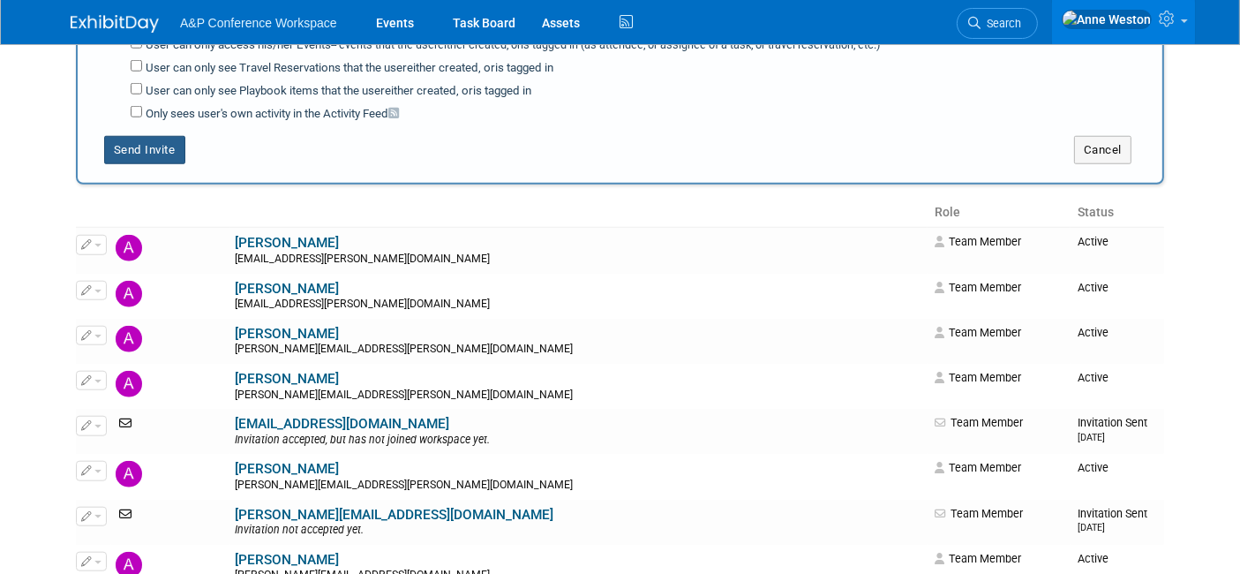
type textarea "[PERSON_NAME][EMAIL_ADDRESS][DOMAIN_NAME]"
click at [137, 136] on button "Send Invite" at bounding box center [144, 150] width 81 height 28
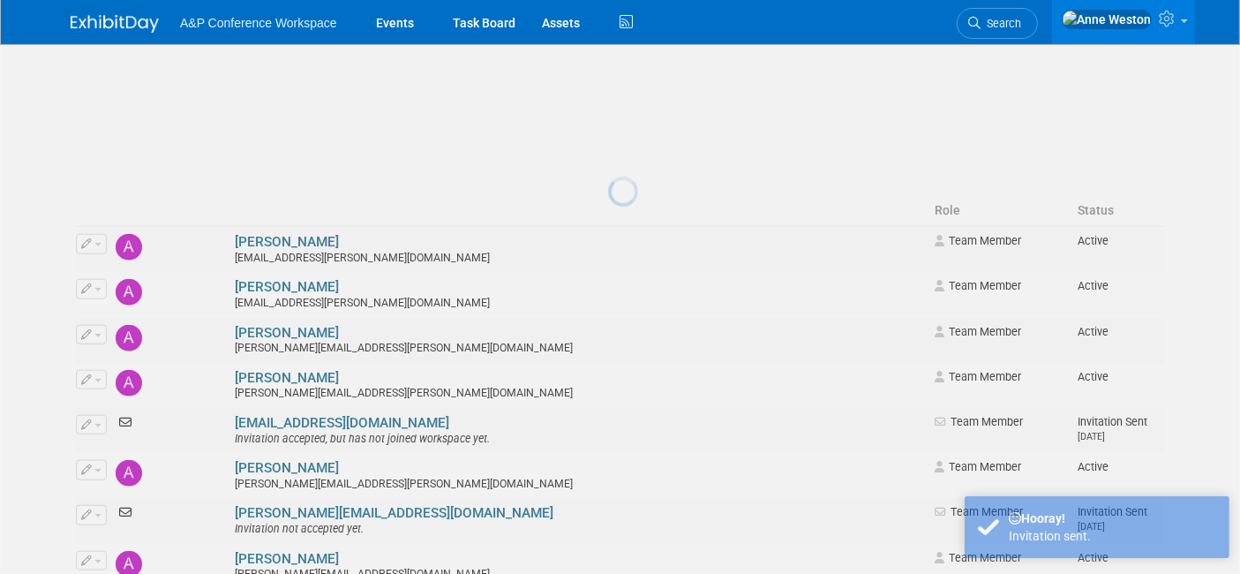
scroll to position [28, 0]
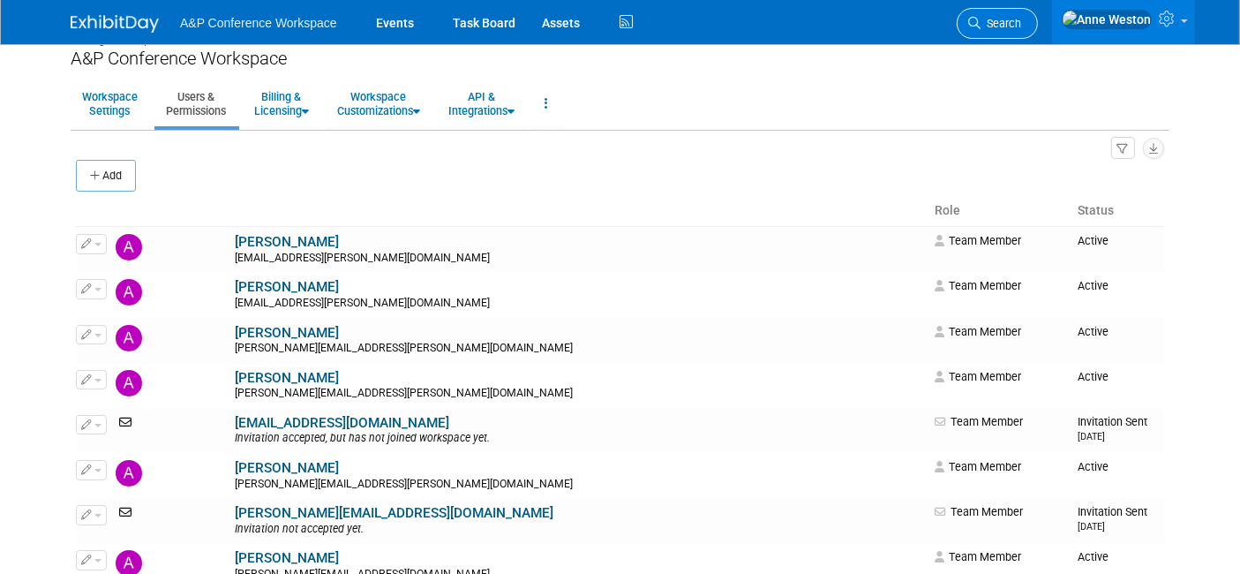
click at [1021, 21] on span "Search" at bounding box center [1000, 23] width 41 height 13
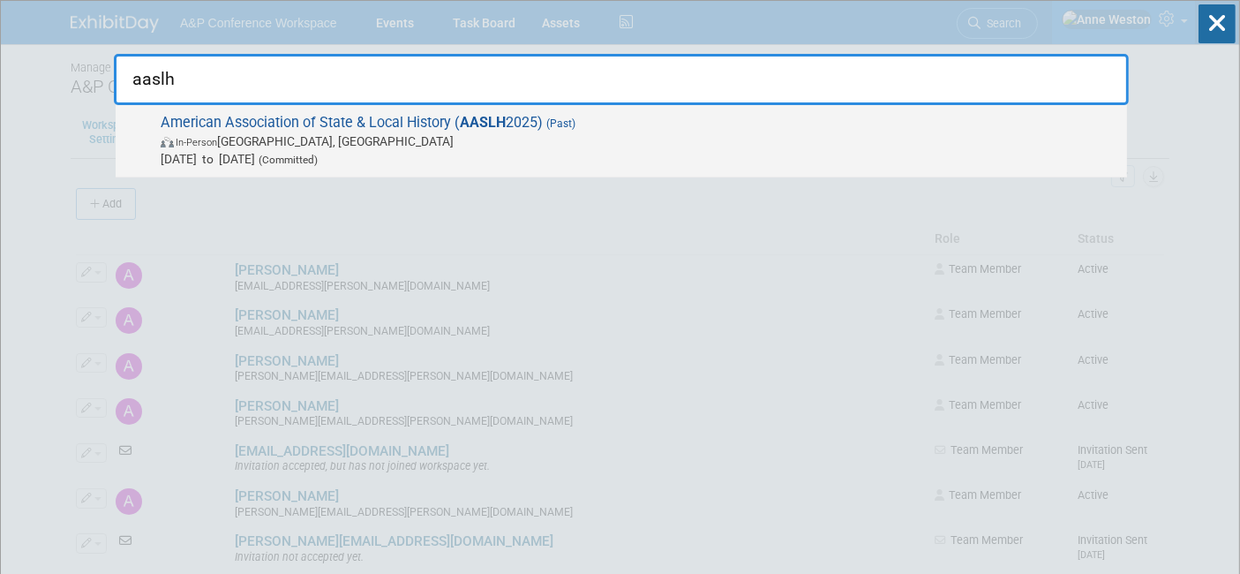
type input "aaslh"
click at [237, 124] on span "American Association of State & Local History ( AASLH 2025) (Past) In-Person [G…" at bounding box center [636, 141] width 963 height 54
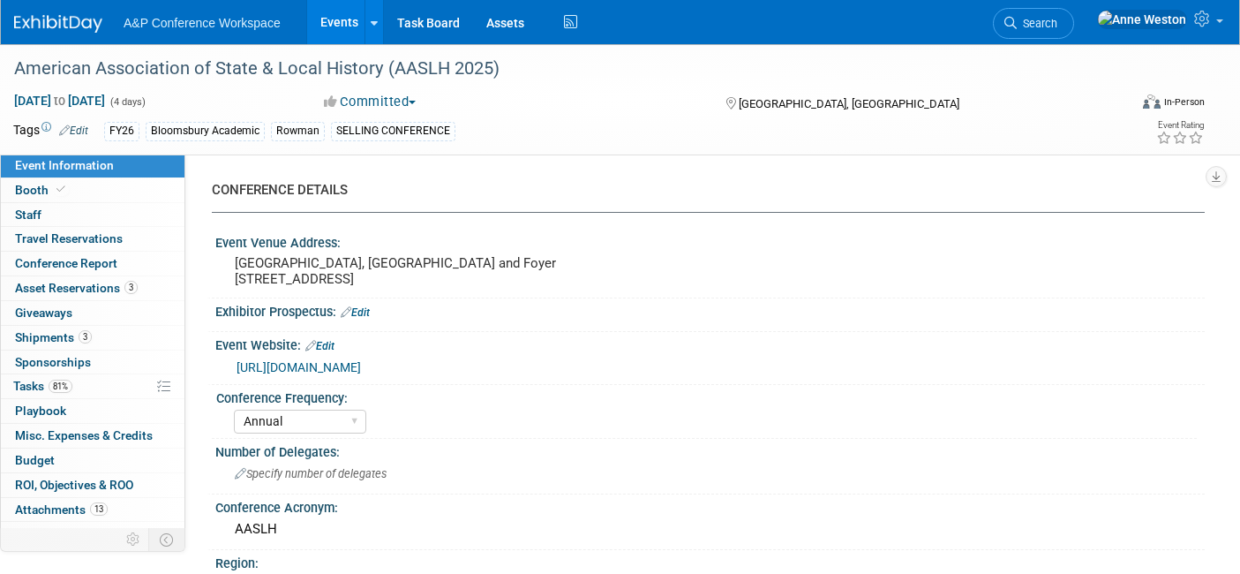
select select "Annual"
select select "Level 2"
select select "In-Person Booth"
select select "Museum Professionals"
select select "Bloomsbury Academic"
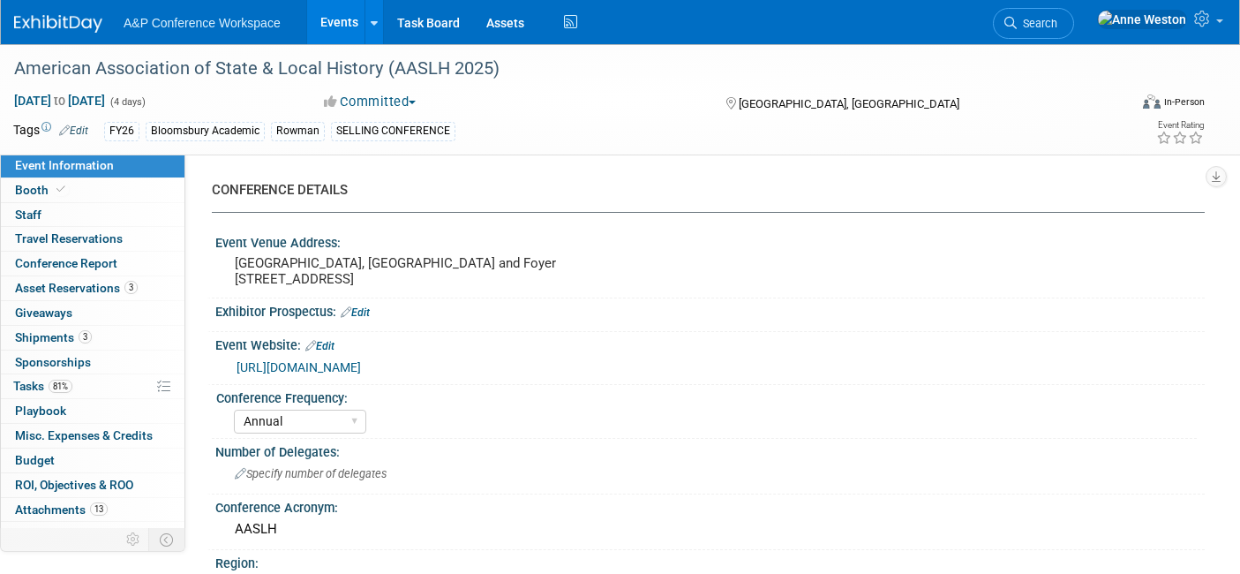
select select "[PERSON_NAME]"
select select "Brand/Subject Presence​"
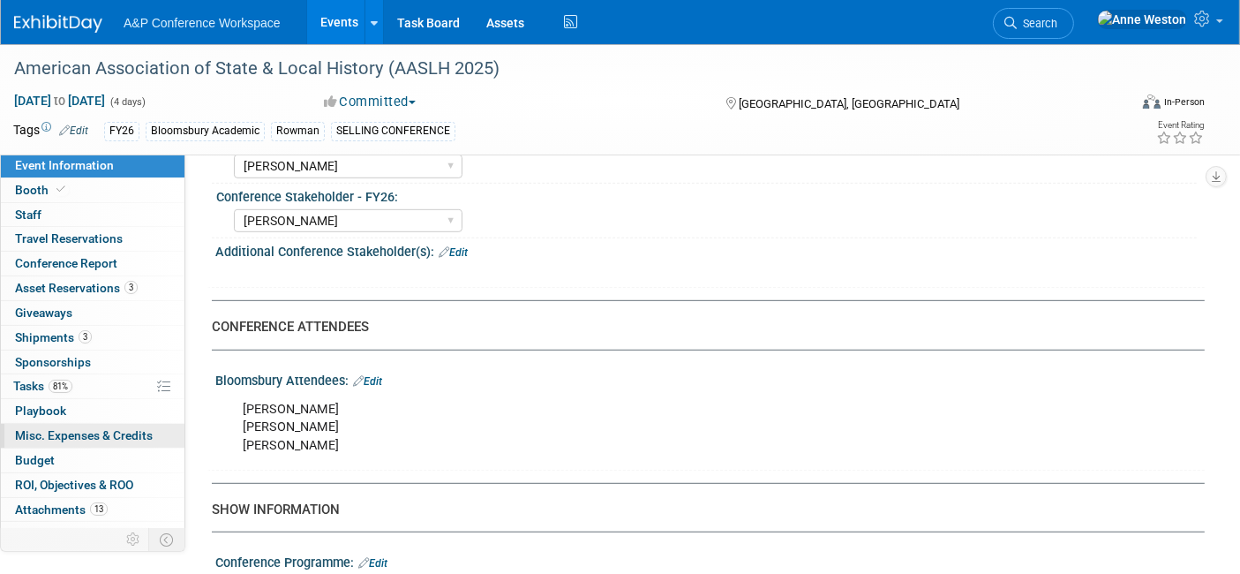
scroll to position [952, 0]
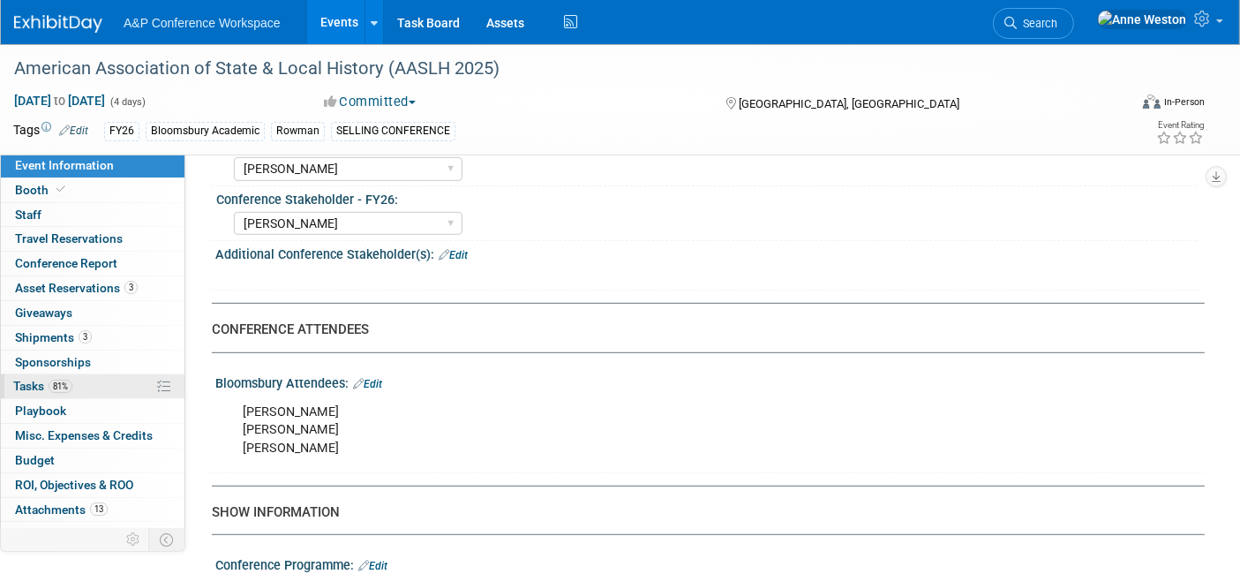
click at [68, 379] on span "Tasks 81%" at bounding box center [42, 386] width 59 height 14
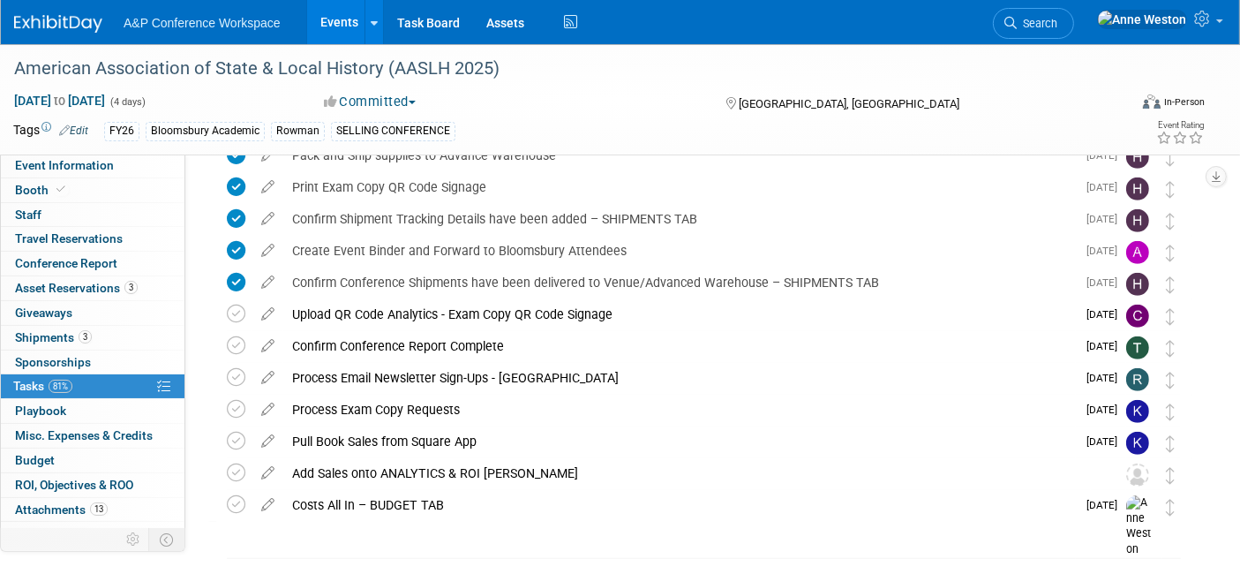
scroll to position [937, 0]
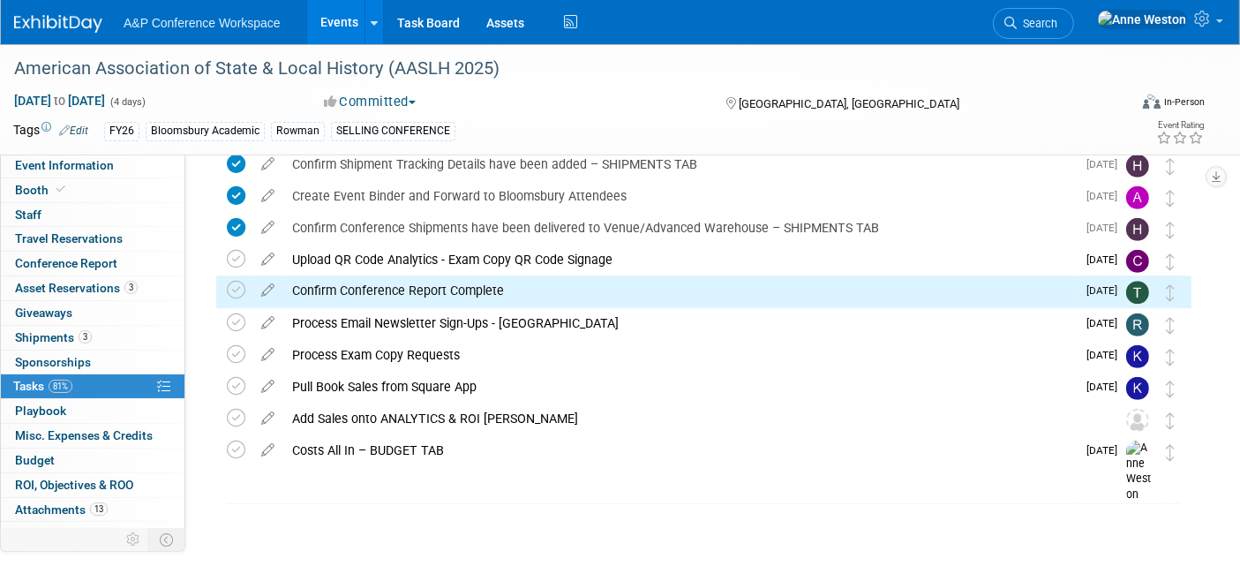
click at [1169, 292] on icon at bounding box center [1170, 292] width 9 height 17
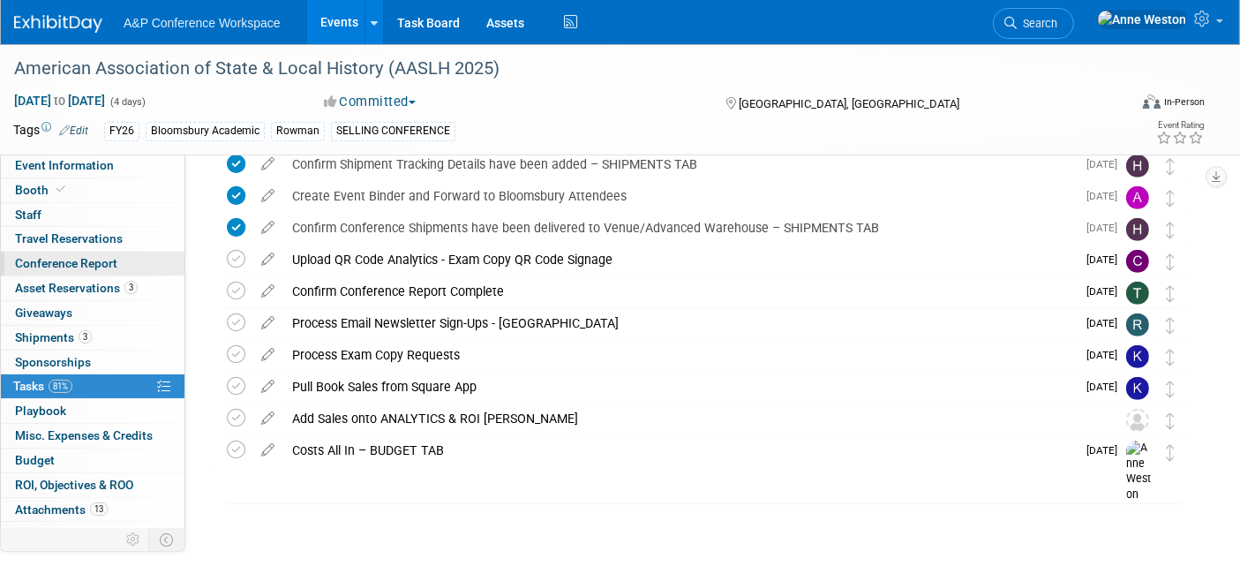
click at [86, 266] on span "Conference Report" at bounding box center [66, 263] width 102 height 14
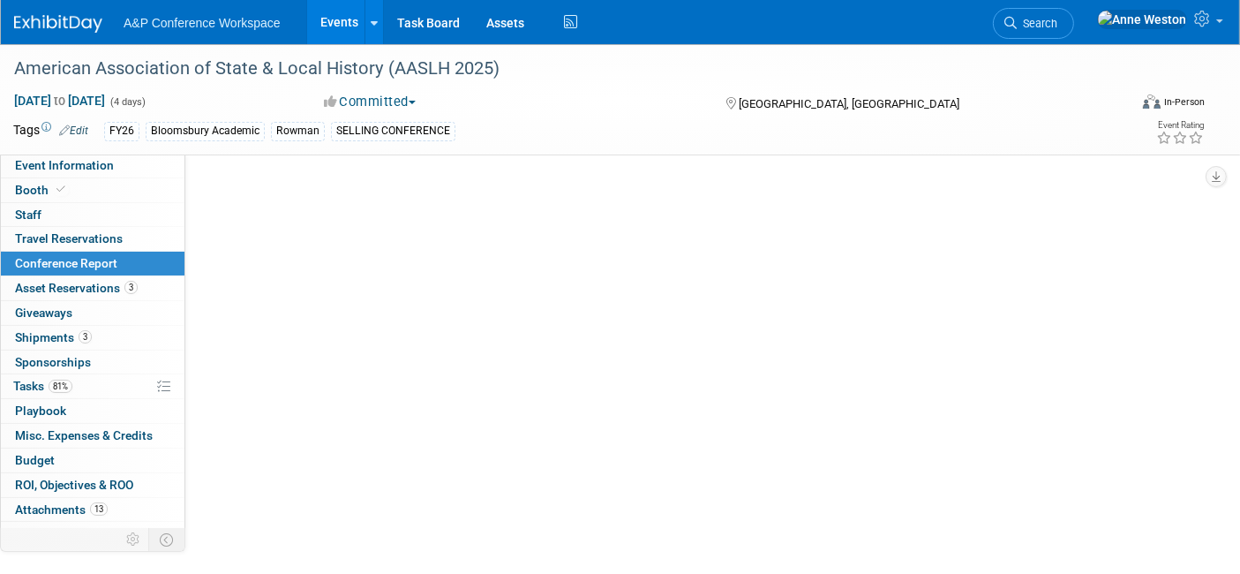
scroll to position [0, 0]
select select "NO"
select select "YES"
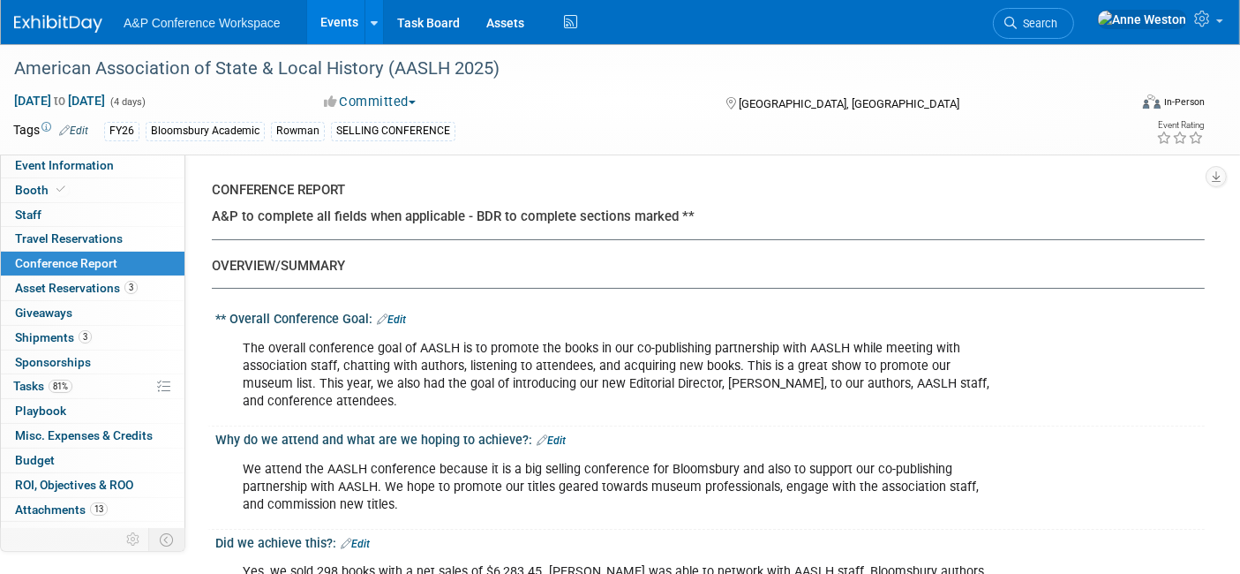
click at [602, 152] on div "American Association of State & Local History (AASLH 2025) Sep 10, 2025 to Sep …" at bounding box center [620, 99] width 1240 height 110
